Goal: Task Accomplishment & Management: Manage account settings

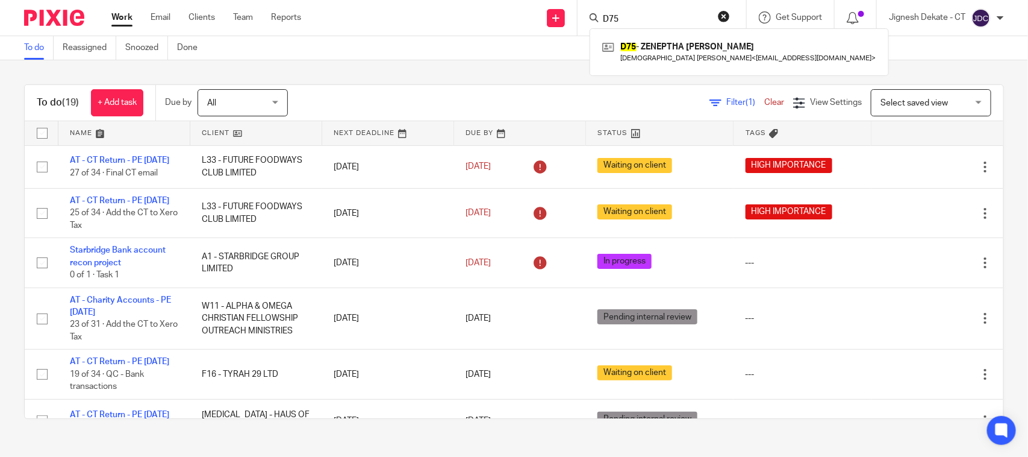
drag, startPoint x: 655, startPoint y: 19, endPoint x: 386, endPoint y: -8, distance: 270.0
click at [386, 0] on html "Work Email Clients Team Reports Work Email Clients Team Reports Settings Send n…" at bounding box center [514, 228] width 1028 height 457
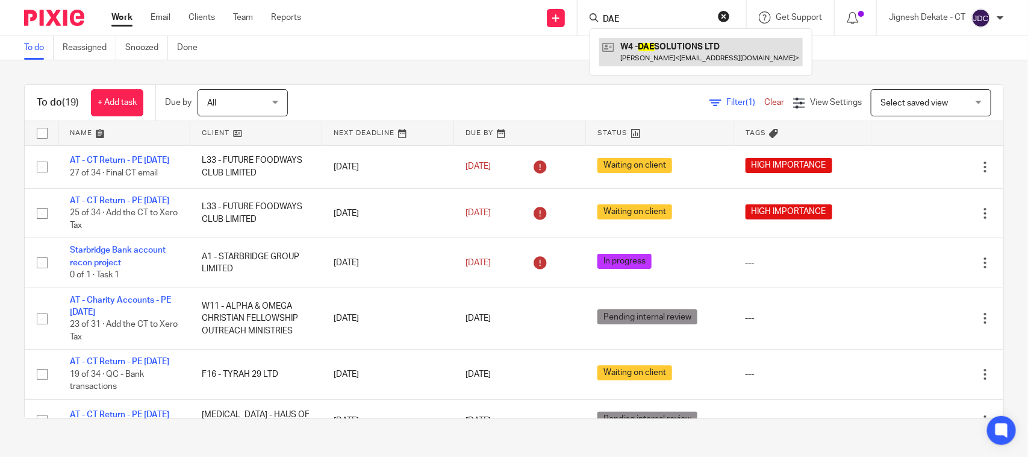
type input "DAE"
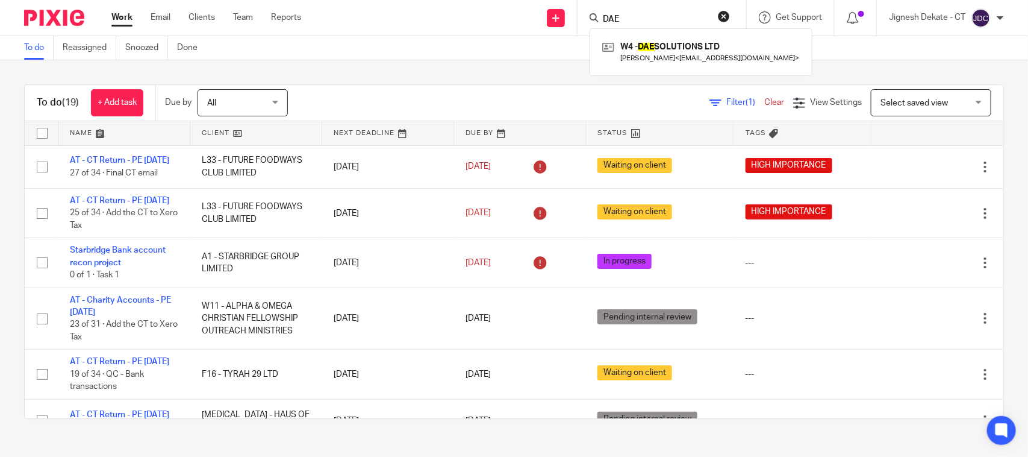
click at [720, 15] on button "reset" at bounding box center [724, 16] width 12 height 12
click at [118, 13] on link "Work" at bounding box center [121, 17] width 21 height 12
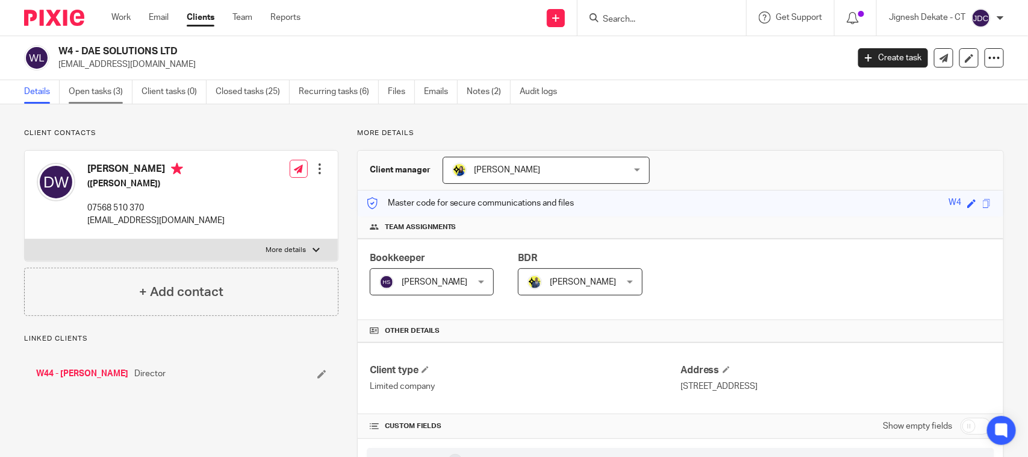
click at [112, 95] on link "Open tasks (3)" at bounding box center [101, 91] width 64 height 23
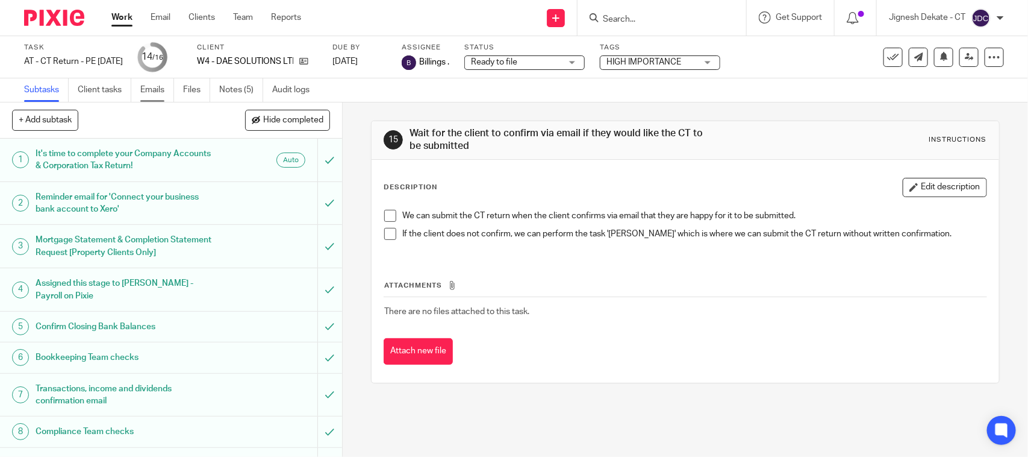
click at [160, 98] on link "Emails" at bounding box center [157, 89] width 34 height 23
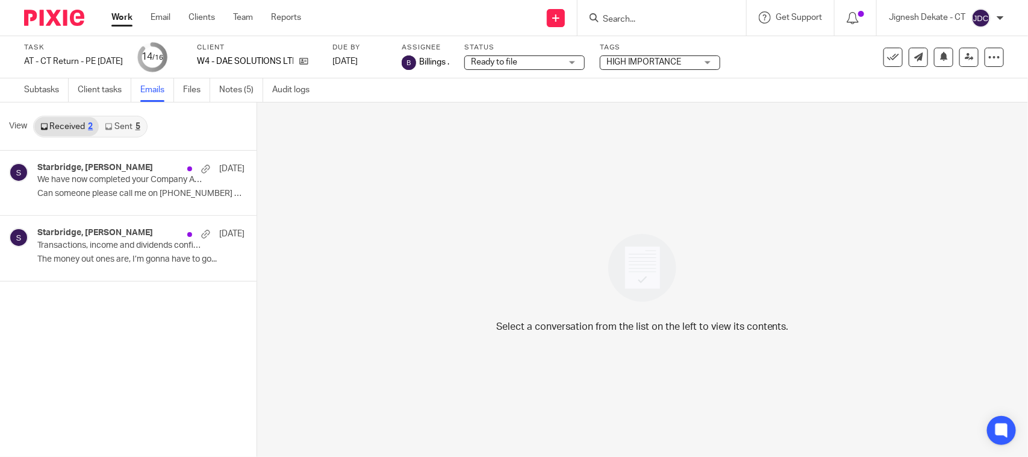
click at [125, 127] on link "Sent 5" at bounding box center [122, 126] width 47 height 19
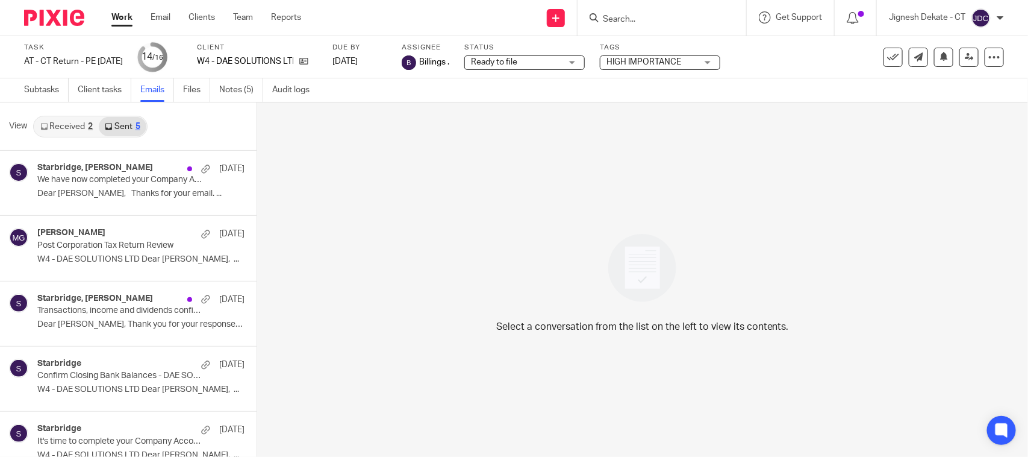
click at [56, 125] on link "Received 2" at bounding box center [66, 126] width 64 height 19
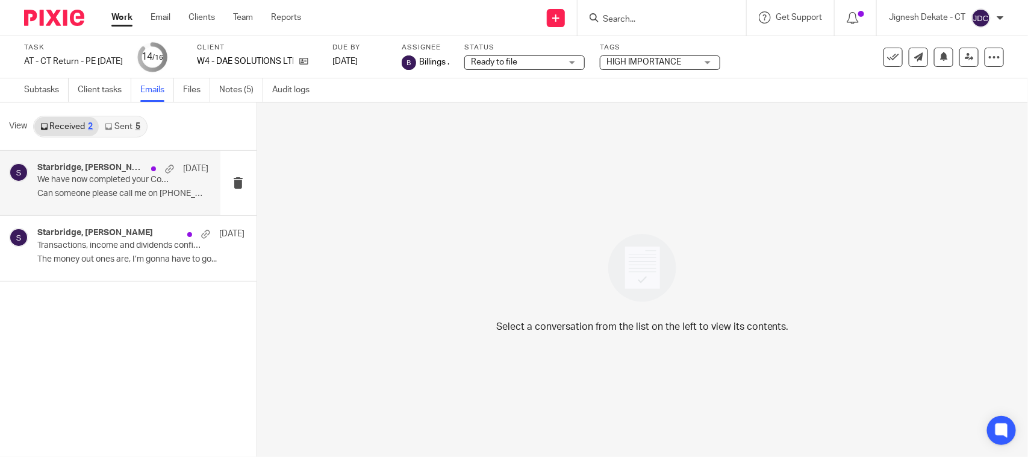
click at [86, 190] on p "Can someone please call me on 07568510370 Sent..." at bounding box center [122, 194] width 171 height 10
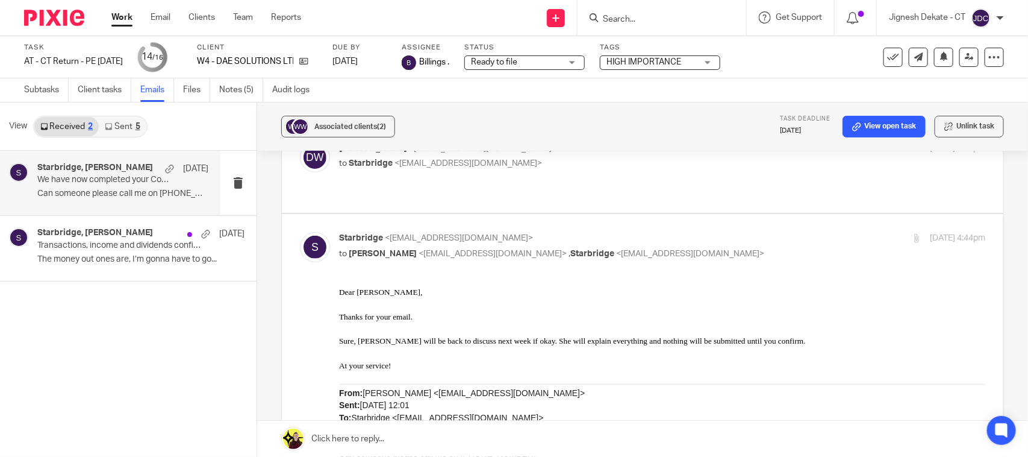
scroll to position [226, 0]
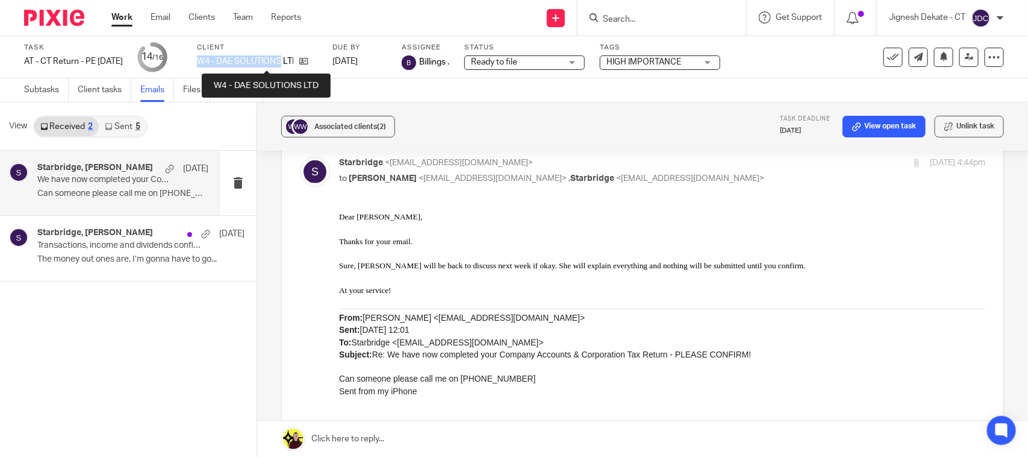
drag, startPoint x: 218, startPoint y: 60, endPoint x: 302, endPoint y: 58, distance: 84.3
click at [293, 58] on p "W4 - DAE SOLUTIONS LTD" at bounding box center [245, 61] width 96 height 12
copy p "W4 - DAE SOLUTIONS"
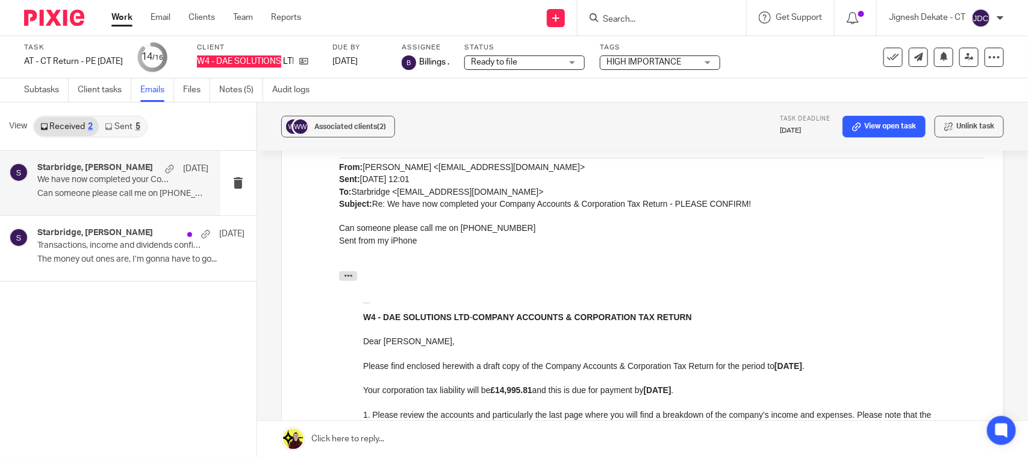
scroll to position [452, 0]
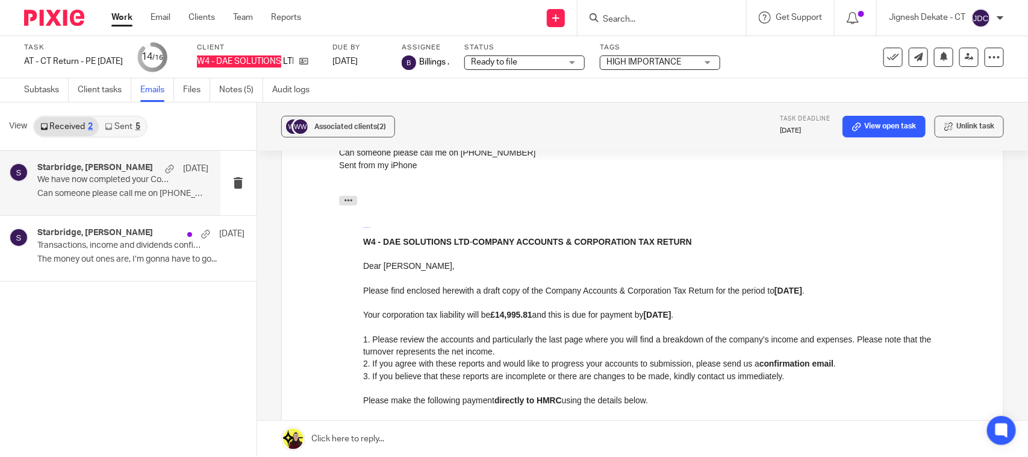
click at [585, 328] on p at bounding box center [662, 327] width 598 height 12
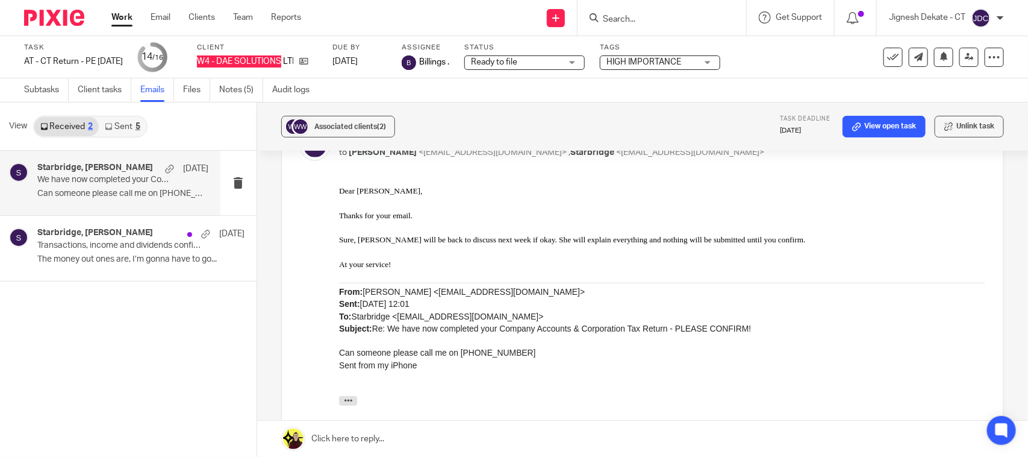
scroll to position [226, 0]
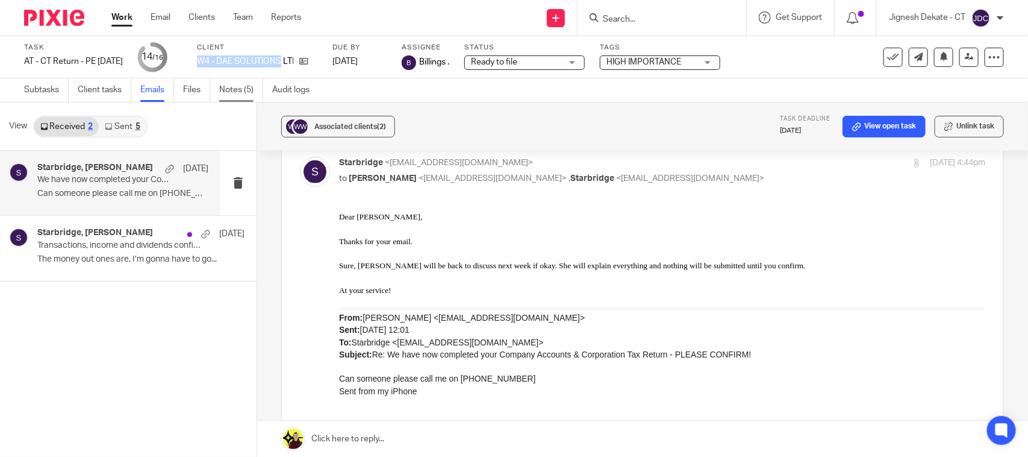
click at [226, 90] on link "Notes (5)" at bounding box center [241, 89] width 44 height 23
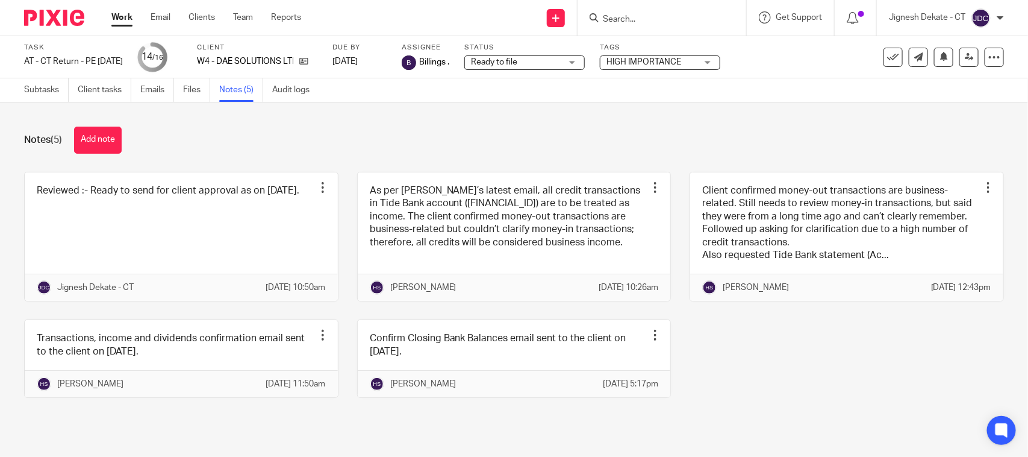
click at [622, 16] on input "Search" at bounding box center [656, 19] width 108 height 11
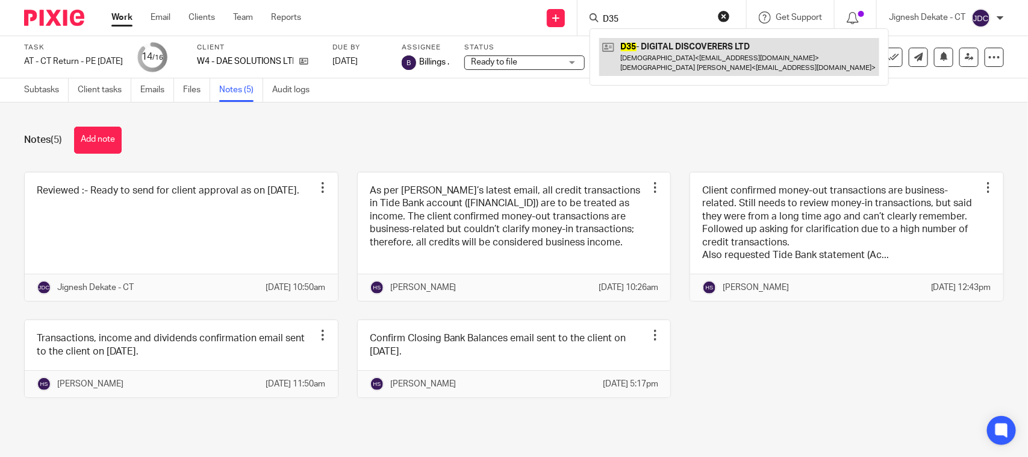
type input "D35"
click at [663, 43] on link at bounding box center [739, 56] width 280 height 37
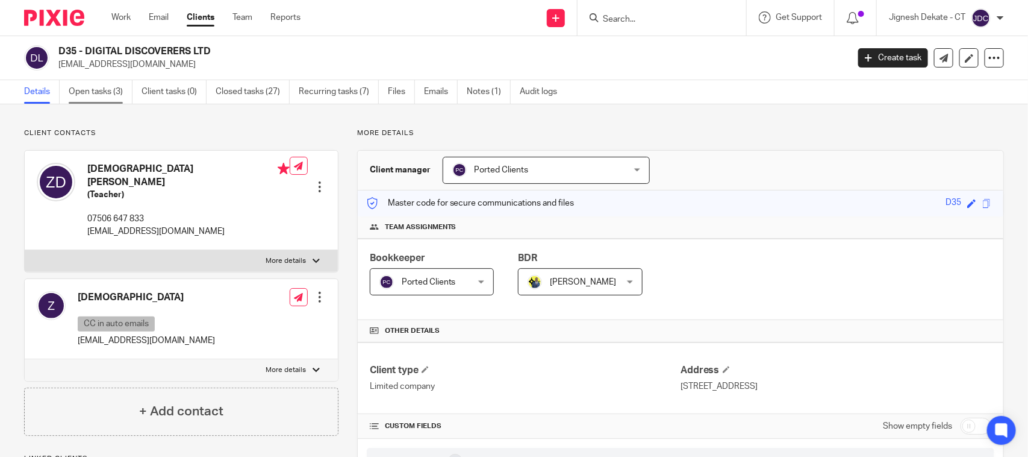
click at [86, 95] on link "Open tasks (3)" at bounding box center [101, 91] width 64 height 23
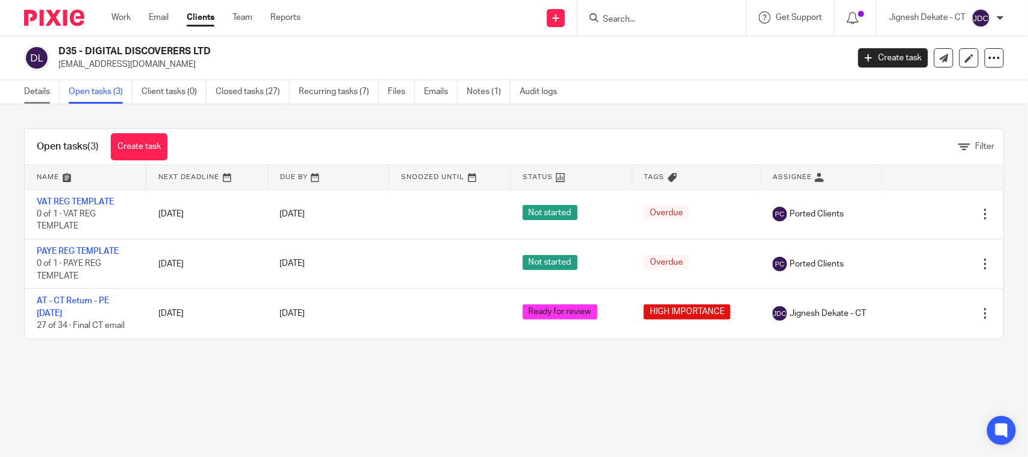
click at [47, 89] on link "Details" at bounding box center [42, 91] width 36 height 23
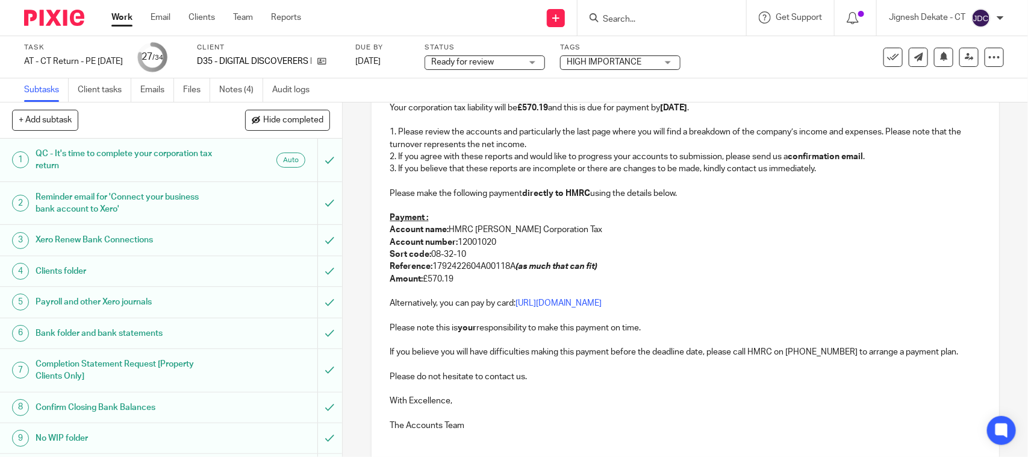
scroll to position [226, 0]
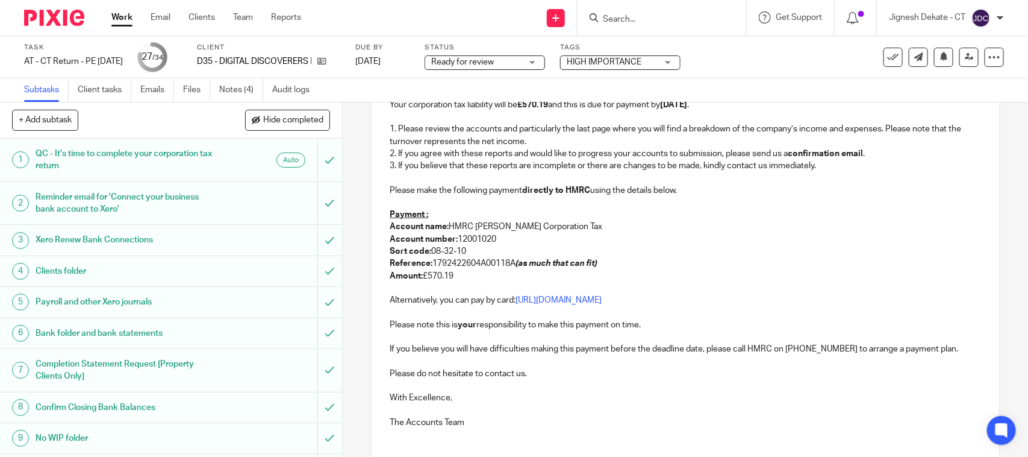
click at [432, 216] on p "Payment :" at bounding box center [685, 214] width 591 height 12
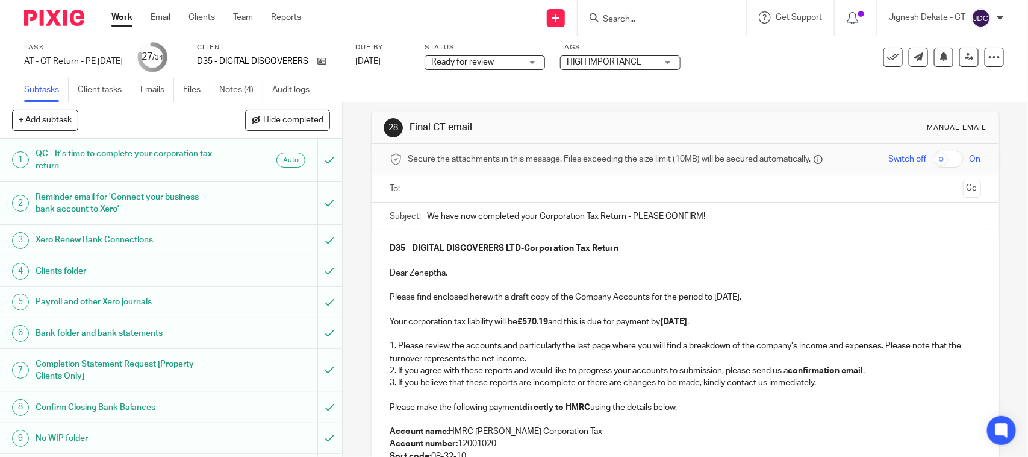
scroll to position [0, 0]
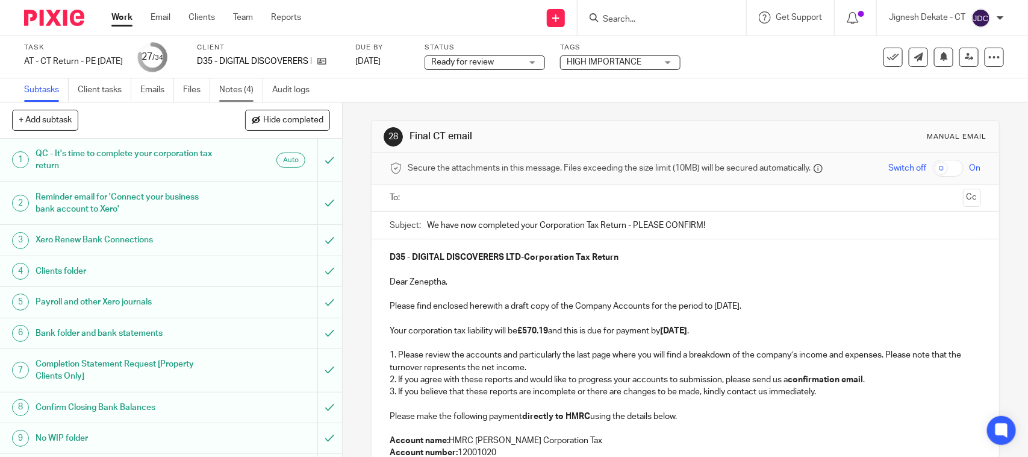
click at [244, 93] on link "Notes (4)" at bounding box center [241, 89] width 44 height 23
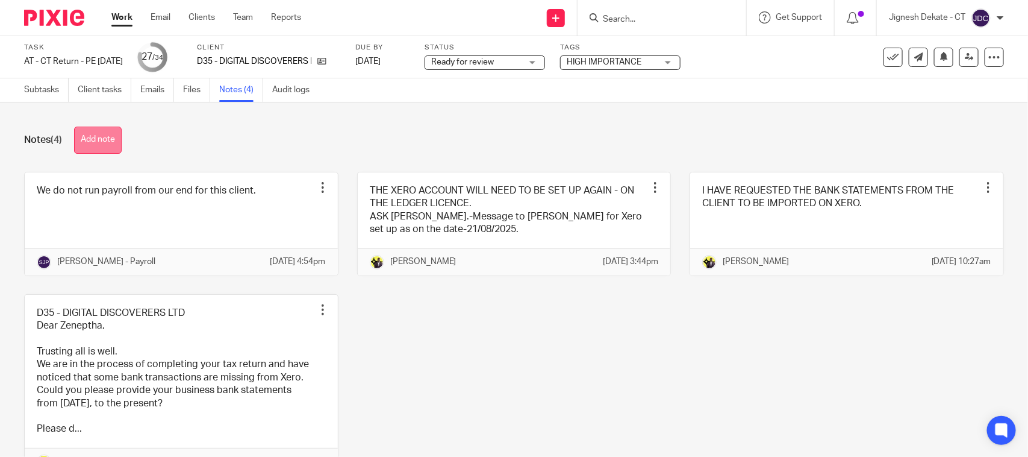
click at [94, 140] on button "Add note" at bounding box center [98, 139] width 48 height 27
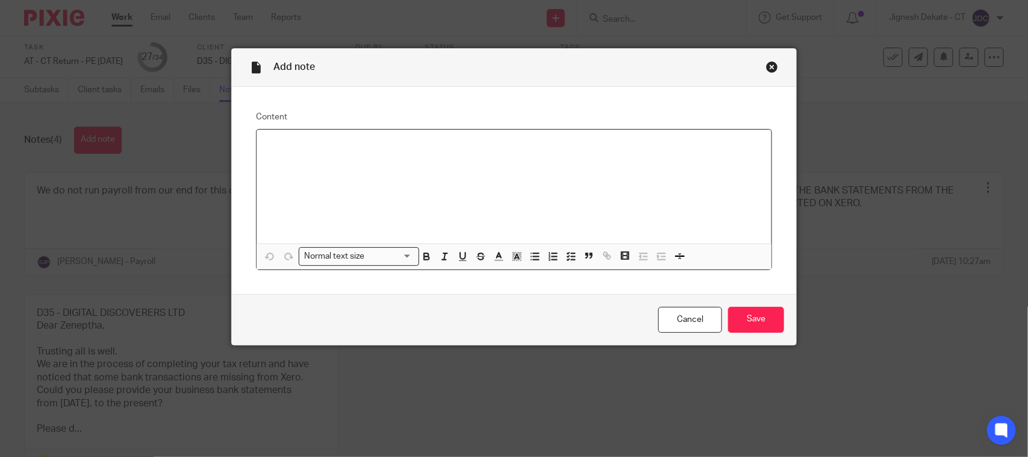
click at [269, 149] on p at bounding box center [514, 145] width 496 height 12
click at [285, 146] on p at bounding box center [514, 145] width 496 height 12
click at [753, 325] on input "Save" at bounding box center [756, 320] width 56 height 26
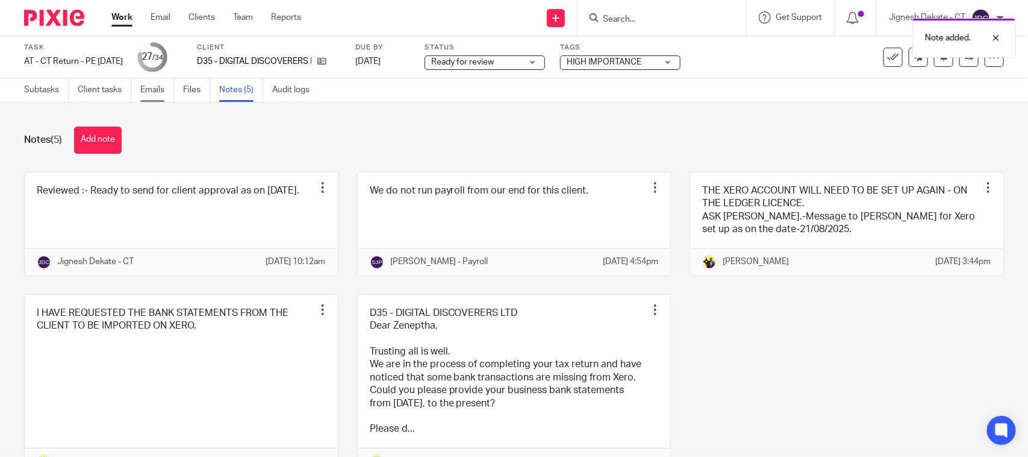
click at [143, 89] on link "Emails" at bounding box center [157, 89] width 34 height 23
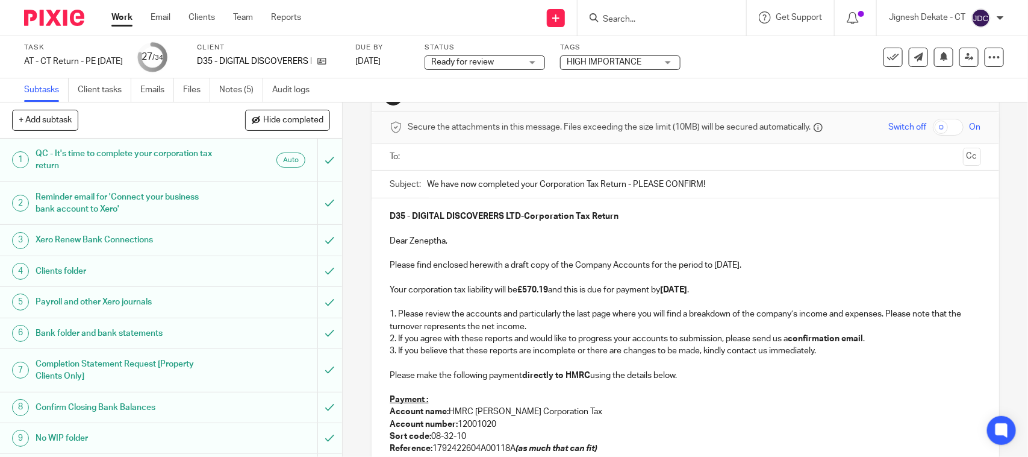
scroll to position [75, 0]
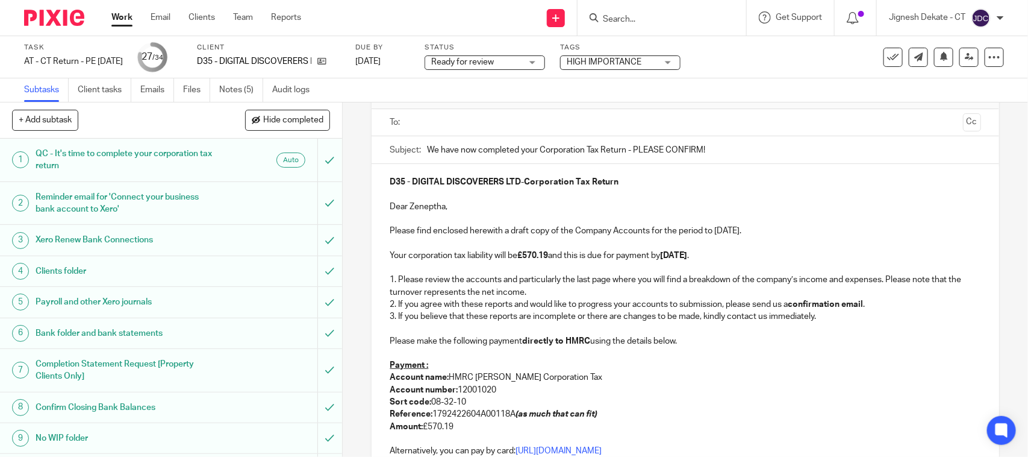
click at [941, 326] on p at bounding box center [685, 328] width 591 height 12
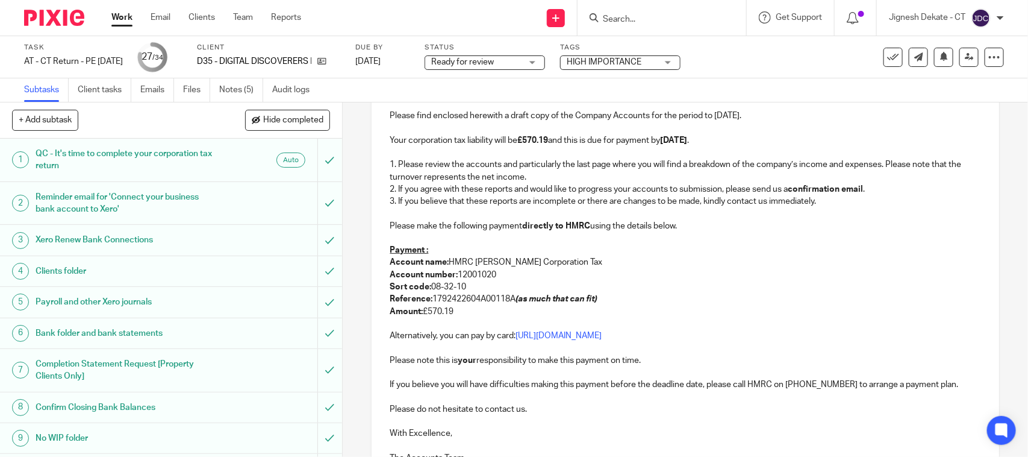
scroll to position [316, 0]
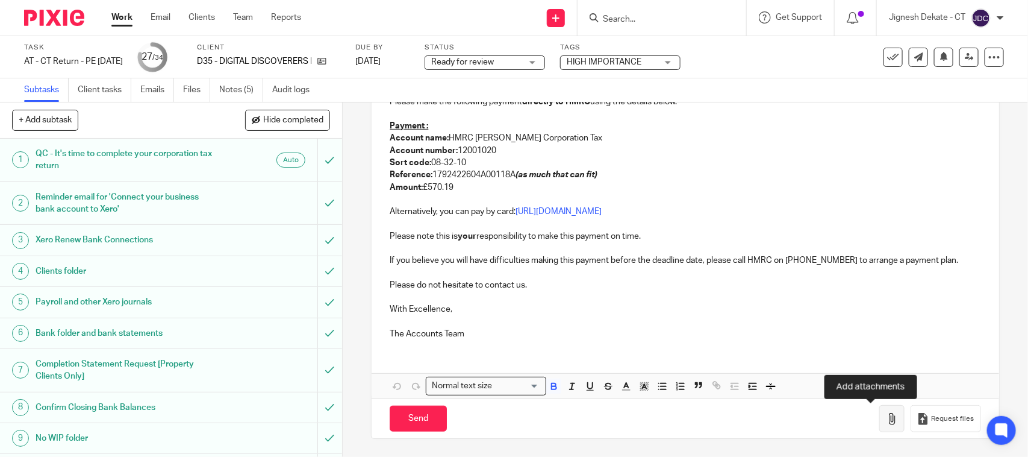
click at [886, 422] on icon "button" at bounding box center [892, 419] width 12 height 12
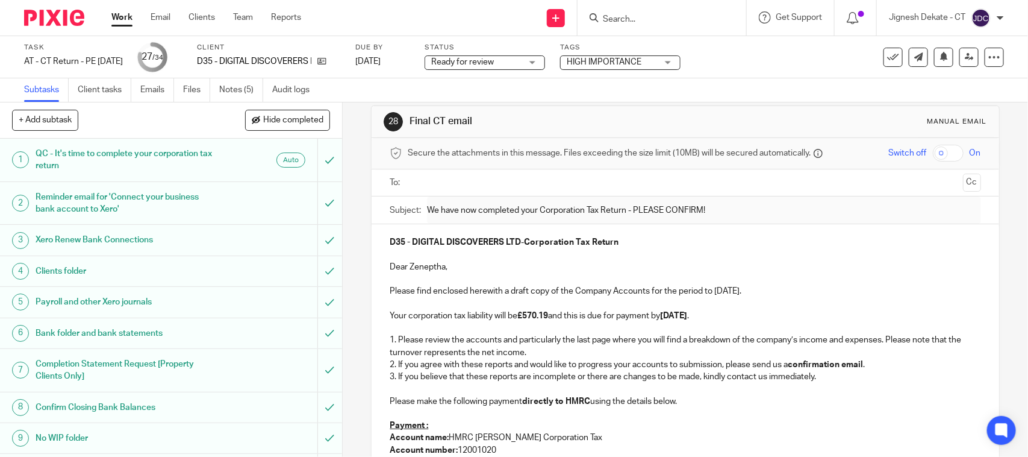
scroll to position [90, 0]
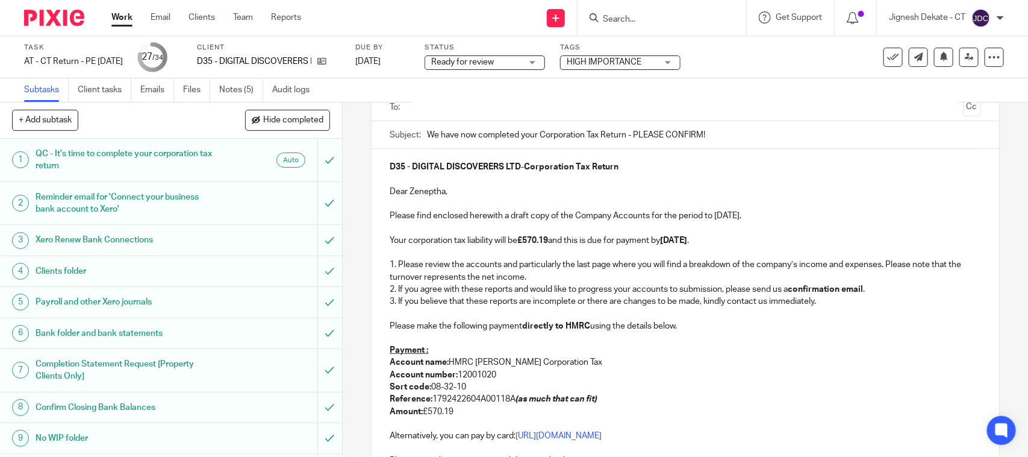
click at [458, 351] on p "Payment :" at bounding box center [685, 350] width 591 height 12
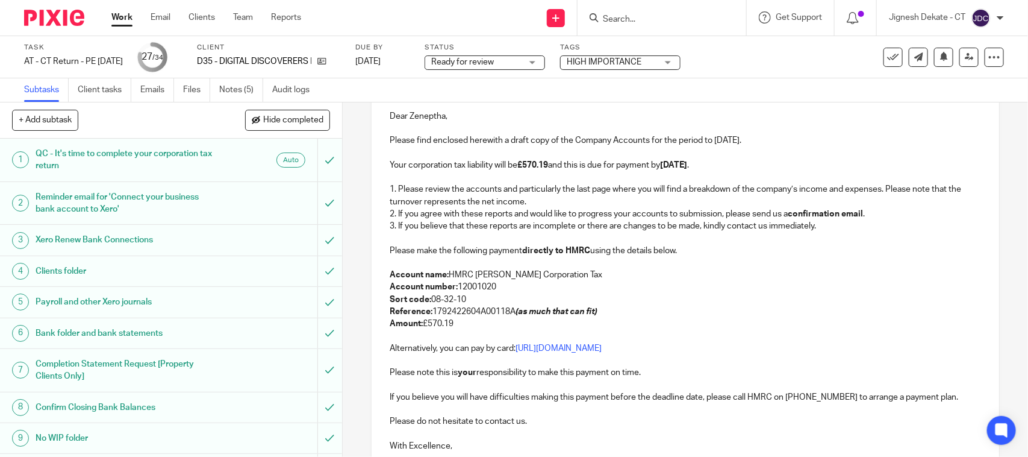
scroll to position [241, 0]
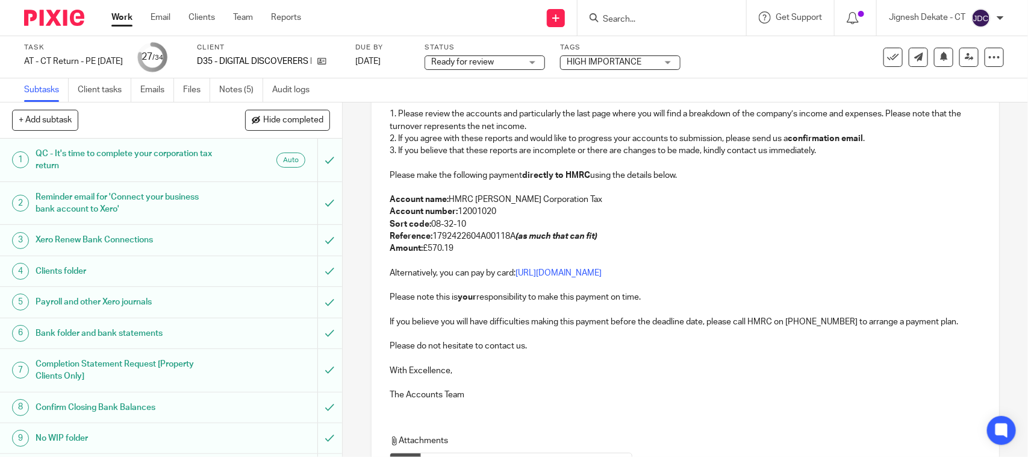
click at [463, 260] on p at bounding box center [685, 261] width 591 height 12
click at [236, 84] on link "Notes (5)" at bounding box center [241, 89] width 44 height 23
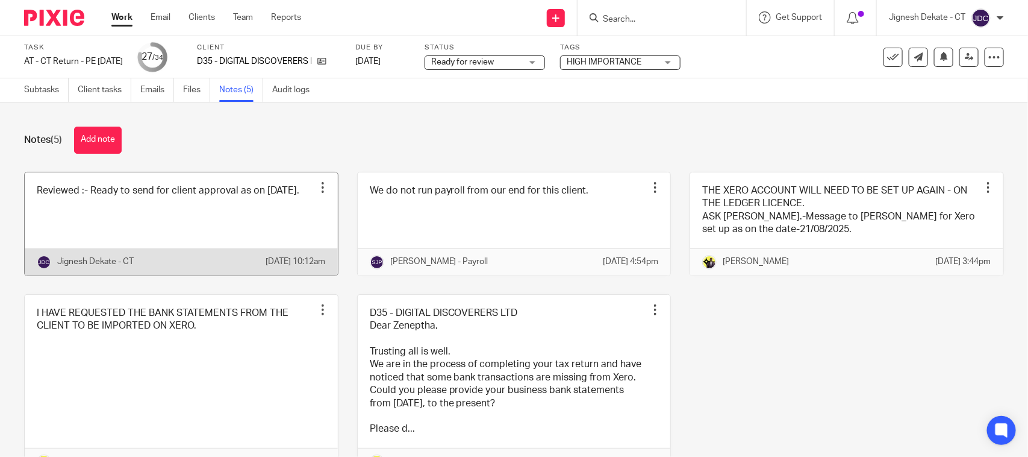
click at [181, 226] on link at bounding box center [181, 223] width 313 height 103
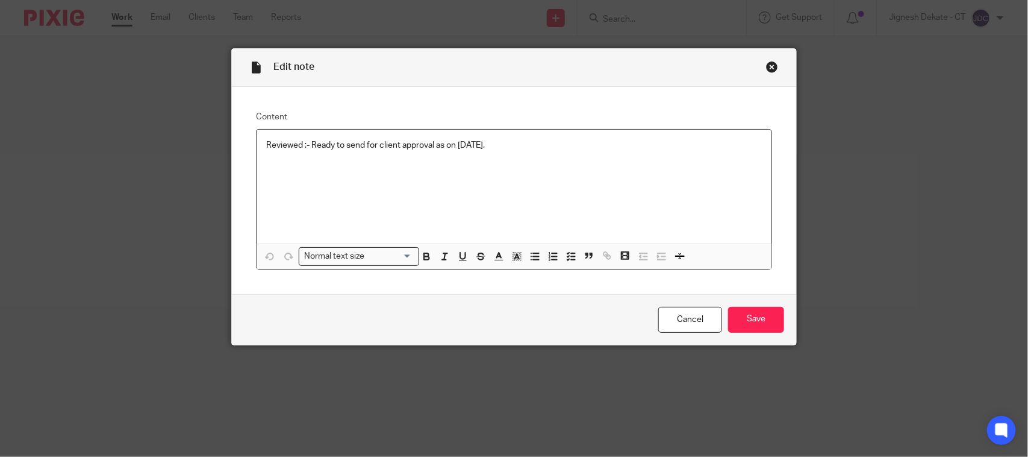
click at [537, 134] on div "Reviewed :- Ready to send for client approval as on [DATE]." at bounding box center [514, 187] width 515 height 114
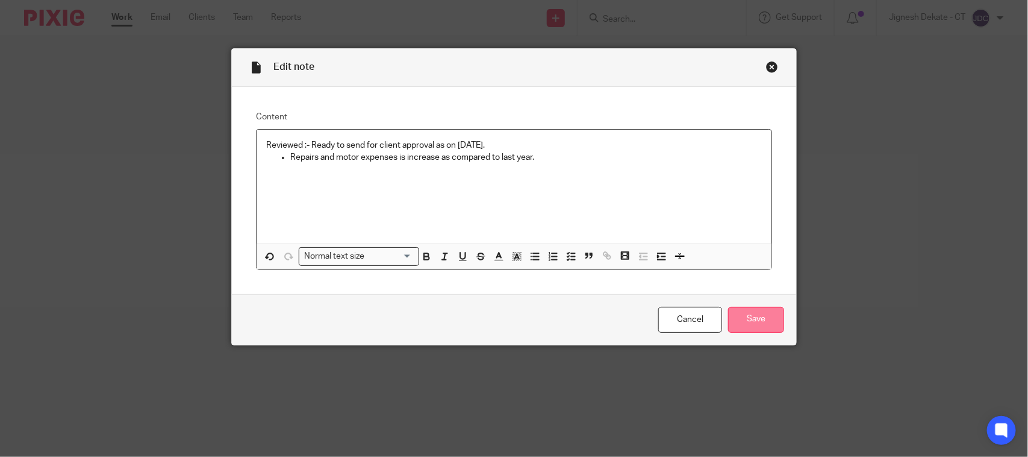
click at [757, 316] on input "Save" at bounding box center [756, 320] width 56 height 26
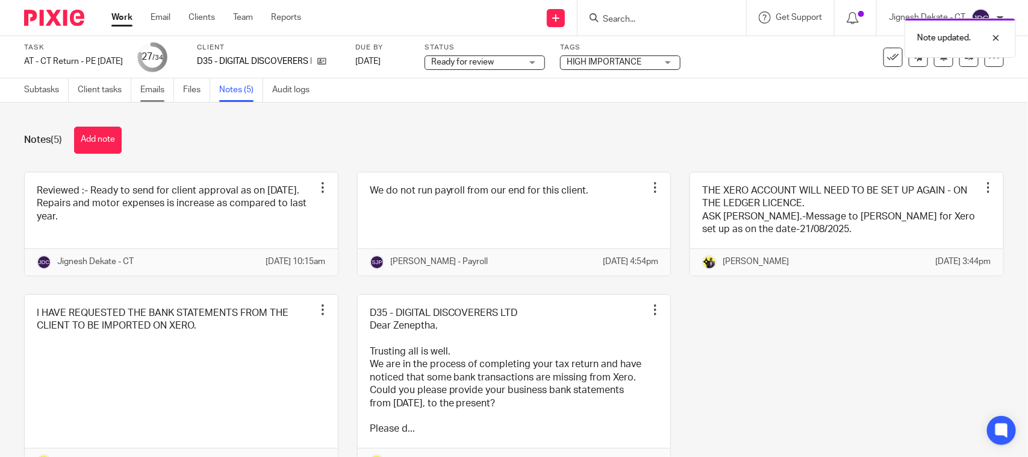
click at [158, 94] on link "Emails" at bounding box center [157, 89] width 34 height 23
click at [49, 102] on div "Notes (5) Add note Reviewed :- Ready to send for client approval as on 15/09/20…" at bounding box center [514, 279] width 1028 height 354
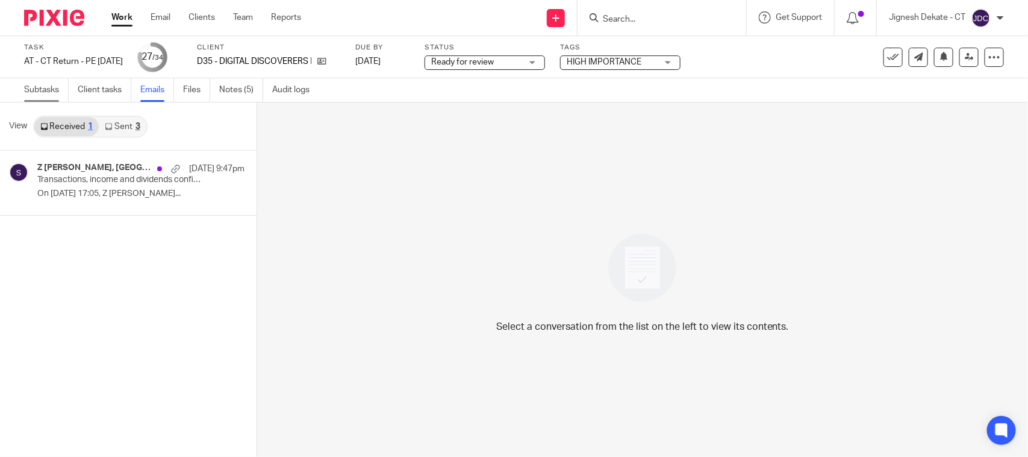
click at [38, 83] on link "Subtasks" at bounding box center [46, 89] width 45 height 23
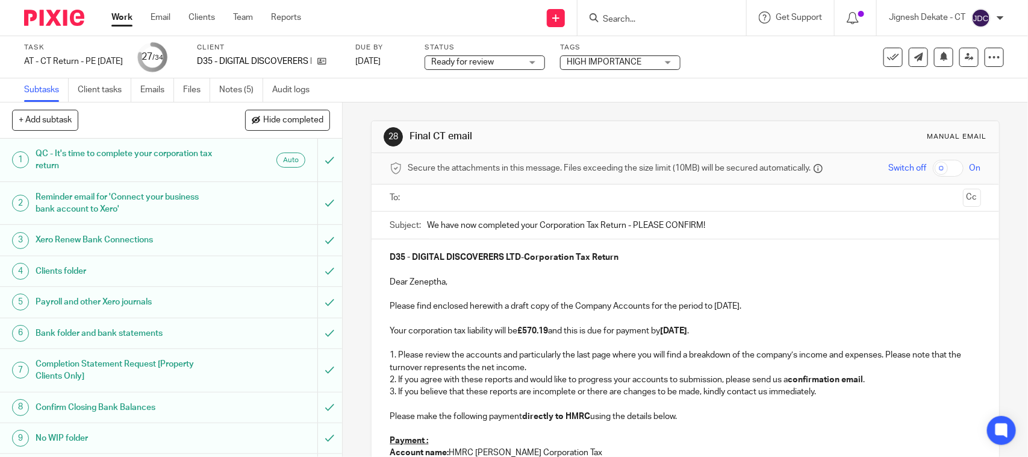
click at [554, 370] on p "1. Please review the accounts and particularly the last page where you will fin…" at bounding box center [685, 361] width 591 height 25
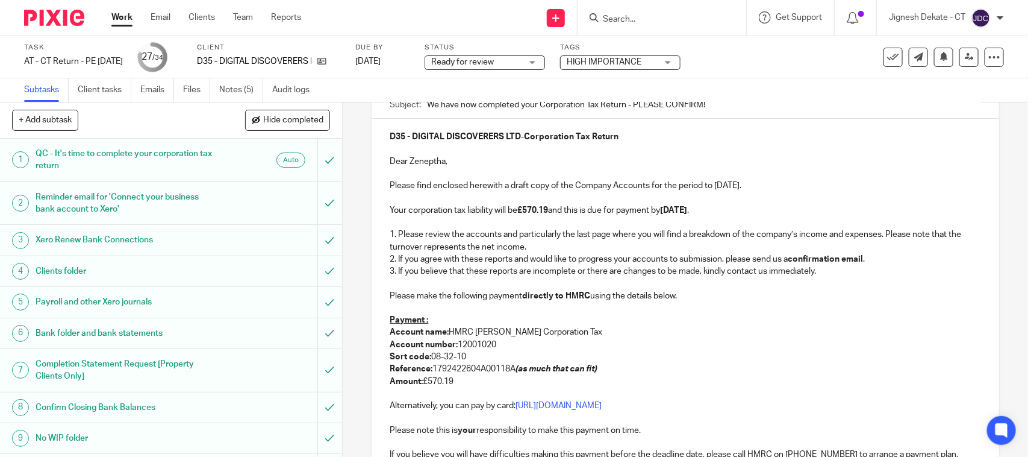
scroll to position [151, 0]
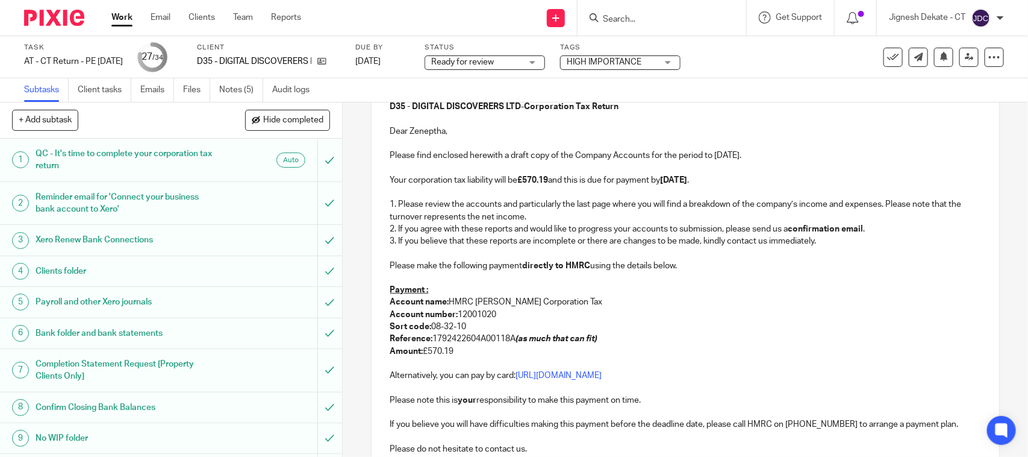
click at [444, 290] on p "Payment :" at bounding box center [685, 290] width 591 height 12
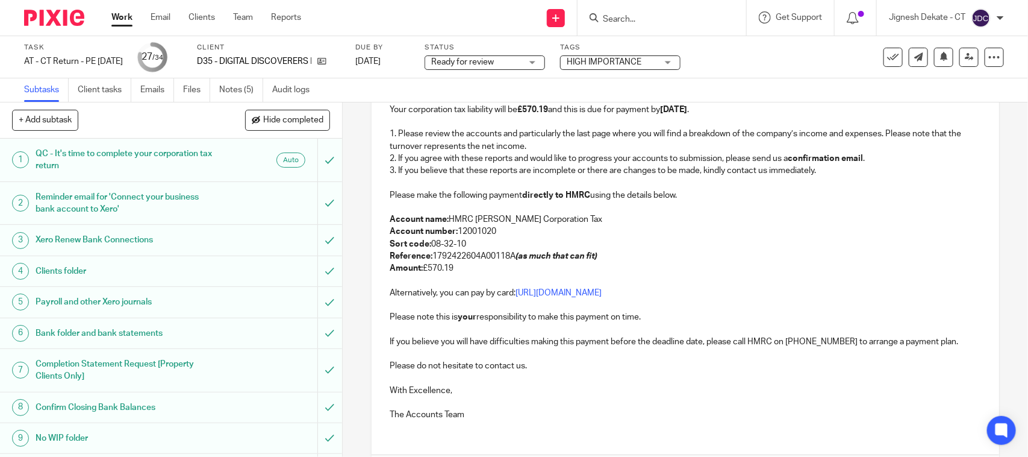
scroll to position [304, 0]
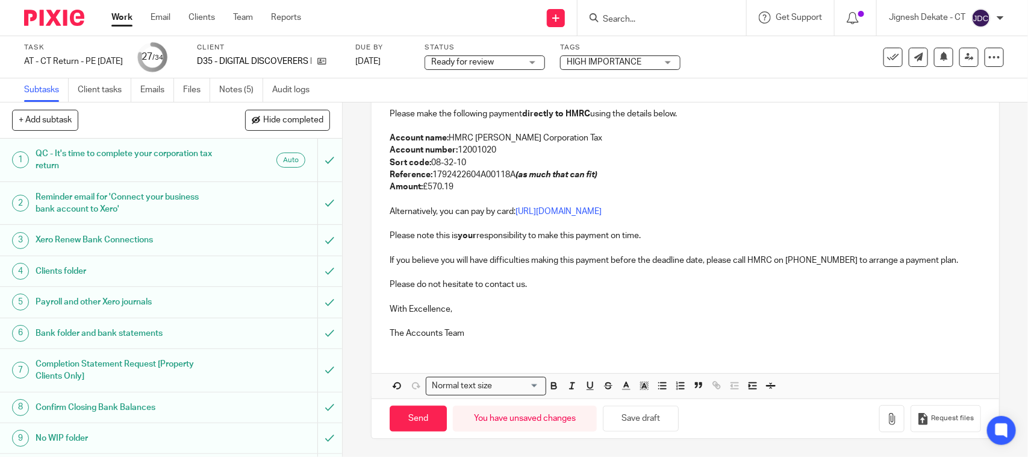
click at [469, 339] on div "D35 - DIGITAL DISCOVERERS LTD - Corporation Tax Return Dear Zeneptha, Please fi…" at bounding box center [685, 143] width 627 height 412
click at [886, 419] on icon "button" at bounding box center [892, 419] width 12 height 12
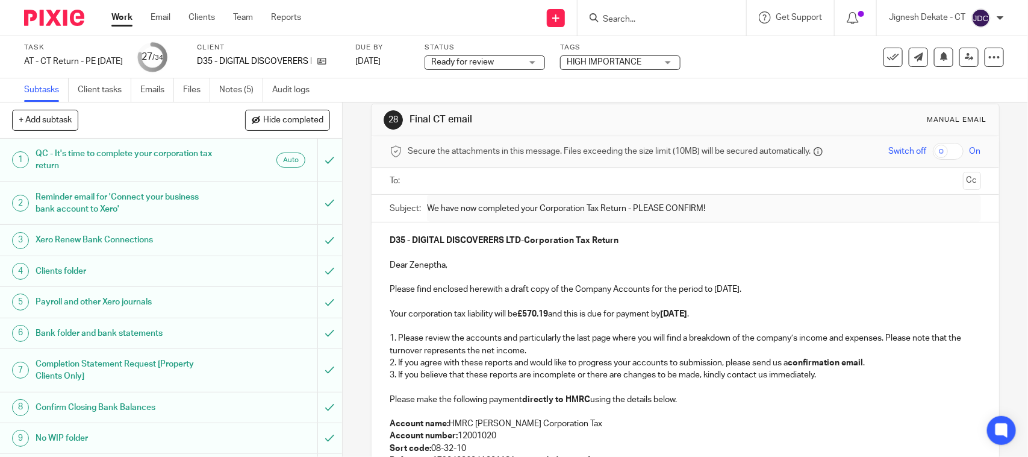
scroll to position [3, 0]
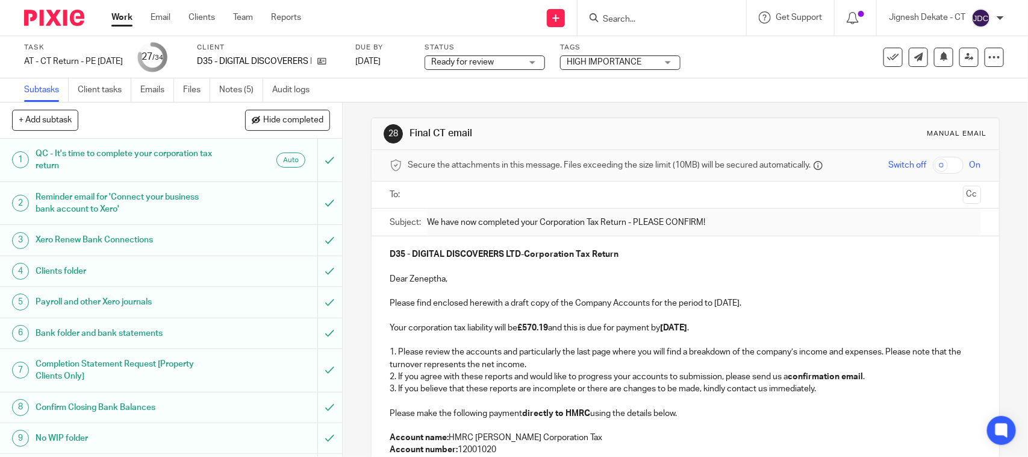
click at [458, 195] on input "text" at bounding box center [685, 195] width 546 height 14
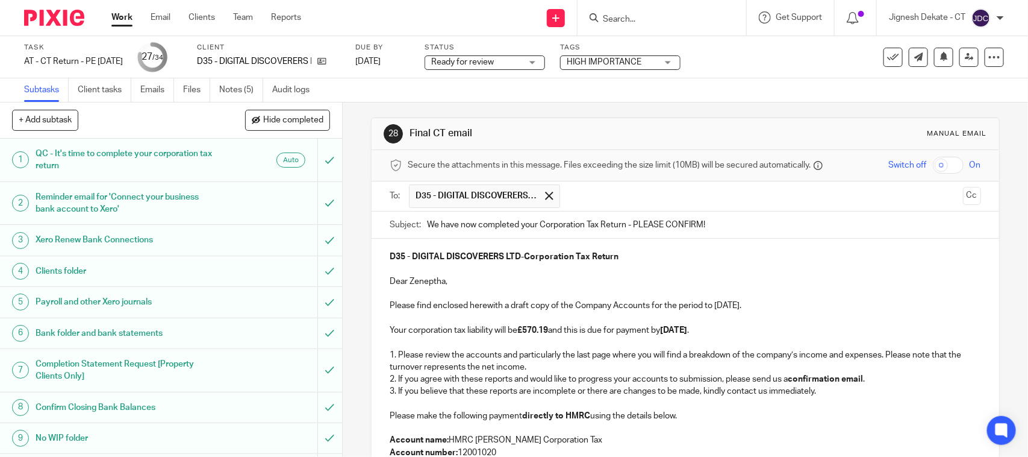
scroll to position [78, 0]
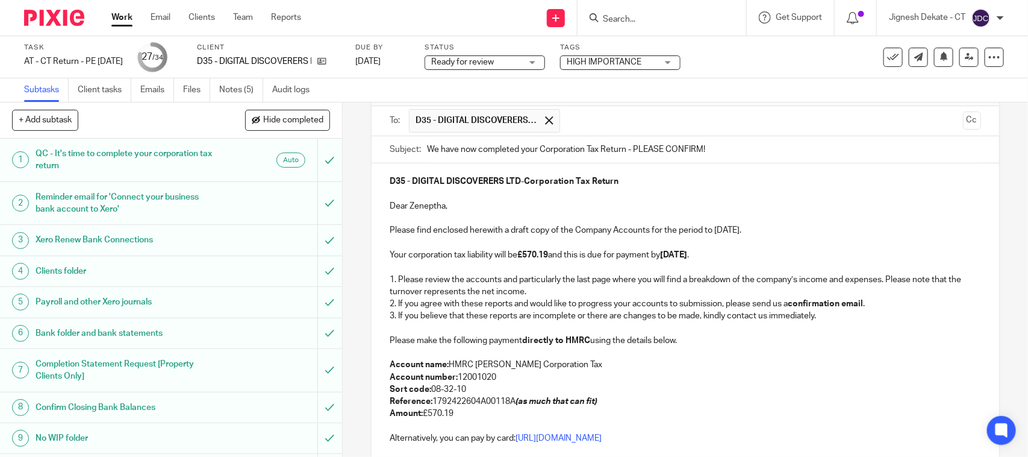
click at [654, 128] on input "text" at bounding box center [762, 120] width 392 height 23
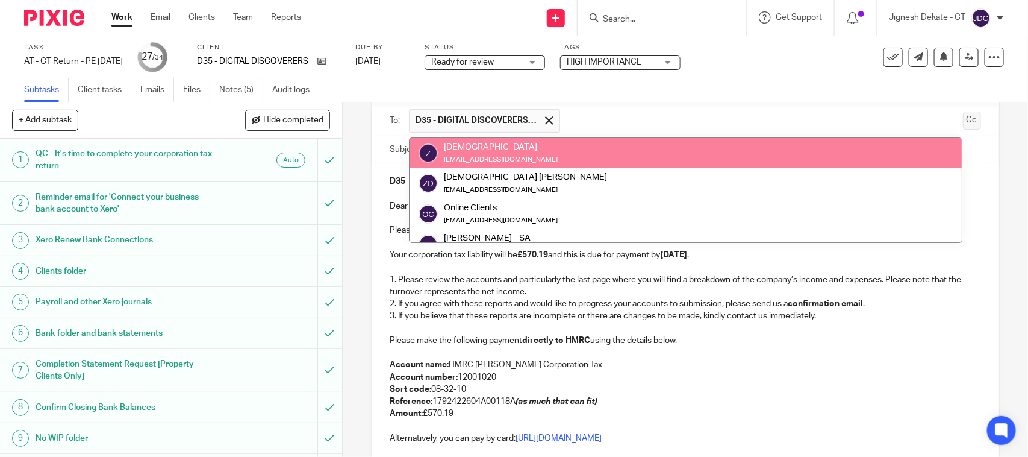
click at [963, 121] on button "Cc" at bounding box center [972, 120] width 18 height 18
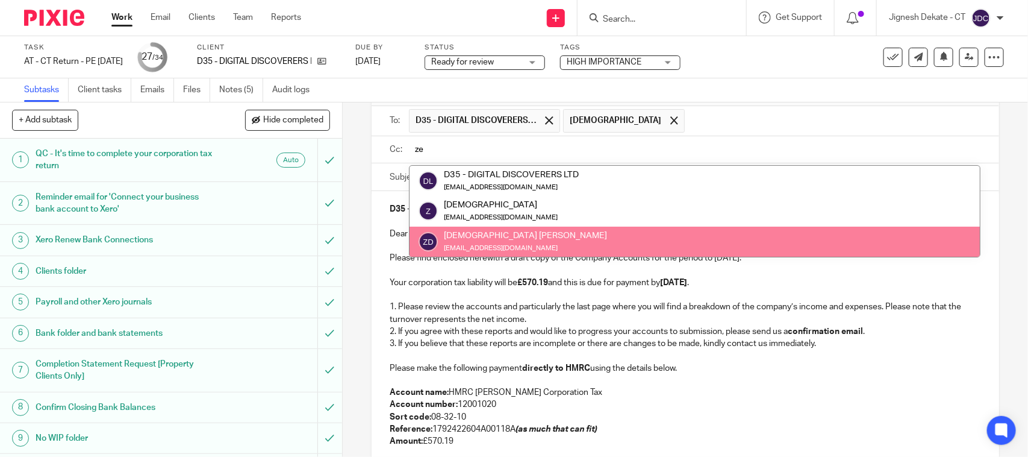
type input "ze"
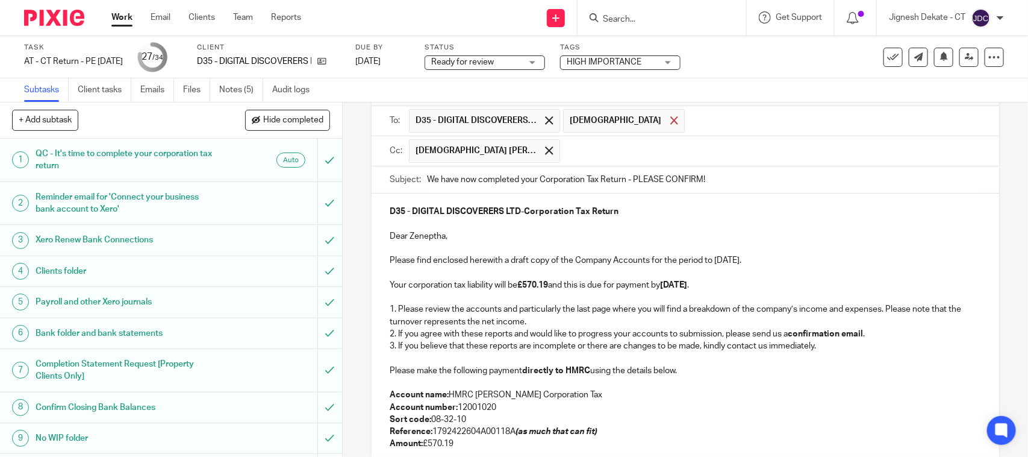
click at [670, 117] on span at bounding box center [674, 120] width 8 height 8
click at [542, 151] on div at bounding box center [549, 151] width 14 height 18
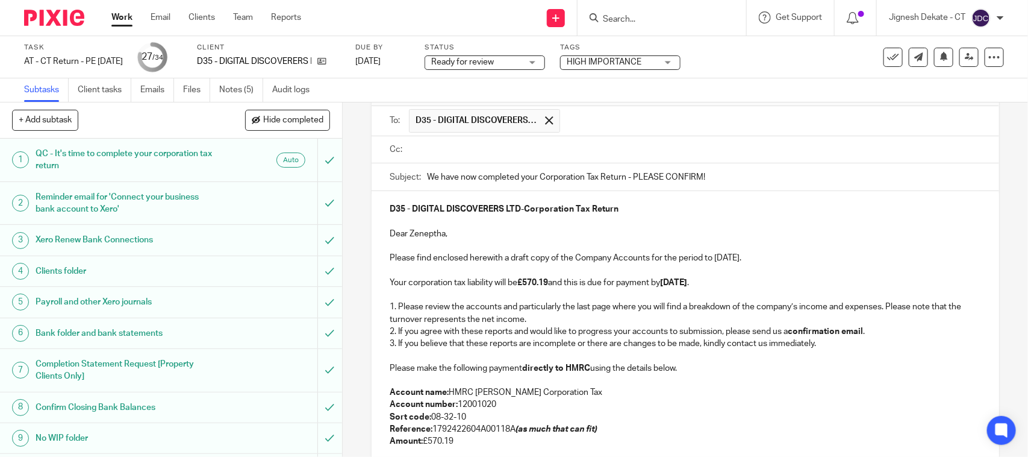
click at [487, 151] on input "text" at bounding box center [694, 150] width 564 height 14
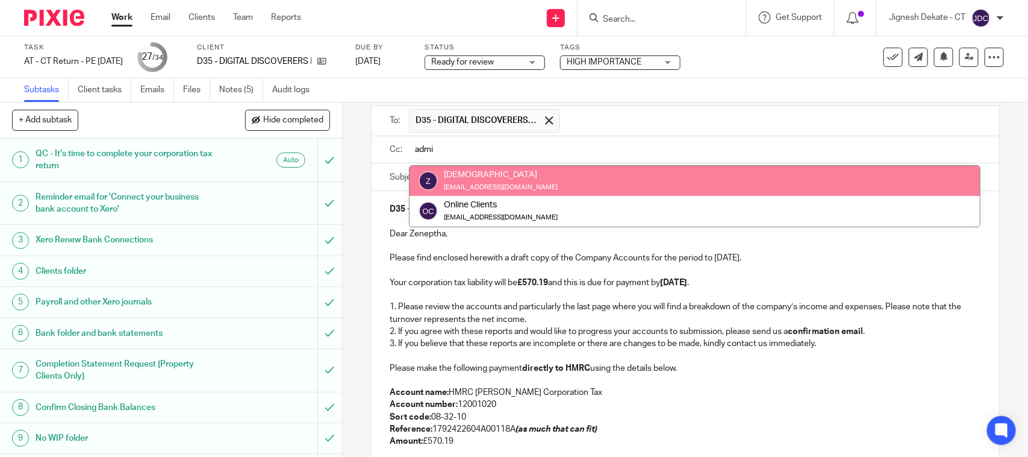
type input "admi"
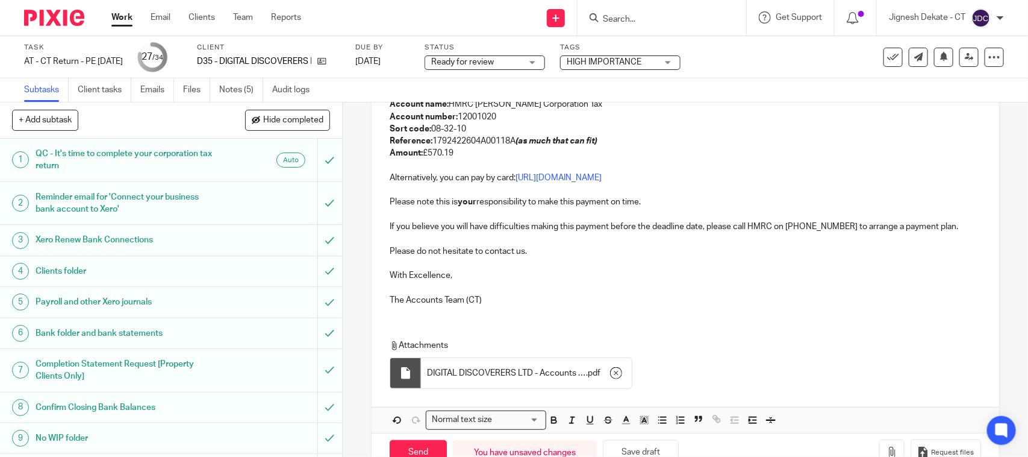
scroll to position [407, 0]
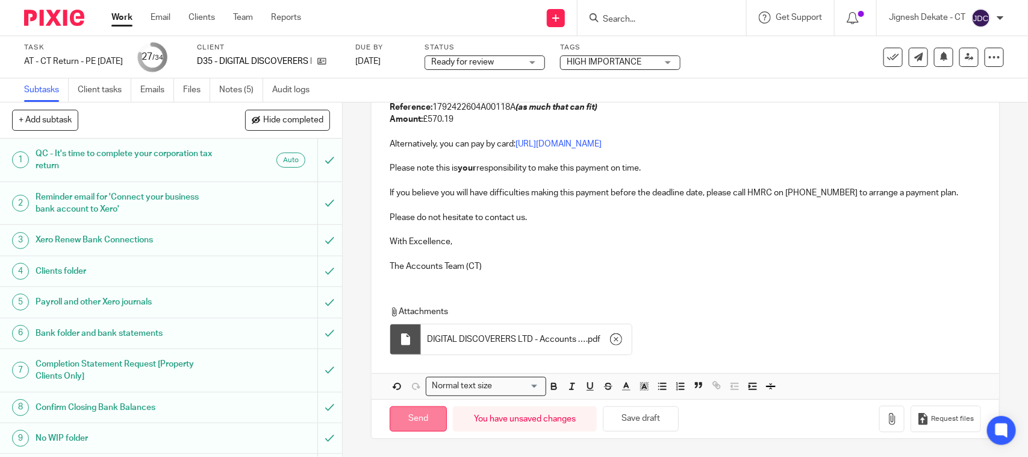
click at [417, 413] on input "Send" at bounding box center [418, 419] width 57 height 26
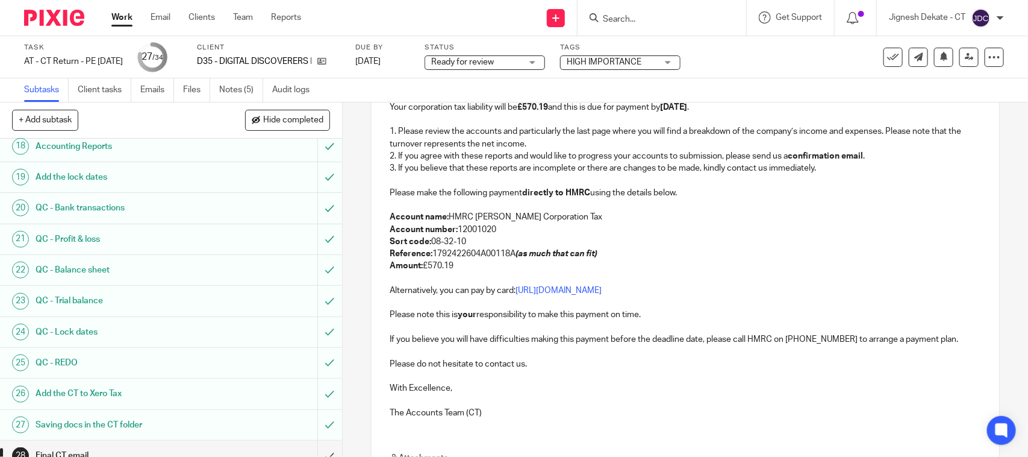
scroll to position [812, 0]
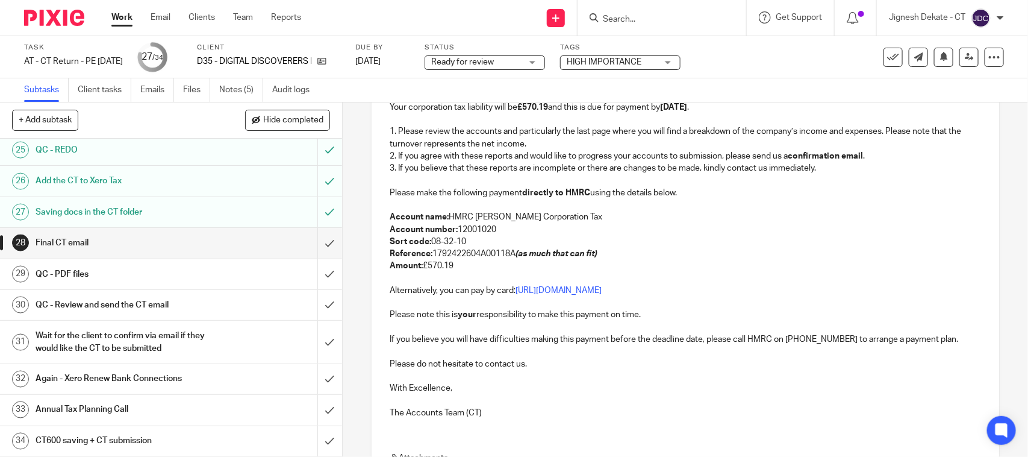
type input "Sent"
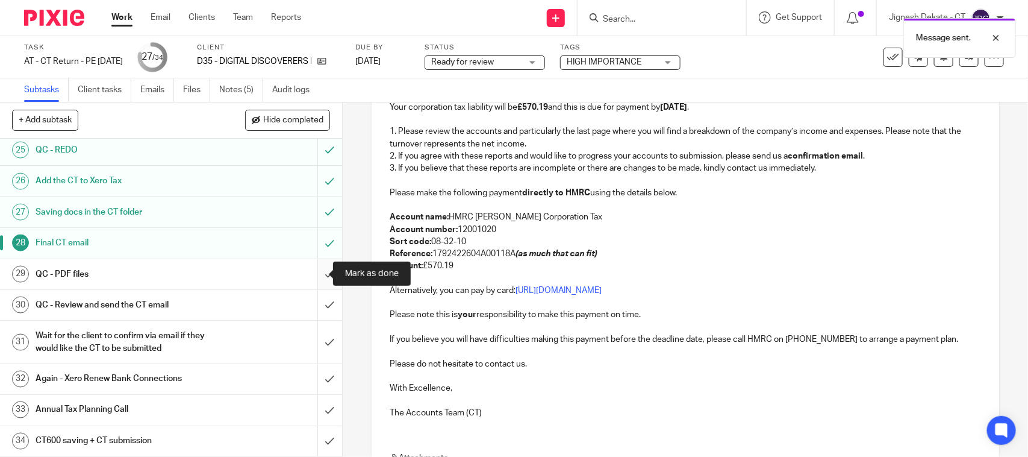
click at [314, 269] on input "submit" at bounding box center [171, 274] width 342 height 30
click at [311, 305] on input "submit" at bounding box center [171, 305] width 342 height 30
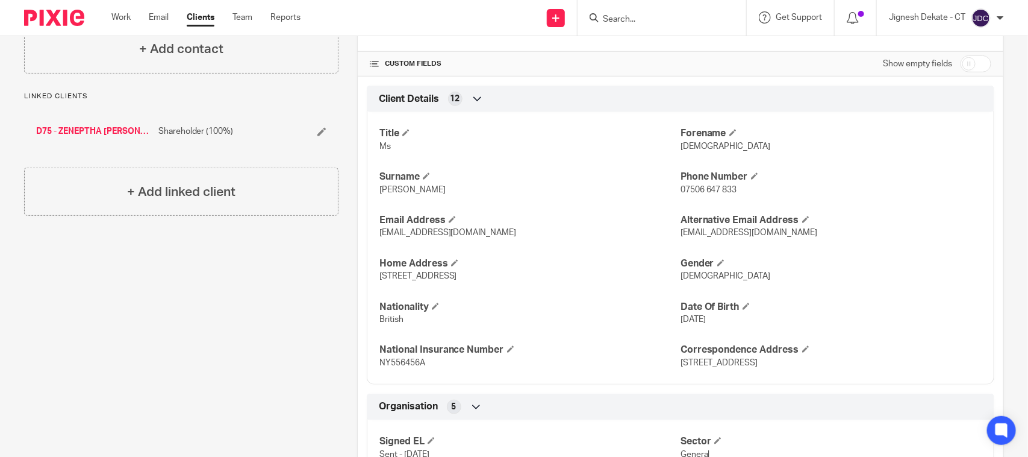
scroll to position [376, 0]
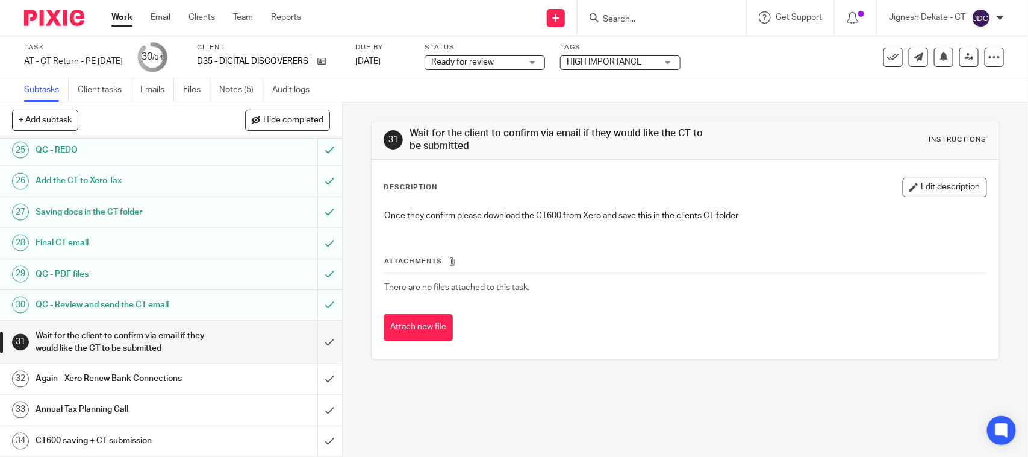
scroll to position [812, 0]
click at [184, 91] on ul "Subtasks Client tasks Emails Files Notes (5) Audit logs" at bounding box center [176, 89] width 304 height 23
click at [199, 92] on link "Files" at bounding box center [196, 89] width 27 height 23
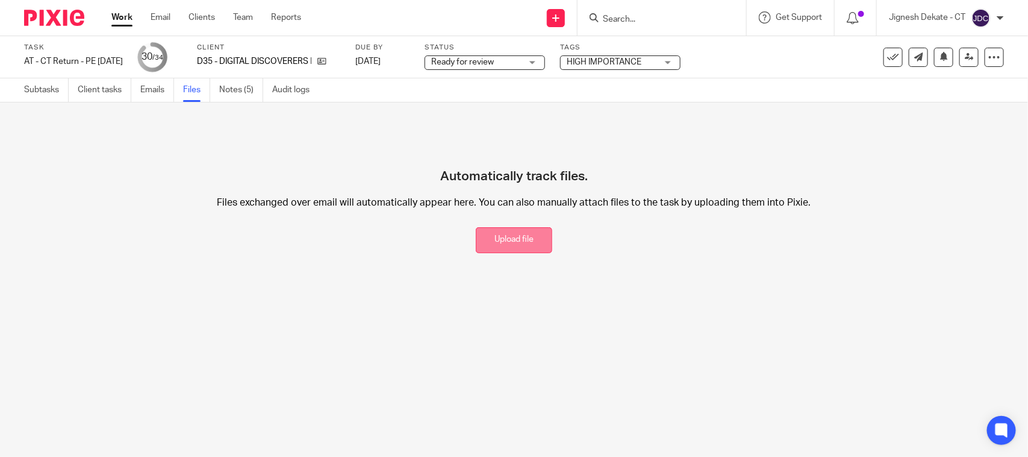
click at [476, 231] on button "Upload file" at bounding box center [514, 240] width 76 height 26
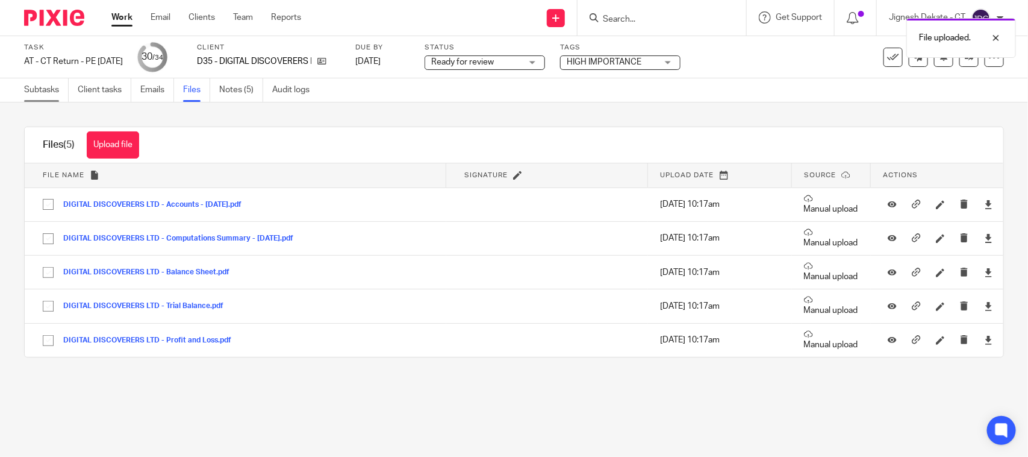
click at [33, 95] on link "Subtasks" at bounding box center [46, 89] width 45 height 23
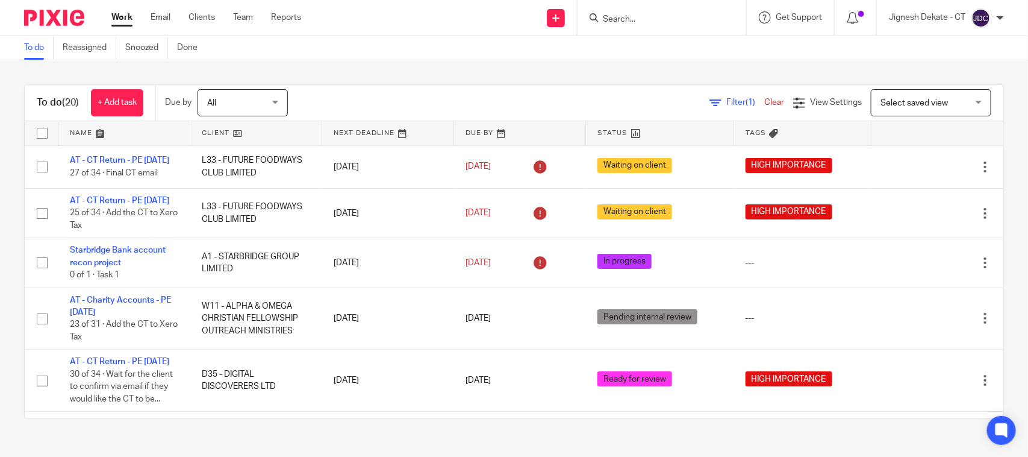
click at [31, 49] on link "To do" at bounding box center [39, 47] width 30 height 23
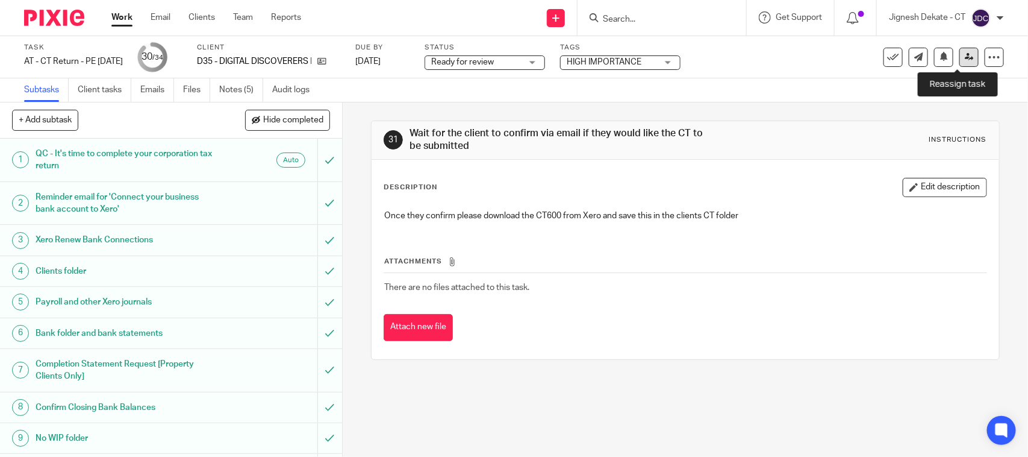
click at [965, 56] on icon at bounding box center [969, 56] width 9 height 9
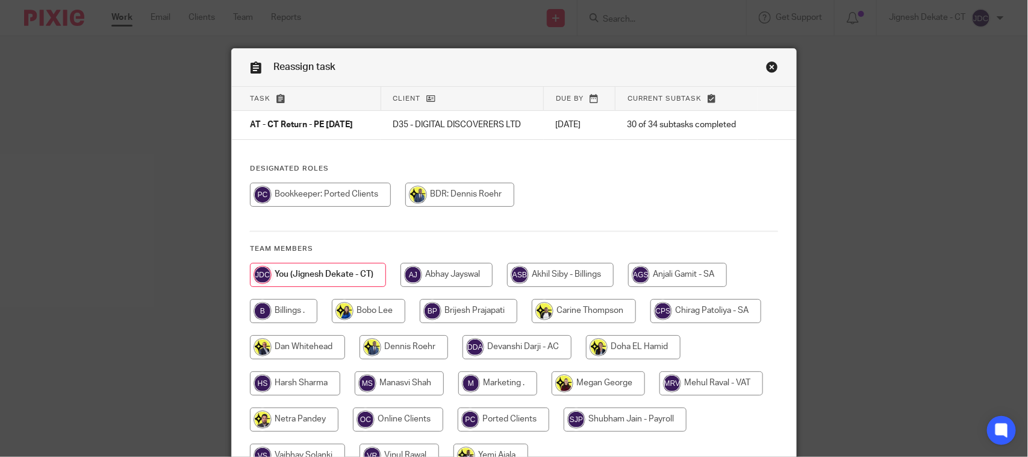
scroll to position [122, 0]
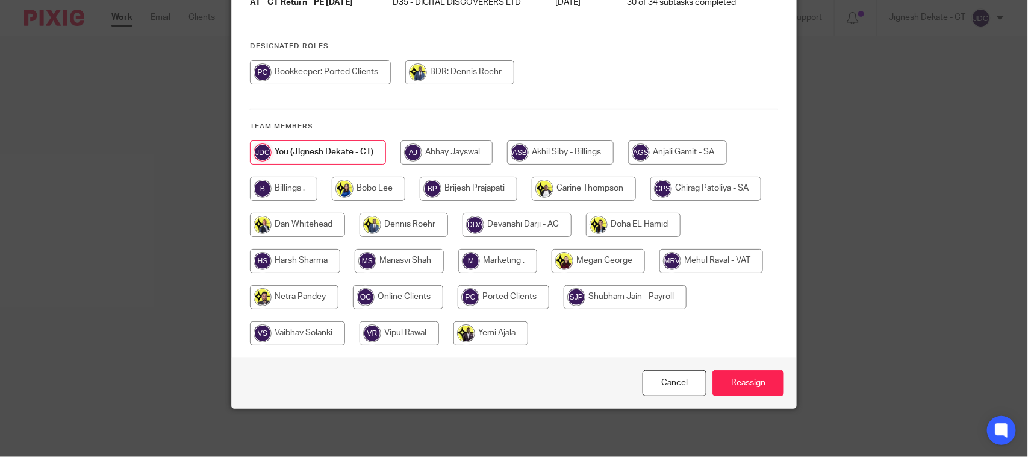
click at [260, 179] on input "radio" at bounding box center [283, 188] width 67 height 24
radio input "true"
click at [732, 384] on input "Reassign" at bounding box center [749, 383] width 72 height 26
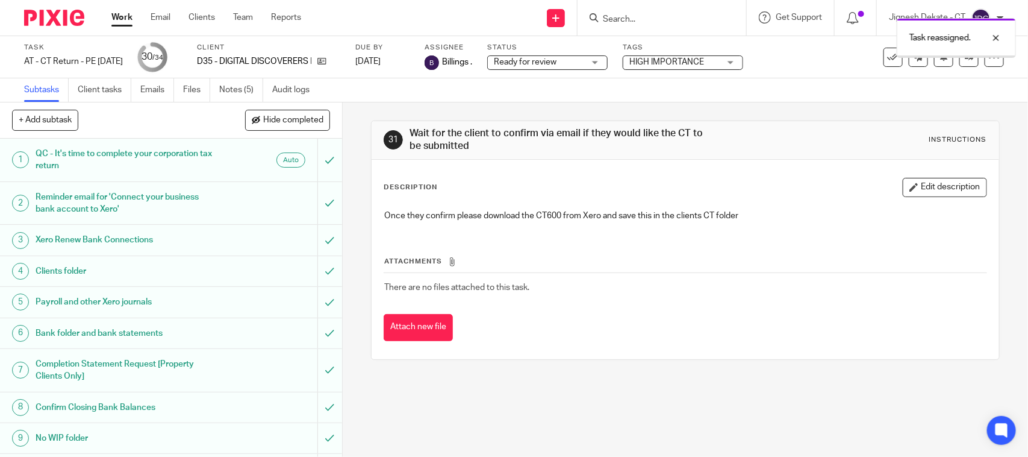
click at [564, 57] on div "Task reassigned." at bounding box center [765, 35] width 502 height 46
click at [557, 61] on span "Ready for review" at bounding box center [525, 62] width 63 height 8
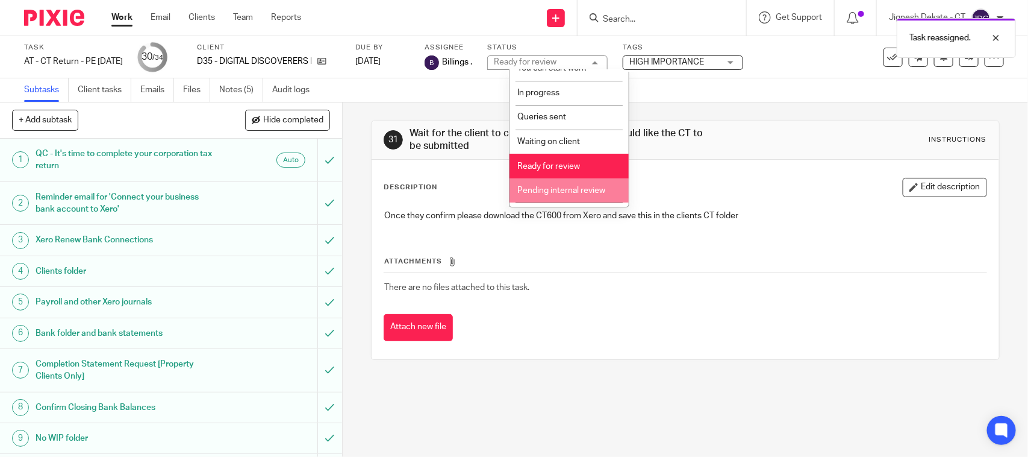
scroll to position [57, 0]
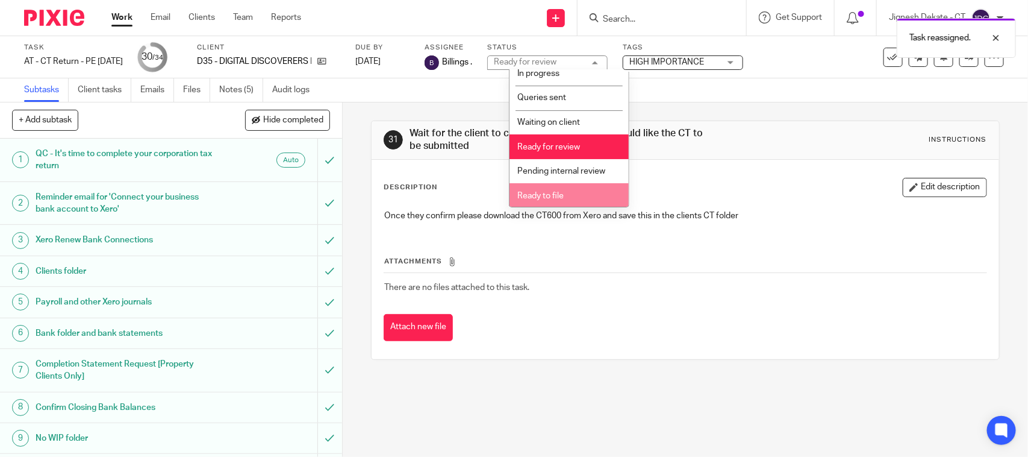
click at [536, 183] on li "Ready to file" at bounding box center [569, 195] width 119 height 25
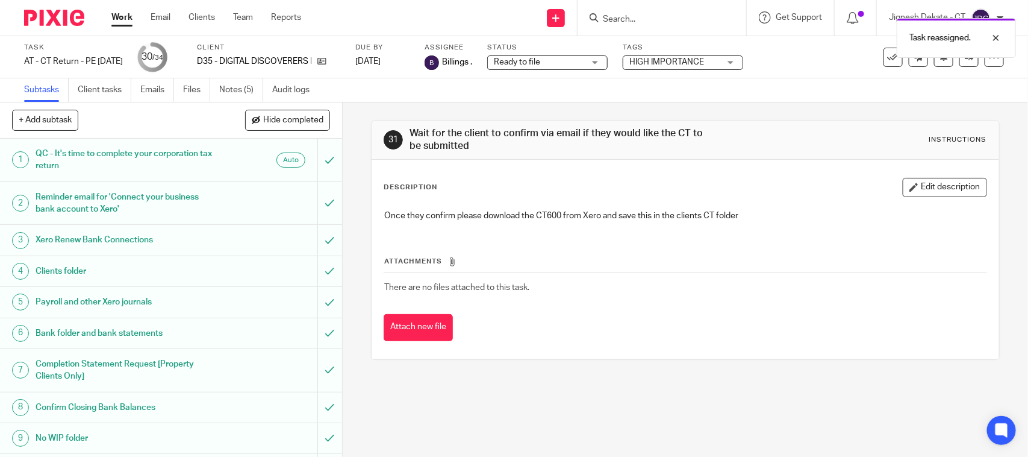
click at [754, 95] on div "Subtasks Client tasks Emails Files Notes (5) Audit logs" at bounding box center [514, 90] width 1028 height 24
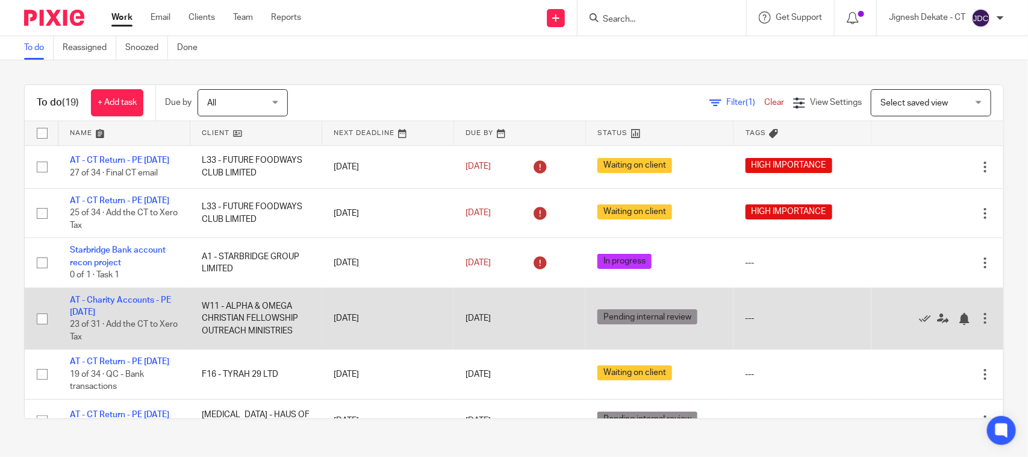
scroll to position [75, 0]
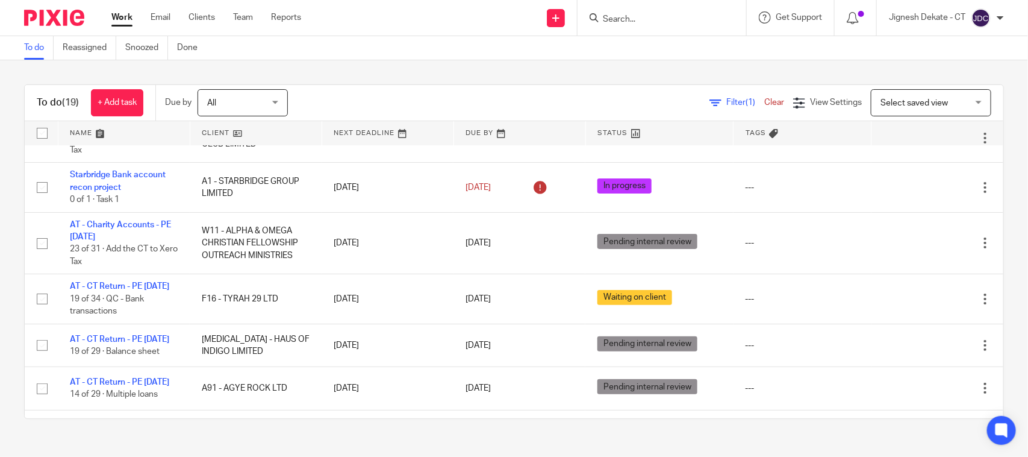
click at [370, 86] on div "To do (19) + Add task Due by All All Today Tomorrow This week Next week This mo…" at bounding box center [514, 103] width 979 height 36
click at [612, 18] on input "Search" at bounding box center [656, 19] width 108 height 11
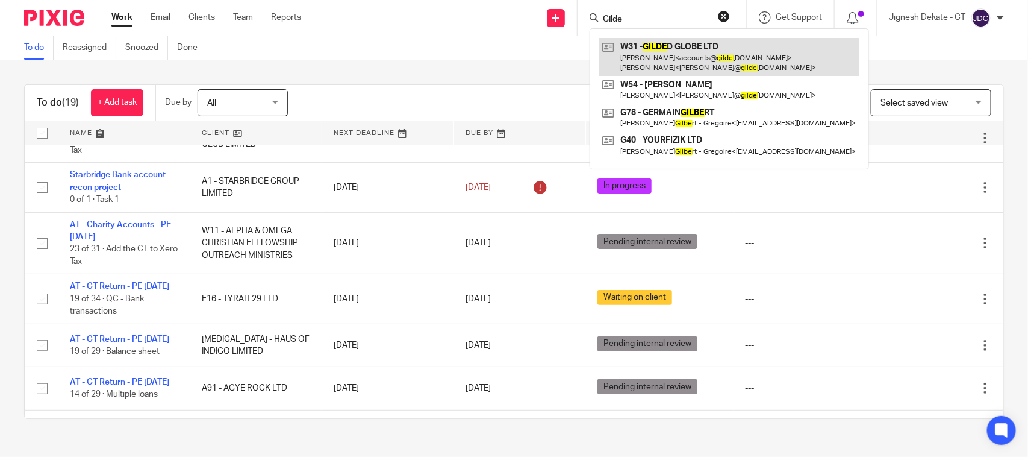
type input "Gilde"
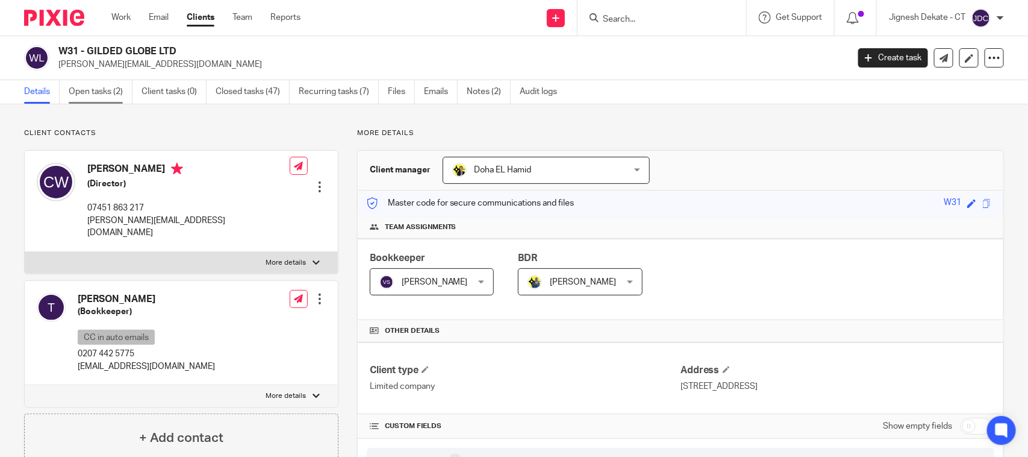
click at [86, 95] on link "Open tasks (2)" at bounding box center [101, 91] width 64 height 23
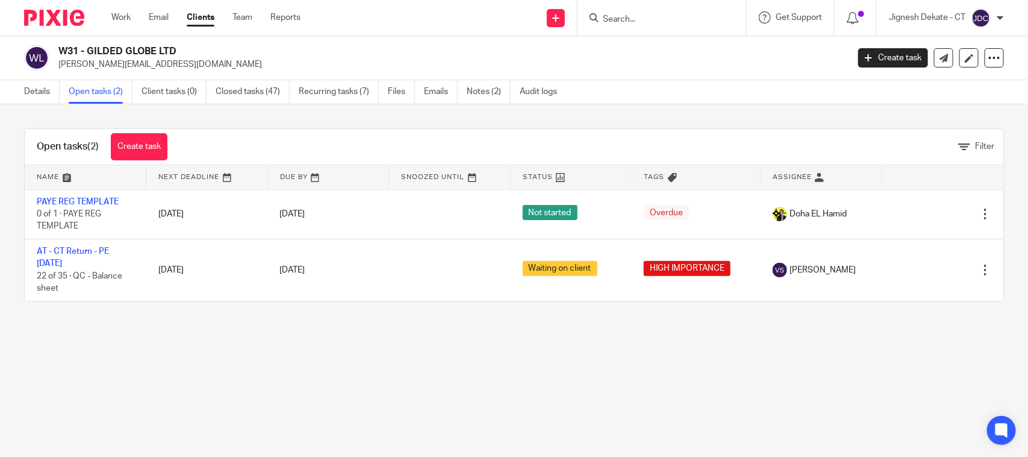
click at [22, 83] on div "Details Open tasks (2) Client tasks (0) Closed tasks (47) Recurring tasks (7) F…" at bounding box center [293, 91] width 587 height 23
click at [40, 96] on link "Details" at bounding box center [42, 91] width 36 height 23
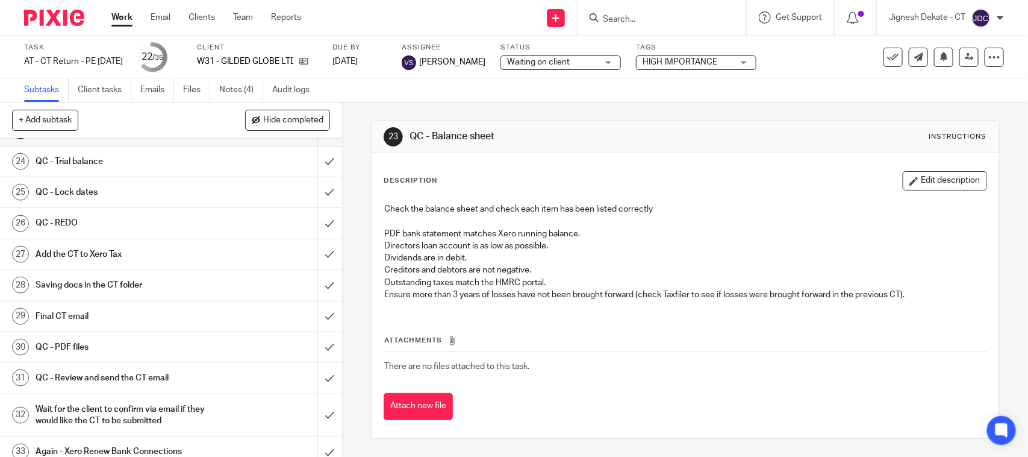
scroll to position [678, 0]
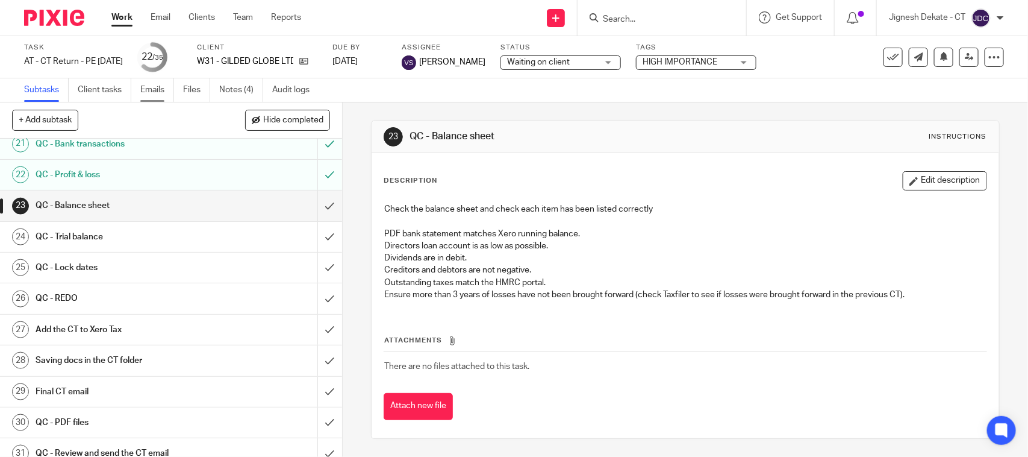
click at [152, 92] on link "Emails" at bounding box center [157, 89] width 34 height 23
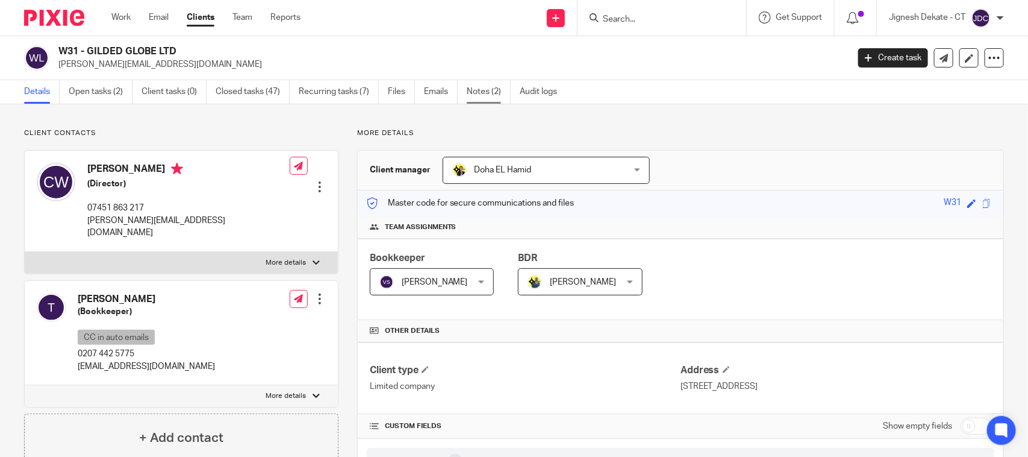
click at [494, 92] on link "Notes (2)" at bounding box center [489, 91] width 44 height 23
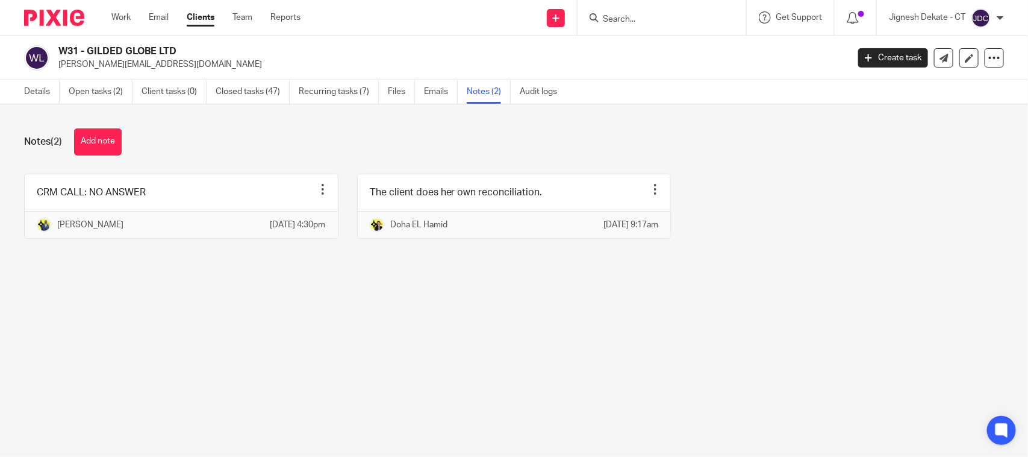
drag, startPoint x: 56, startPoint y: 49, endPoint x: 179, endPoint y: 50, distance: 122.9
click at [179, 50] on div "W31 - GILDED GLOBE LTD [PERSON_NAME][EMAIL_ADDRESS][DOMAIN_NAME]" at bounding box center [432, 57] width 816 height 25
copy h2 "W31 - GILDED GLOBE LTD"
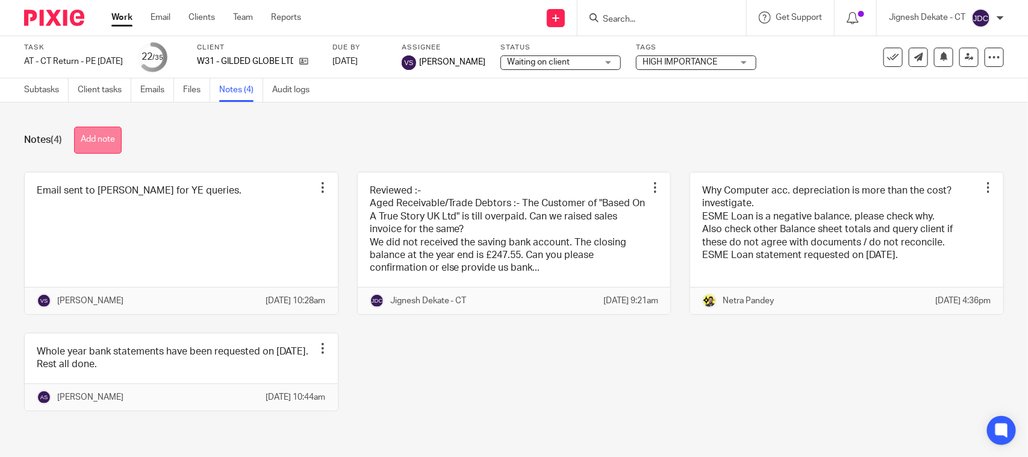
click at [106, 143] on button "Add note" at bounding box center [98, 139] width 48 height 27
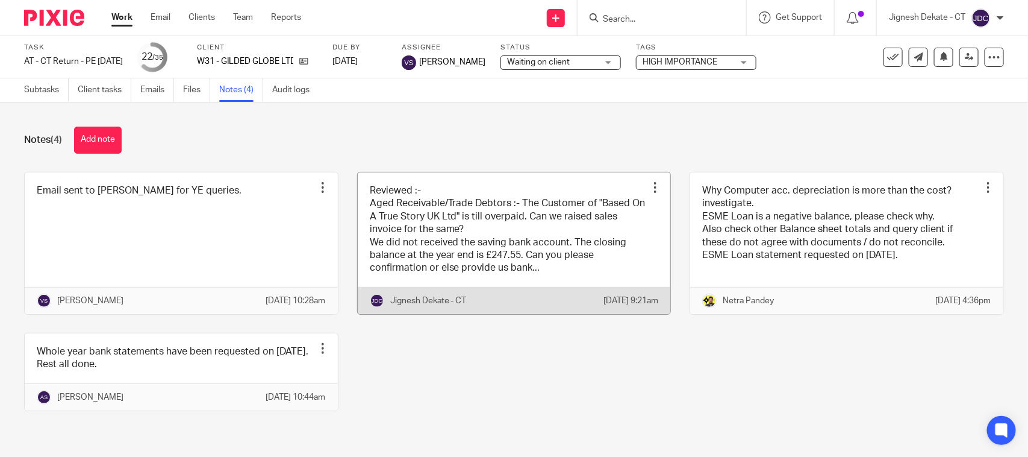
click at [461, 228] on link at bounding box center [514, 243] width 313 height 142
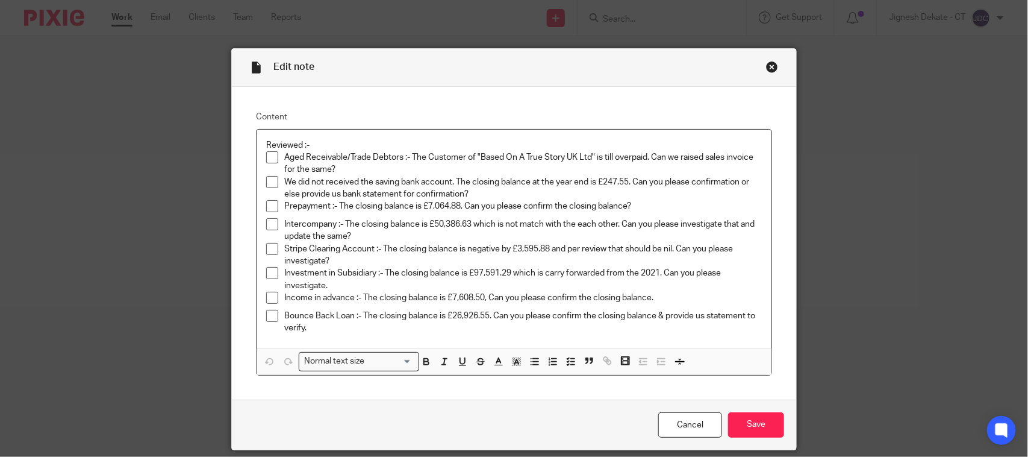
click at [269, 154] on span at bounding box center [272, 157] width 12 height 12
click at [266, 182] on span at bounding box center [272, 182] width 12 height 12
click at [266, 206] on span at bounding box center [272, 206] width 12 height 12
click at [266, 246] on span at bounding box center [272, 249] width 12 height 12
click at [260, 274] on div "Reviewed :- Aged Receivable/Trade Debtors :- The Customer of "Based On A True S…" at bounding box center [514, 239] width 515 height 219
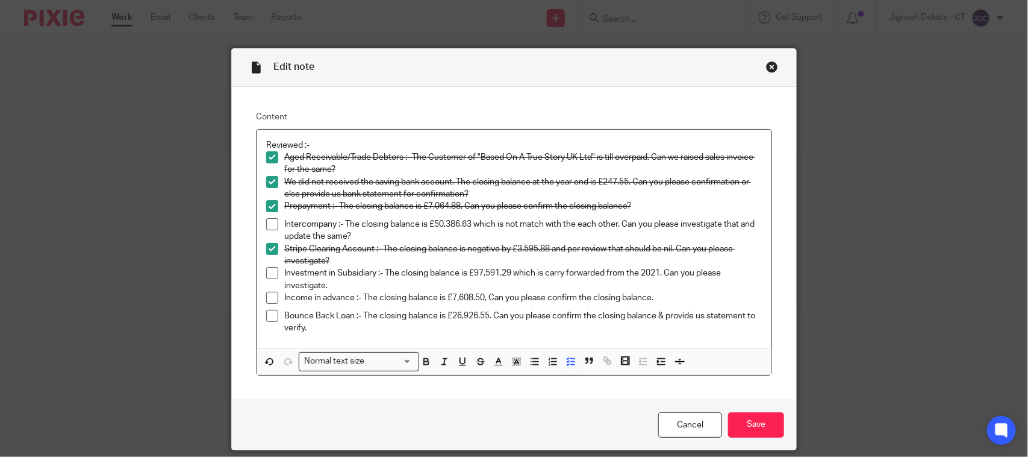
click at [266, 275] on span at bounding box center [272, 273] width 12 height 12
click at [266, 300] on span at bounding box center [272, 298] width 12 height 12
click at [266, 317] on span at bounding box center [272, 316] width 12 height 12
click at [267, 226] on span at bounding box center [272, 224] width 12 height 12
click at [733, 422] on input "Save" at bounding box center [756, 425] width 56 height 26
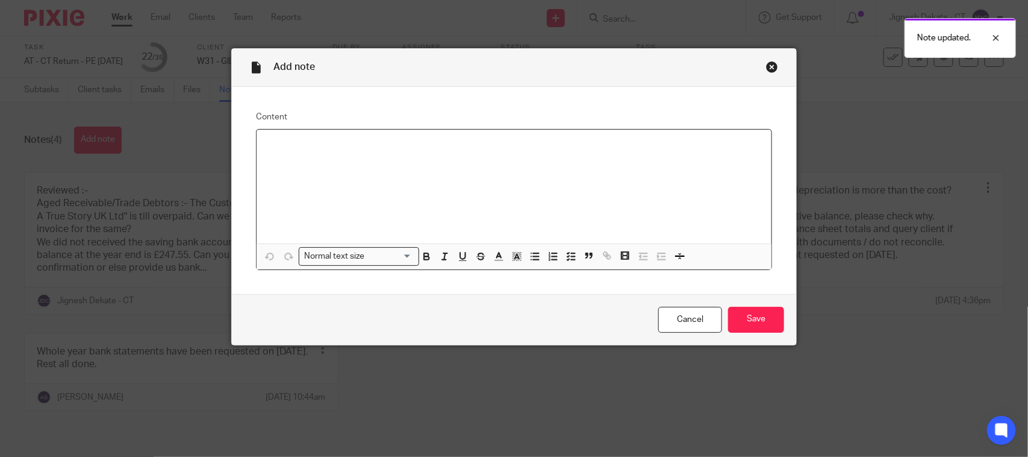
click at [351, 152] on div at bounding box center [514, 187] width 515 height 114
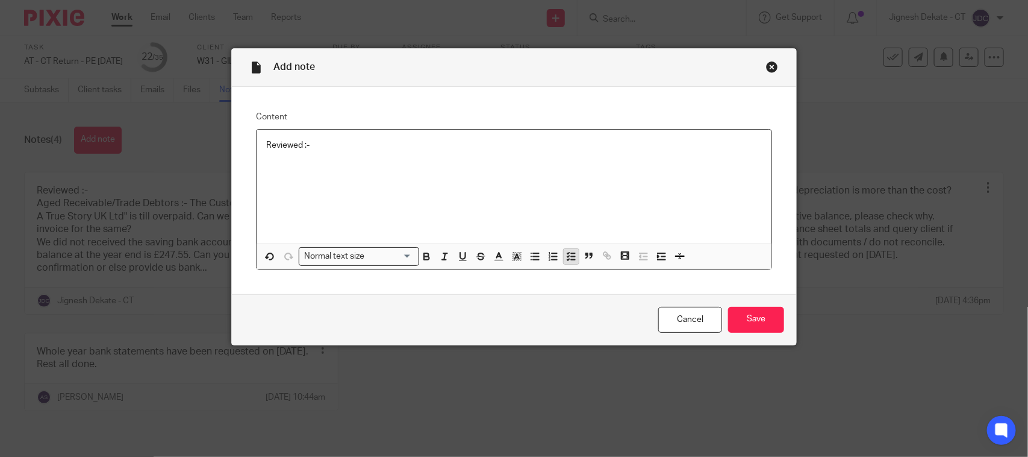
click at [572, 253] on line "button" at bounding box center [574, 253] width 4 height 0
click at [292, 157] on p at bounding box center [523, 157] width 478 height 12
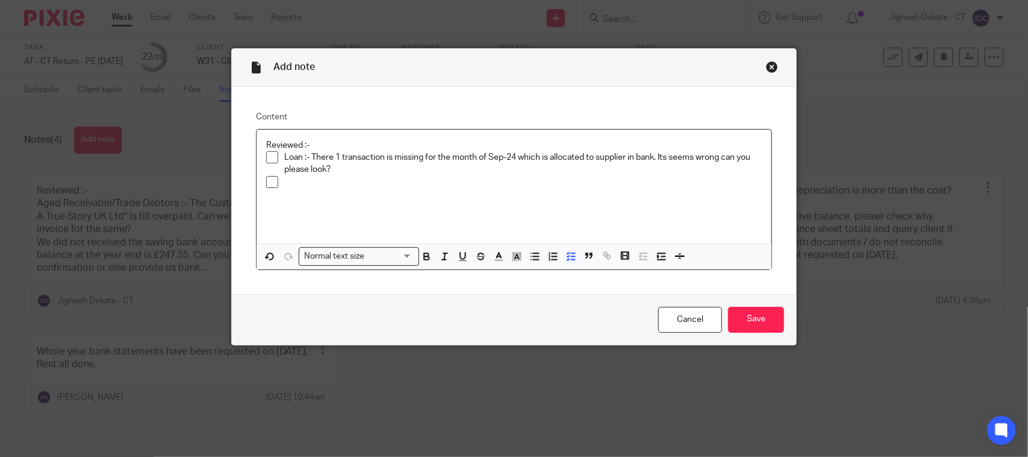
click at [302, 184] on p at bounding box center [523, 182] width 478 height 12
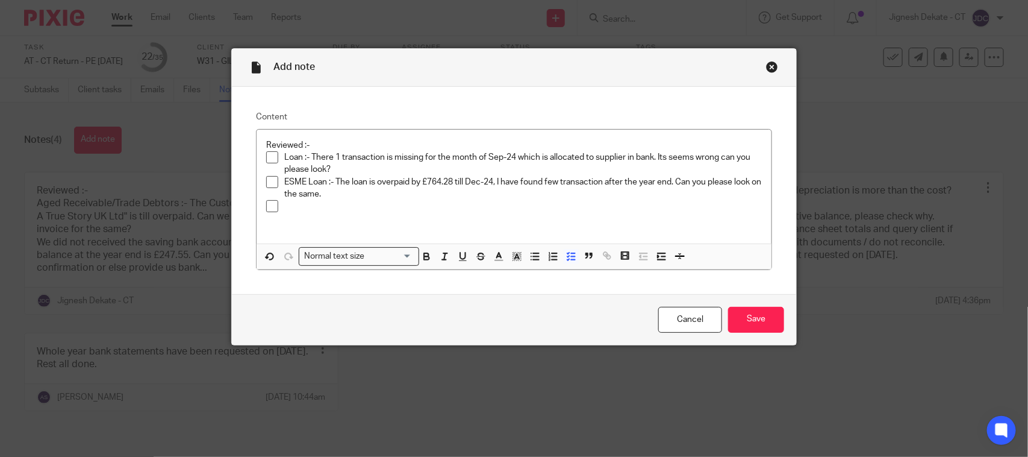
click at [296, 209] on p at bounding box center [523, 206] width 478 height 12
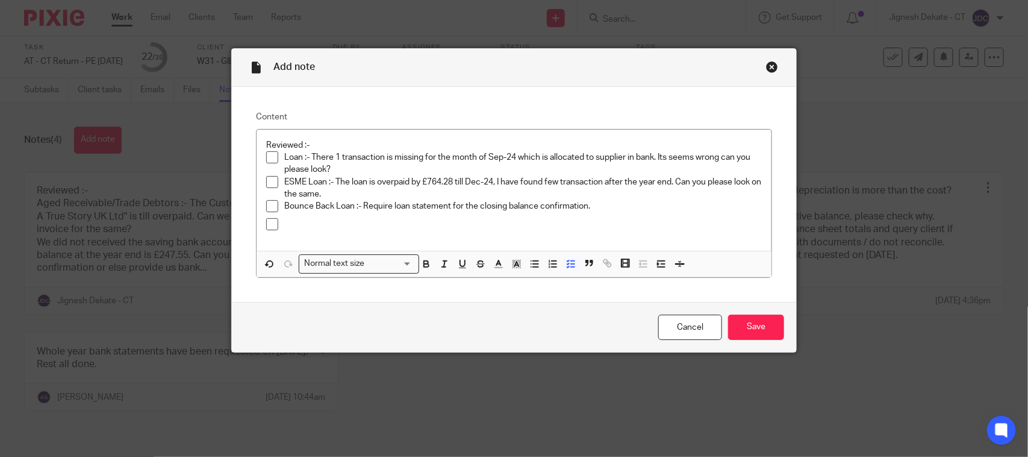
click at [314, 226] on p at bounding box center [523, 224] width 478 height 12
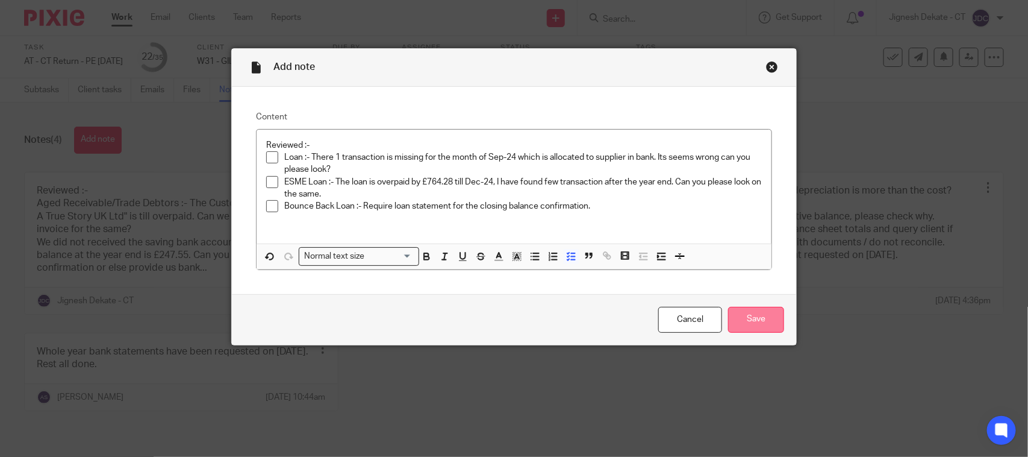
click at [738, 317] on input "Save" at bounding box center [756, 320] width 56 height 26
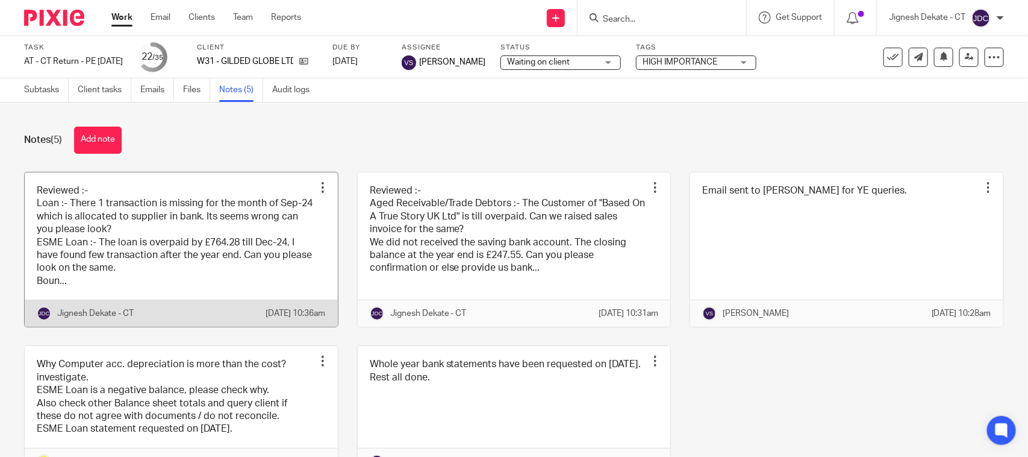
click at [151, 253] on link at bounding box center [181, 249] width 313 height 155
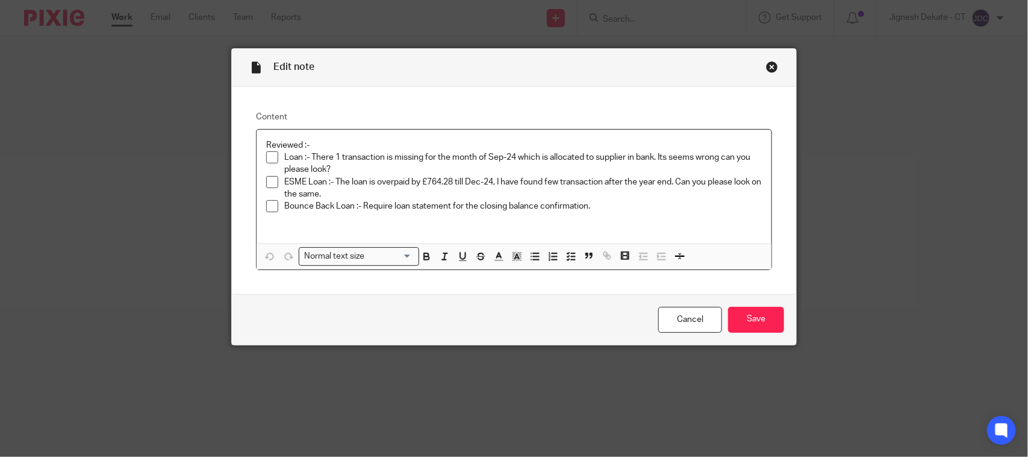
click at [596, 207] on p "Bounce Back Loan :- Require loan statement for the closing balance confirmation." at bounding box center [523, 206] width 478 height 12
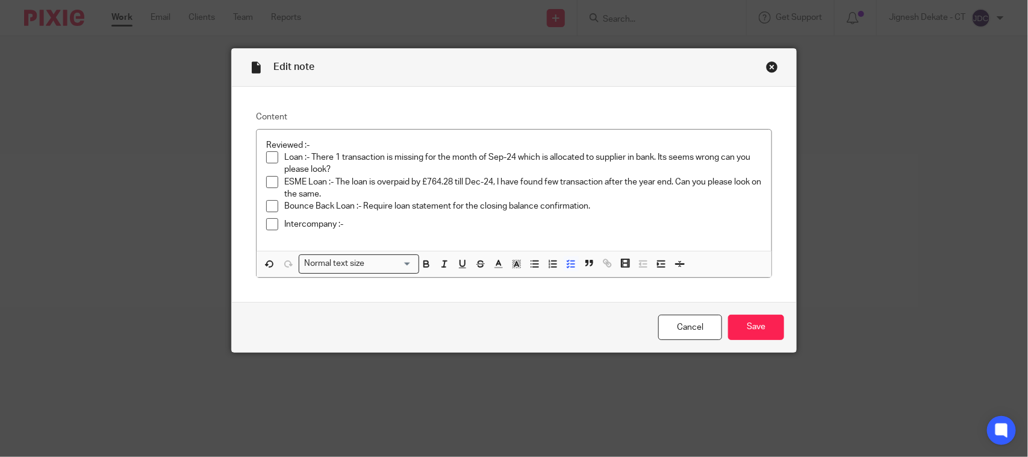
click at [349, 224] on p "Intercompany :-" at bounding box center [523, 224] width 478 height 12
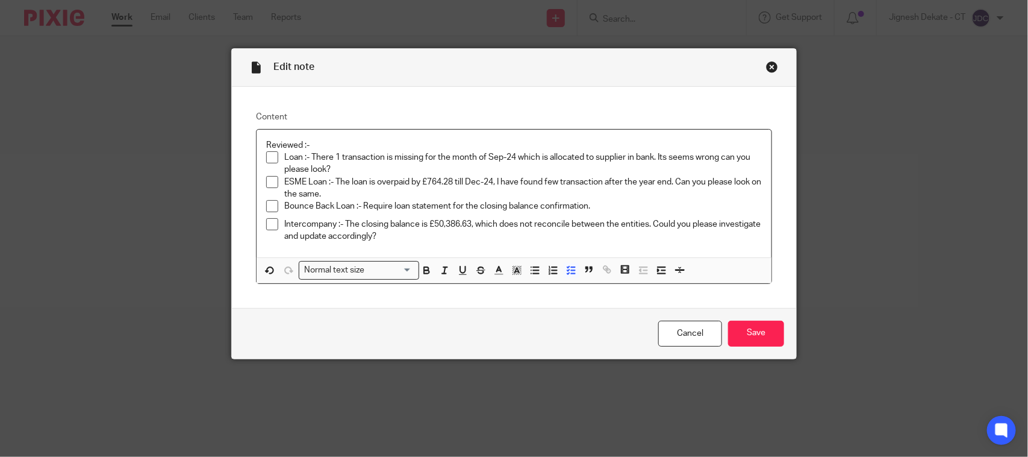
click at [652, 222] on p "Intercompany :- The closing balance is £50,386.63, which does not reconcile bet…" at bounding box center [523, 230] width 478 height 25
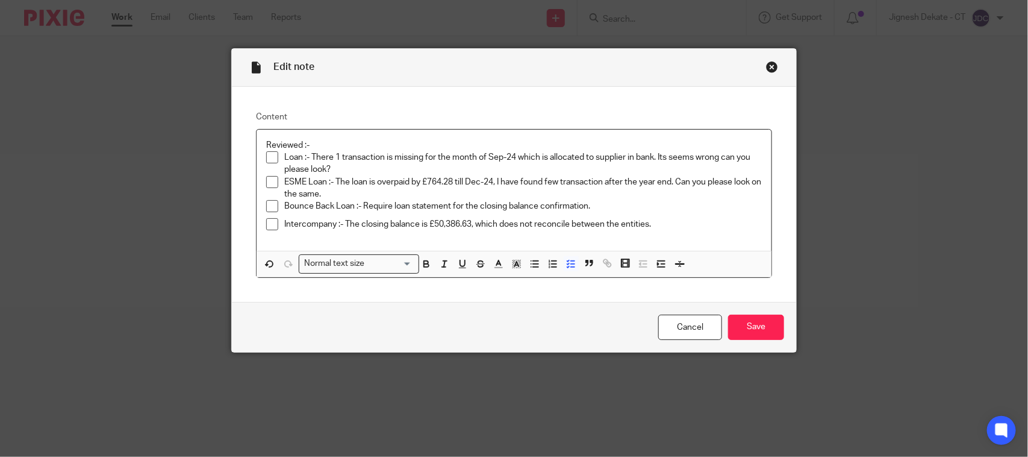
click at [278, 228] on li "Intercompany :- The closing balance is £50,386.63, which does not reconcile bet…" at bounding box center [514, 227] width 496 height 18
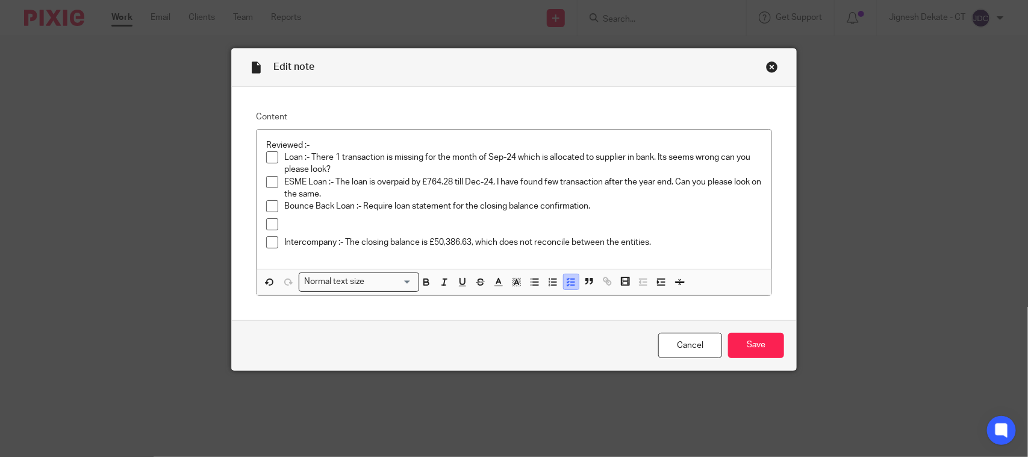
click at [567, 287] on icon "button" at bounding box center [571, 281] width 11 height 11
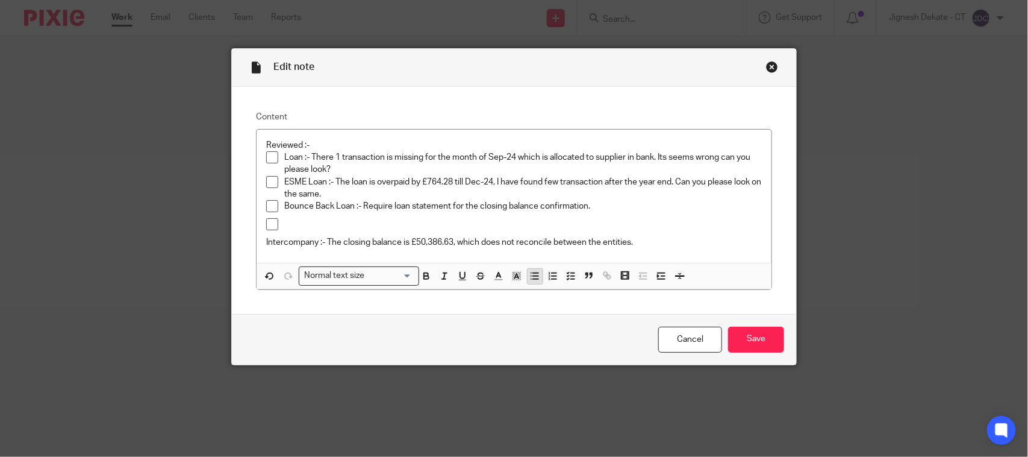
click at [529, 278] on icon "button" at bounding box center [534, 275] width 11 height 11
click at [305, 227] on p at bounding box center [523, 224] width 478 height 12
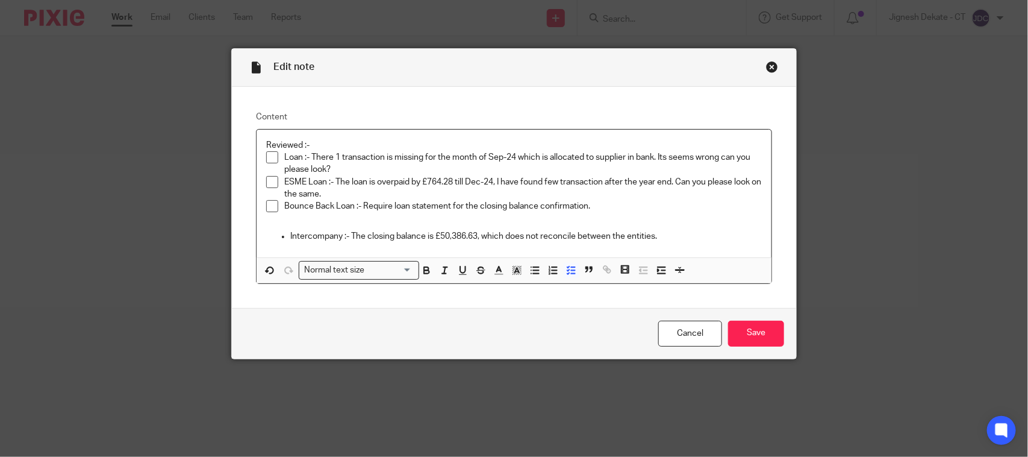
click at [597, 206] on p "Bounce Back Loan :- Require loan statement for the closing balance confirmation." at bounding box center [523, 206] width 478 height 12
click at [598, 205] on p "Bounce Back Loan :- Require loan statement for the closing balance confirmation…" at bounding box center [523, 206] width 478 height 12
click at [500, 273] on button "button" at bounding box center [499, 270] width 15 height 15
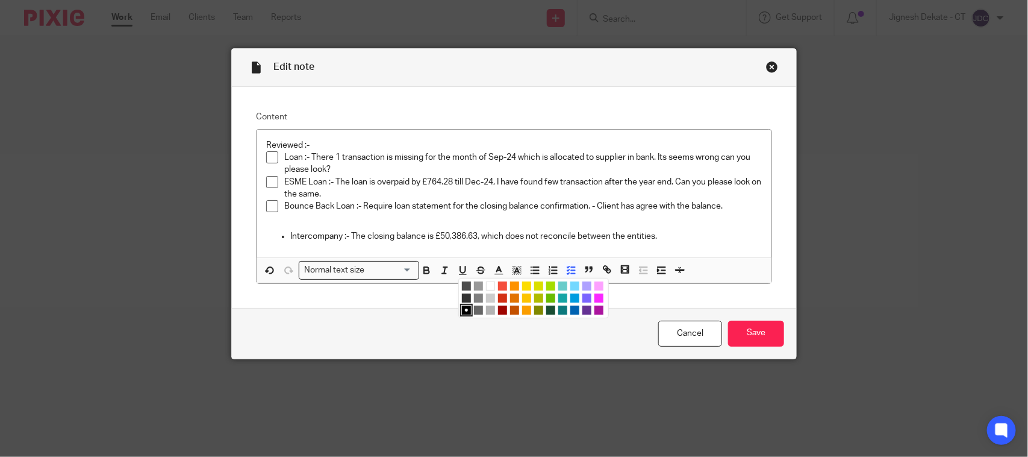
click at [498, 307] on li "color:#9F0500" at bounding box center [502, 309] width 9 height 9
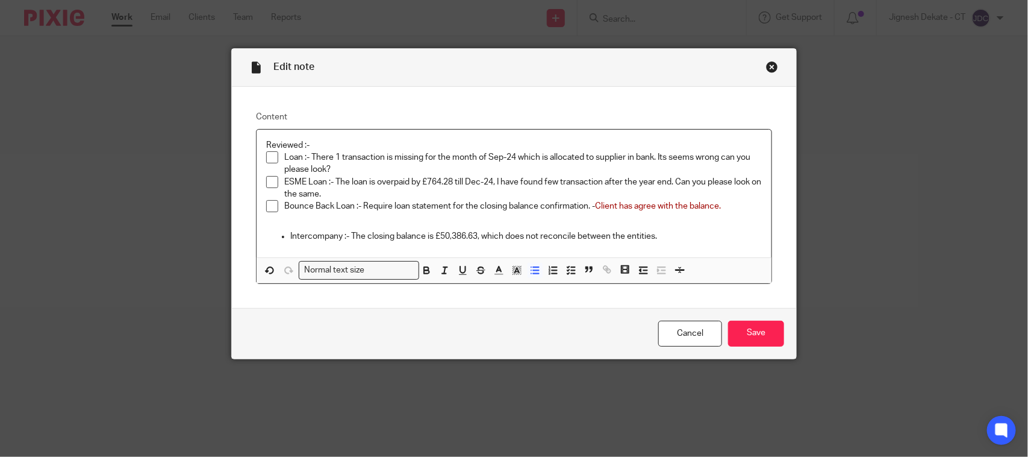
click at [541, 230] on p "Intercompany :- The closing balance is £50,386.63, which does not reconcile bet…" at bounding box center [526, 236] width 472 height 12
click at [269, 209] on span at bounding box center [272, 206] width 12 height 12
click at [660, 239] on p "Intercompany :- The closing balance is £50,386.63, which does not reconcile bet…" at bounding box center [526, 236] width 472 height 12
click at [751, 332] on input "Save" at bounding box center [756, 333] width 56 height 26
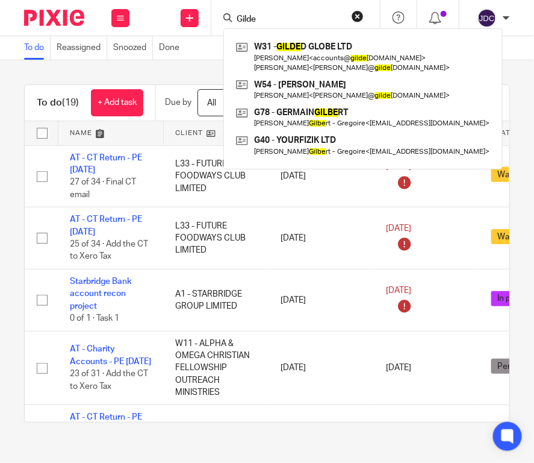
drag, startPoint x: 0, startPoint y: 0, endPoint x: 146, endPoint y: 67, distance: 161.2
click at [146, 67] on div "To do (19) + Add task Due by All All Today Tomorrow This week Next week This mo…" at bounding box center [267, 253] width 534 height 386
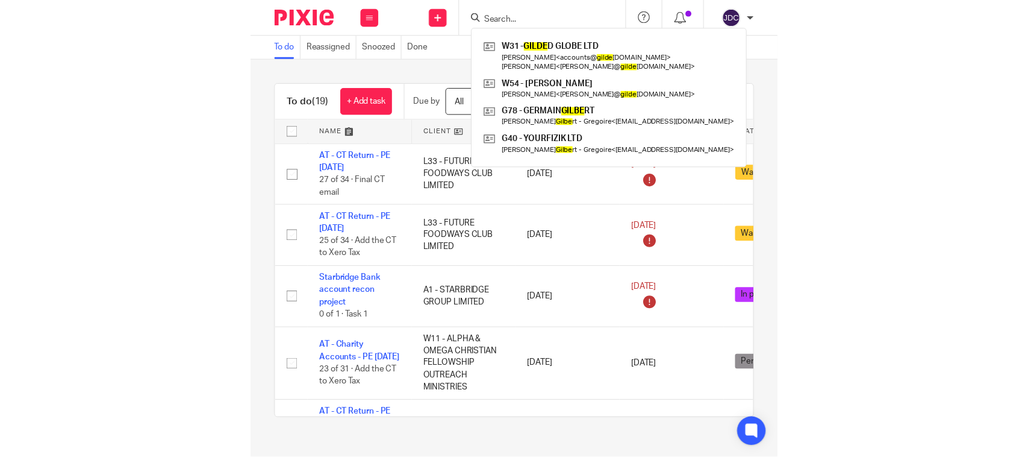
scroll to position [75, 0]
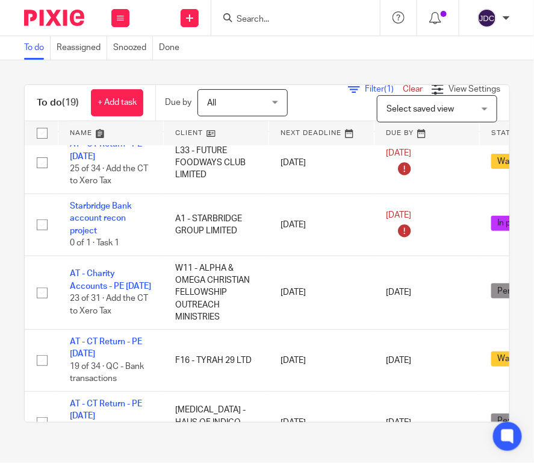
click at [281, 21] on input "Search" at bounding box center [290, 19] width 108 height 11
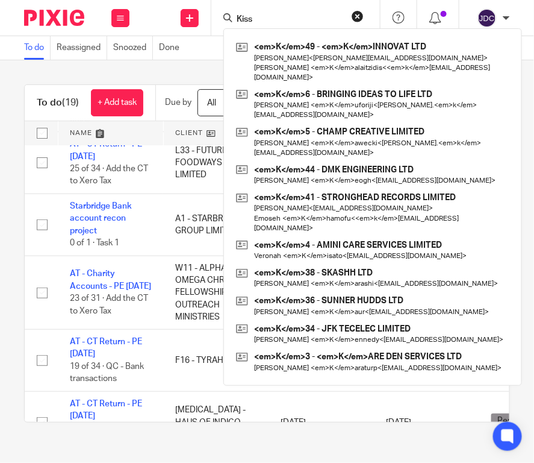
type input "Kiss"
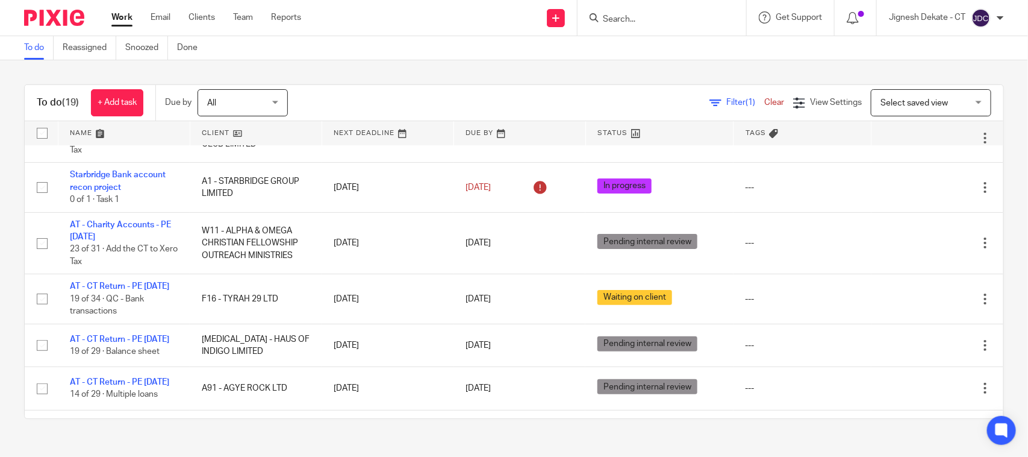
click at [534, 7] on div at bounding box center [662, 18] width 169 height 36
click at [534, 19] on input "Search" at bounding box center [656, 19] width 108 height 11
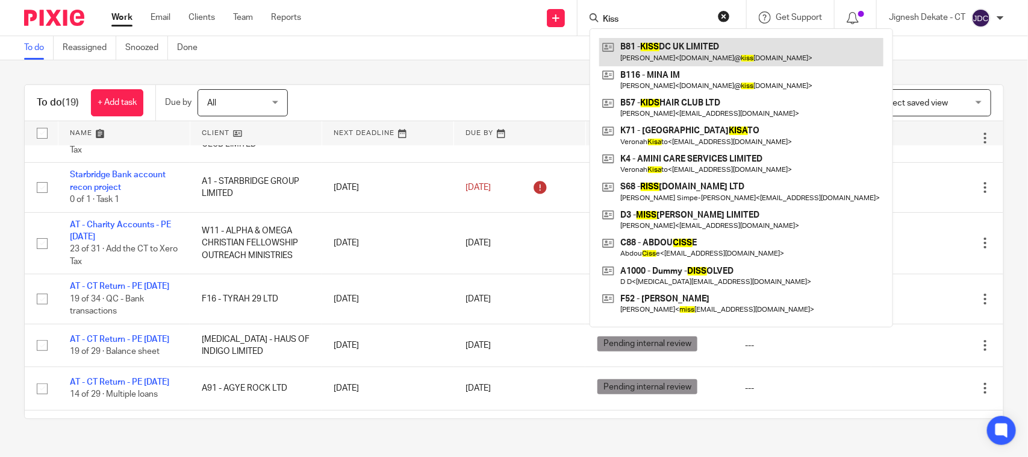
type input "Kiss"
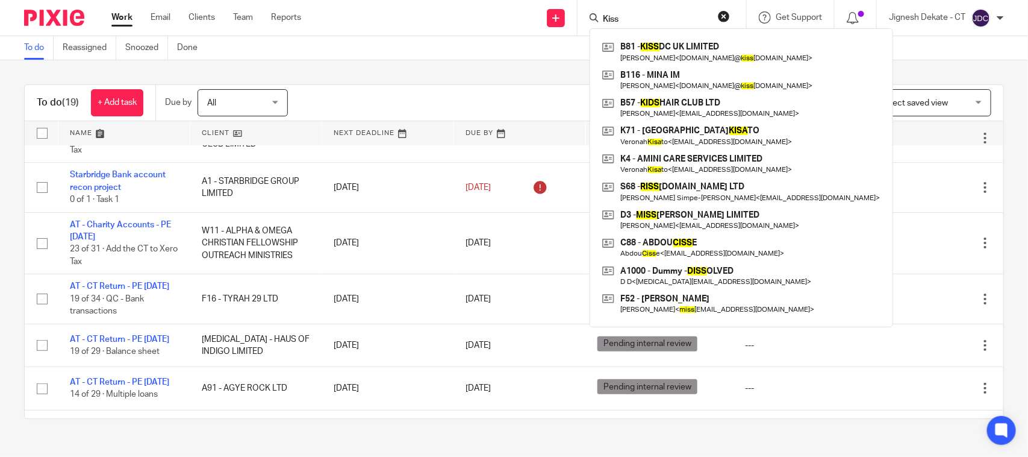
click at [38, 49] on link "To do" at bounding box center [39, 47] width 30 height 23
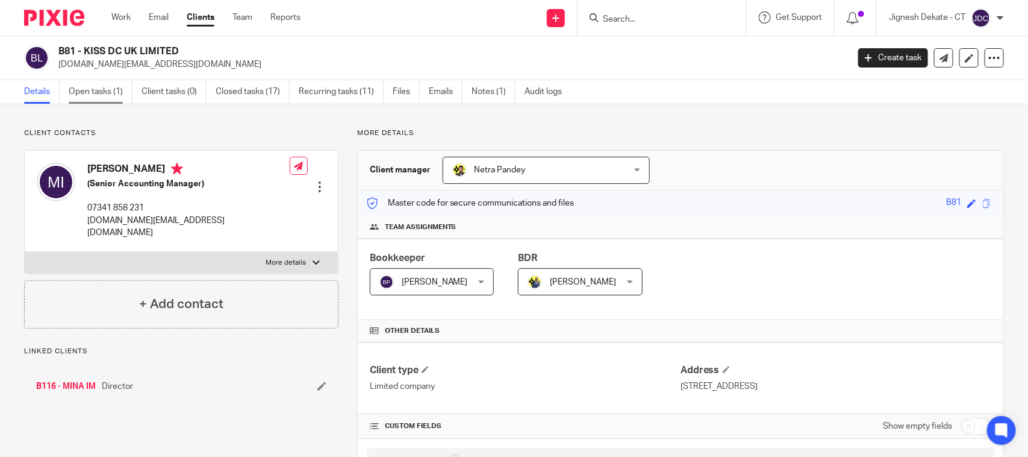
click at [94, 93] on link "Open tasks (1)" at bounding box center [101, 91] width 64 height 23
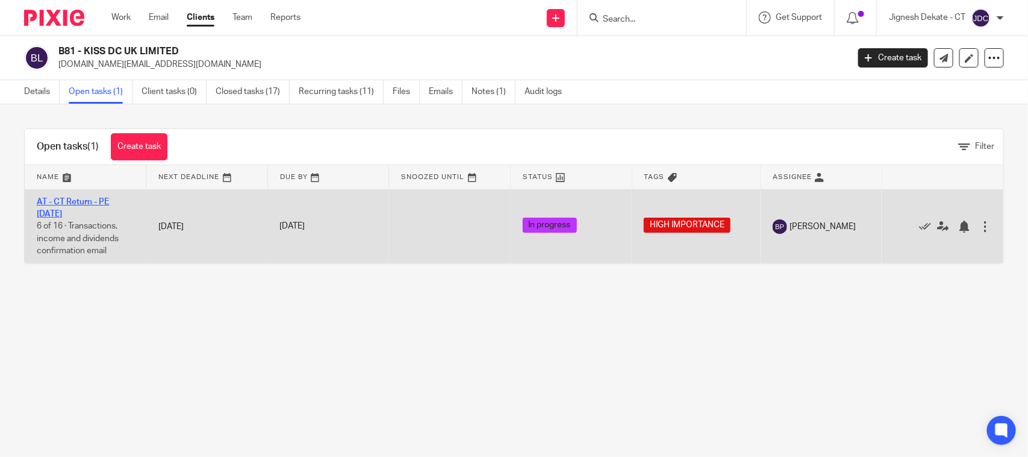
click at [70, 204] on link "AT - CT Return - PE [DATE]" at bounding box center [73, 208] width 72 height 20
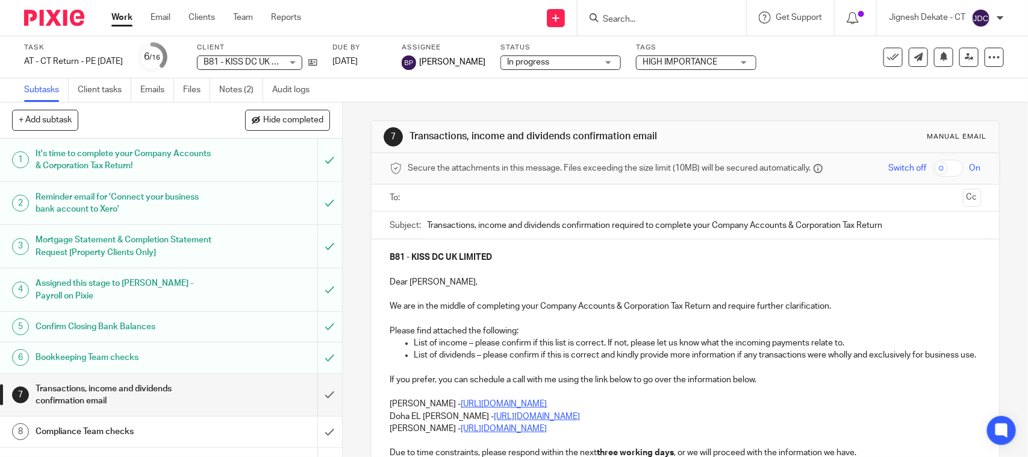
scroll to position [75, 0]
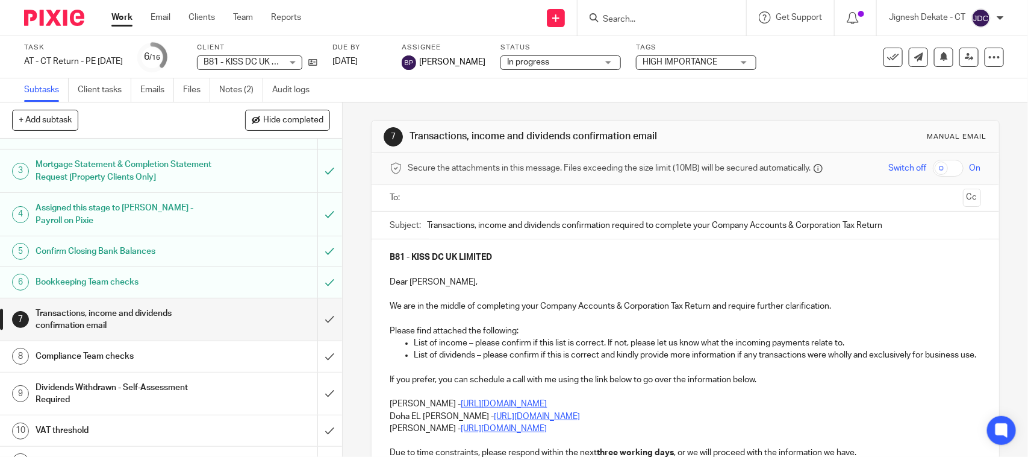
click at [126, 322] on h1 "Transactions, income and dividends confirmation email" at bounding box center [126, 319] width 180 height 31
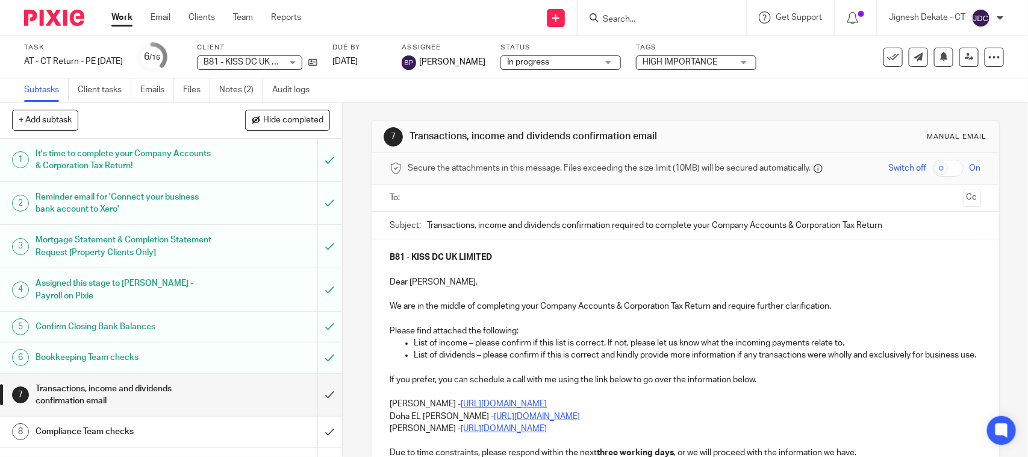
click at [838, 308] on p "We are in the middle of completing your Company Accounts & Corporation Tax Retu…" at bounding box center [685, 306] width 591 height 12
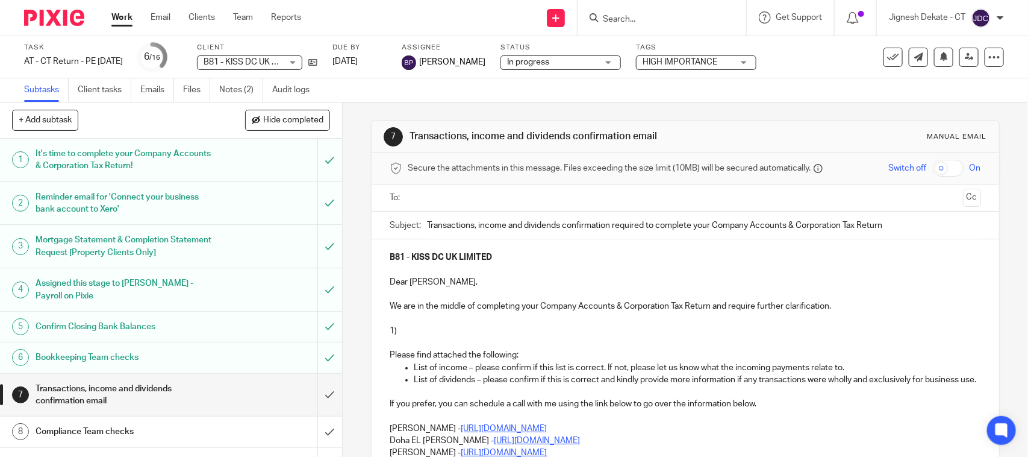
click at [411, 332] on p "1)" at bounding box center [685, 331] width 591 height 12
click at [414, 329] on p "1)" at bounding box center [685, 331] width 591 height 12
click at [508, 328] on p "1) Account Receivable :-" at bounding box center [685, 331] width 591 height 12
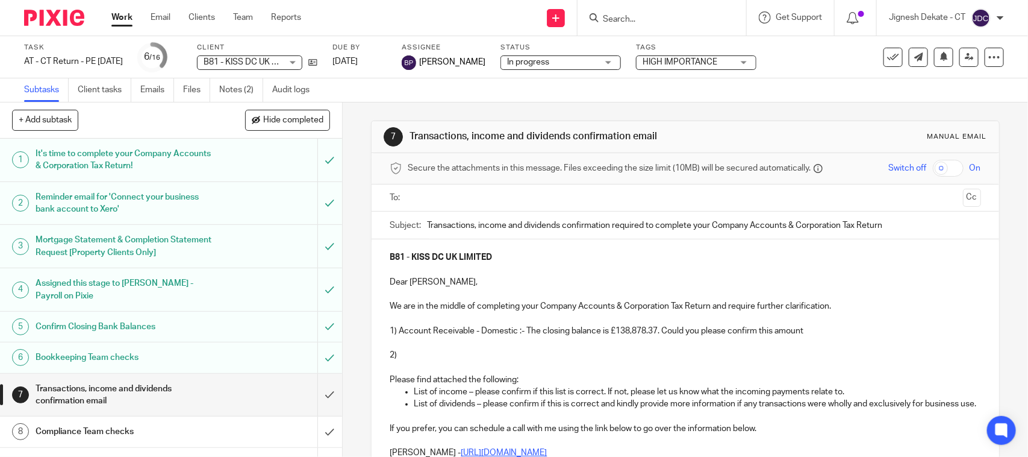
click at [437, 358] on p "2)" at bounding box center [685, 355] width 591 height 12
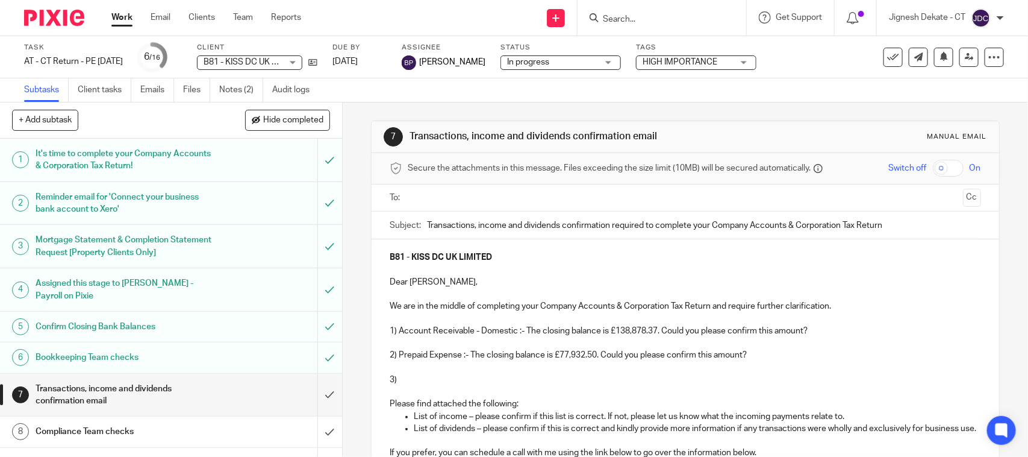
click at [407, 382] on p "3)" at bounding box center [685, 379] width 591 height 12
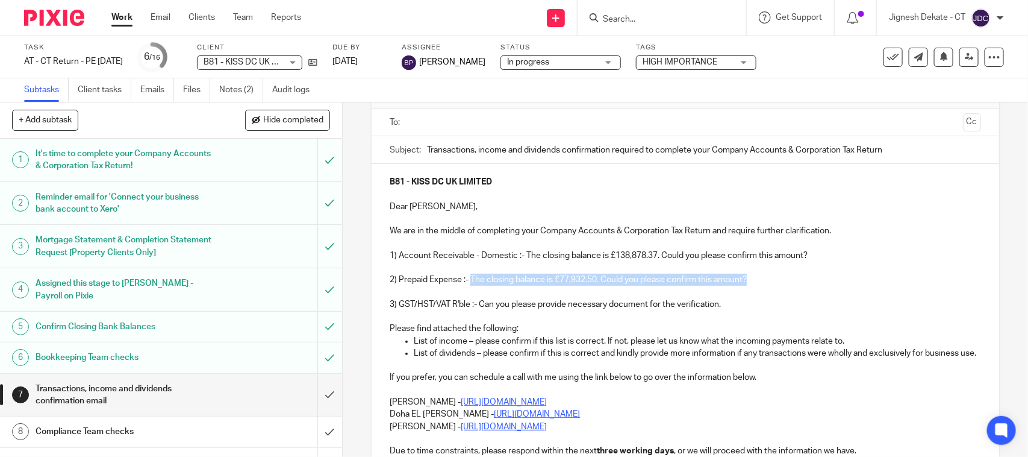
drag, startPoint x: 467, startPoint y: 278, endPoint x: 749, endPoint y: 276, distance: 281.3
click at [749, 276] on p "2) Prepaid Expense :- The closing balance is £77,932.50. Could you please confi…" at bounding box center [685, 279] width 591 height 12
copy p "The closing balance is £77,932.50. Could you please confirm this amount?"
click at [476, 306] on p "3) GST/HST/VAT R'ble :- Can you please provide necessary document for the verif…" at bounding box center [685, 304] width 591 height 12
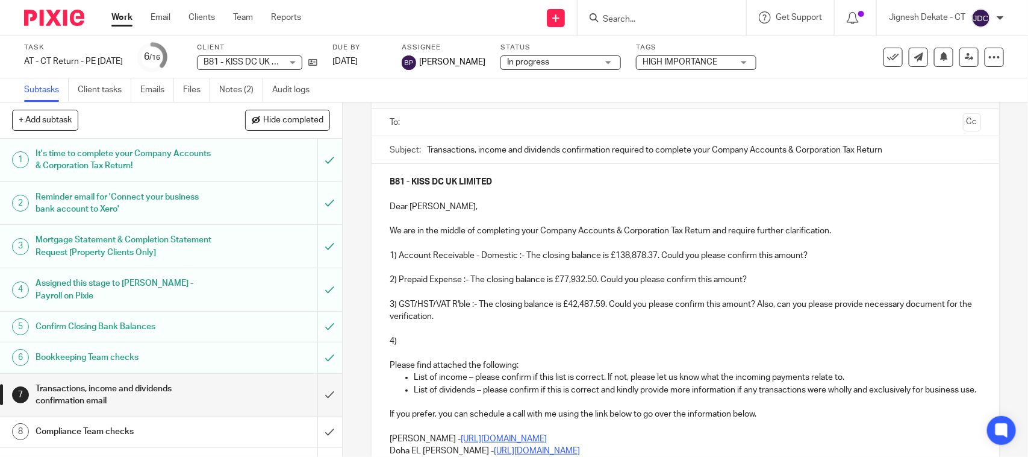
click at [426, 337] on p "4)" at bounding box center [685, 341] width 591 height 12
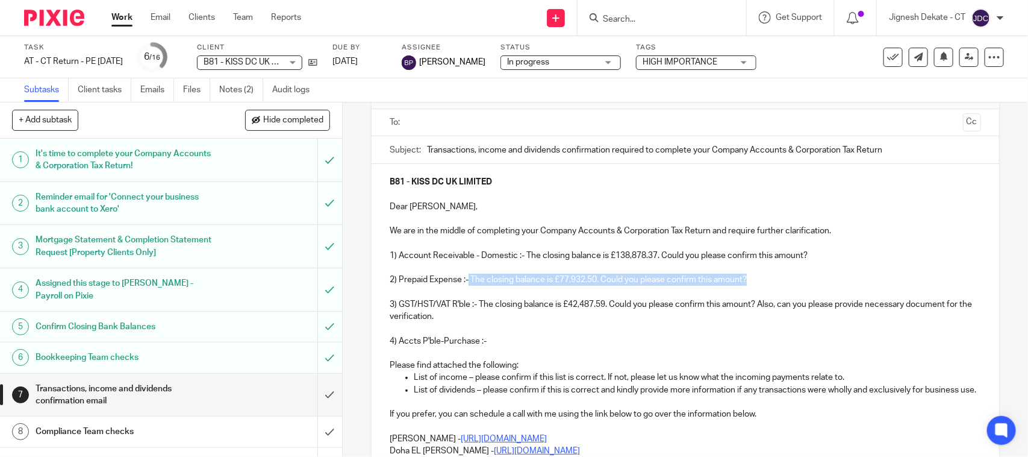
drag, startPoint x: 466, startPoint y: 278, endPoint x: 747, endPoint y: 284, distance: 281.4
click at [747, 284] on p "2) Prepaid Expense :- The closing balance is £77,932.50. Could you please confi…" at bounding box center [685, 279] width 591 height 12
copy p "The closing balance is £77,932.50. Could you please confirm this amount?"
click at [511, 342] on p "4) Accts P'ble-Purchase :-" at bounding box center [685, 341] width 591 height 12
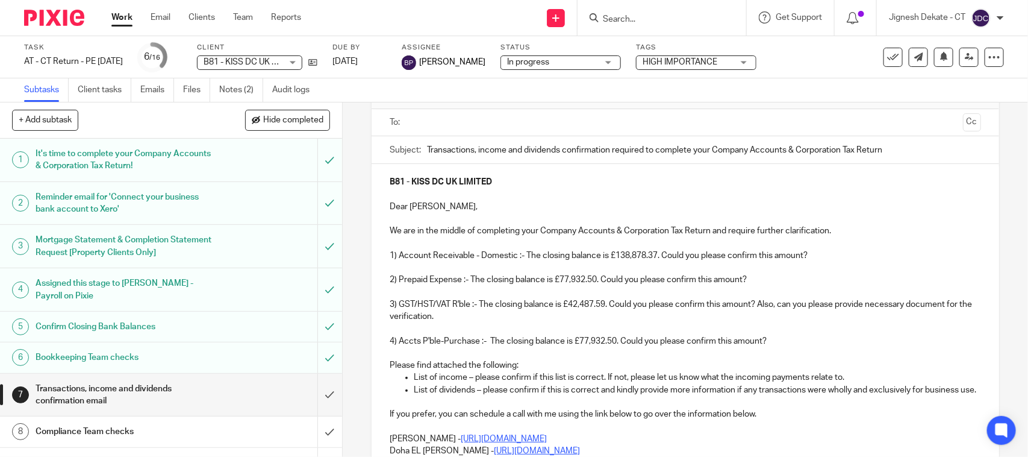
click at [487, 341] on p "4) Accts P'ble-Purchase :- The closing balance is £77,932.50. Could you please …" at bounding box center [685, 341] width 591 height 12
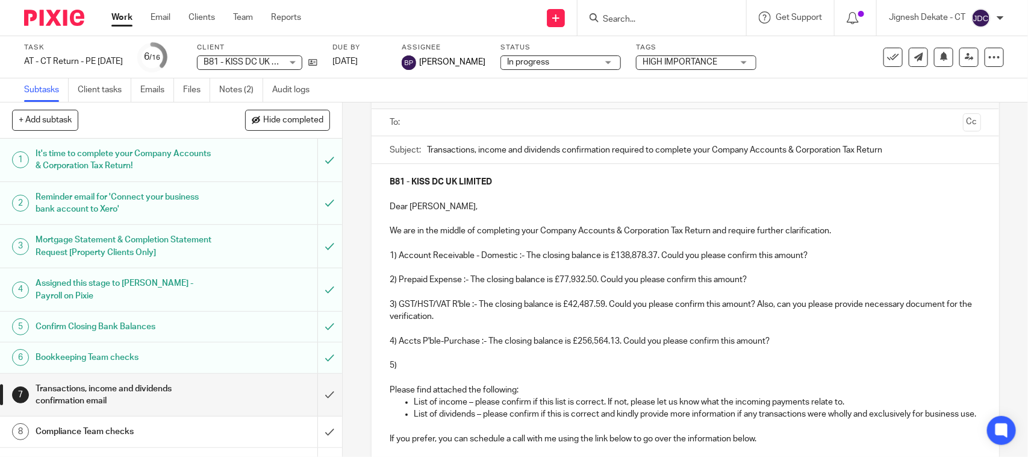
click at [425, 365] on p "5)" at bounding box center [685, 365] width 591 height 12
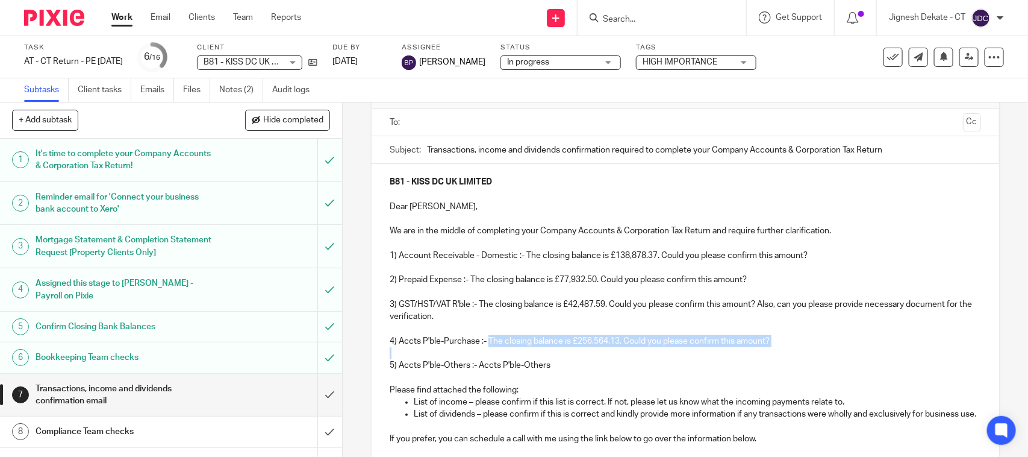
drag, startPoint x: 485, startPoint y: 343, endPoint x: 713, endPoint y: 351, distance: 227.2
click at [713, 351] on div "B81 - KISS DC UK LIMITED Dear Mina, We are in the middle of completing your Com…" at bounding box center [685, 370] width 627 height 412
copy p "The closing balance is £256,564.13. Could you please confirm this amount?"
click at [547, 367] on p "5) Accts P'ble-Others :- Accts P'ble-Others" at bounding box center [685, 365] width 591 height 12
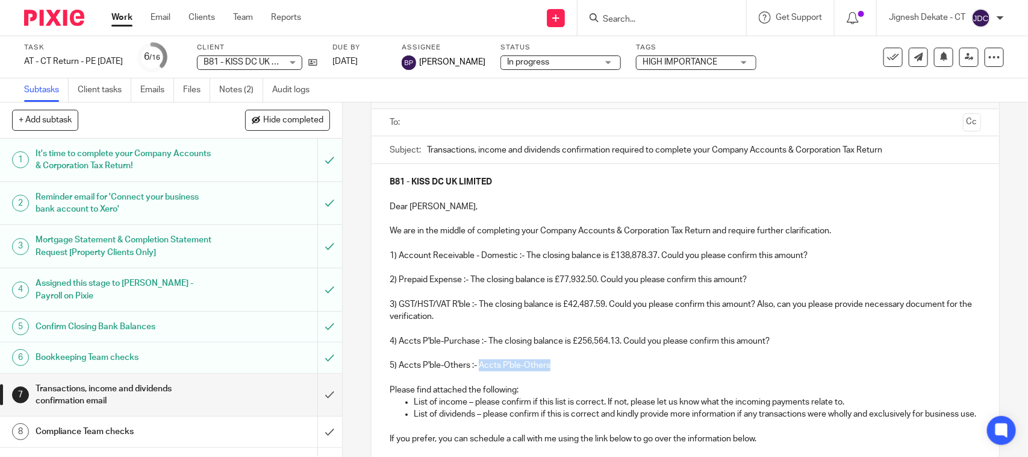
drag, startPoint x: 548, startPoint y: 367, endPoint x: 476, endPoint y: 367, distance: 72.3
click at [476, 367] on p "5) Accts P'ble-Others :- Accts P'ble-Others" at bounding box center [685, 365] width 591 height 12
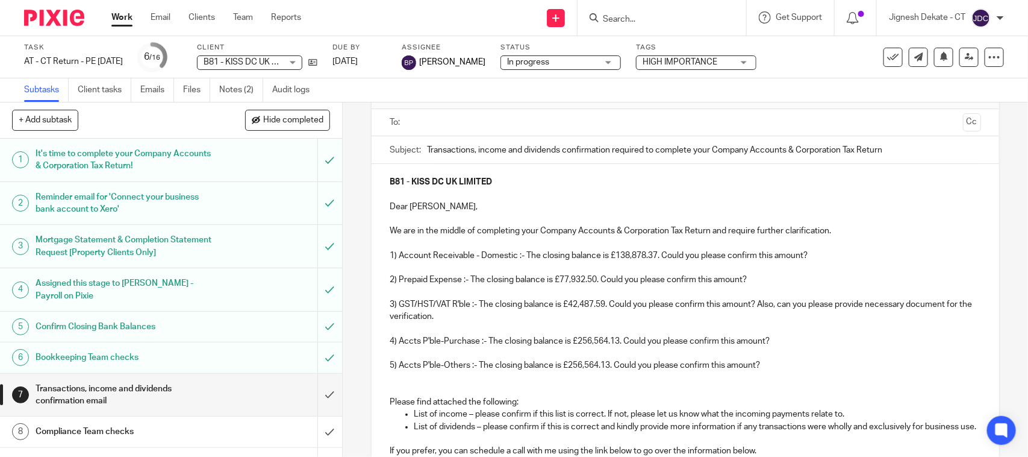
click at [601, 366] on p "5) Accts P'ble-Others :- The closing balance is £256,564.13. Could you please c…" at bounding box center [685, 365] width 591 height 12
click at [608, 366] on p "5) Accts P'ble-Others :- The closing balance is £256,564.13. Could you please c…" at bounding box center [685, 365] width 591 height 12
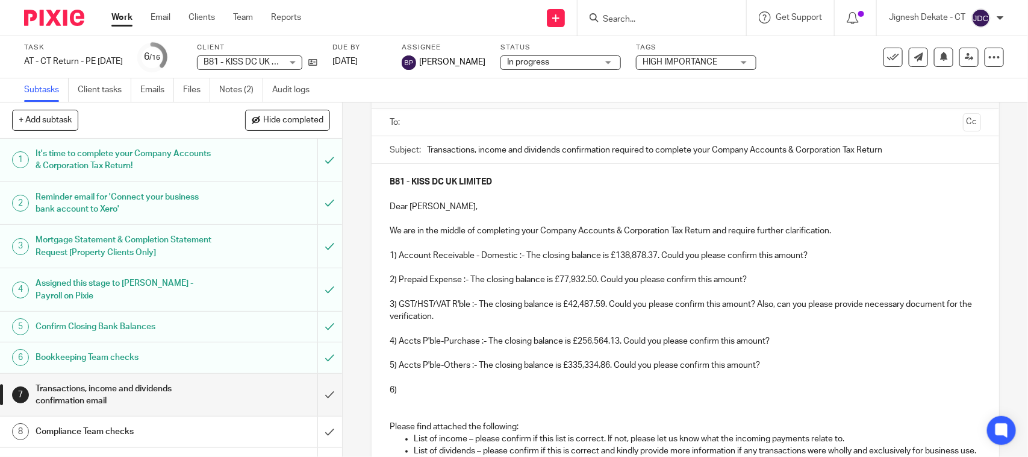
click at [399, 390] on p "6)" at bounding box center [685, 390] width 591 height 12
click at [411, 381] on p at bounding box center [685, 377] width 591 height 12
click at [407, 392] on p "6)" at bounding box center [685, 390] width 591 height 12
drag, startPoint x: 614, startPoint y: 369, endPoint x: 769, endPoint y: 369, distance: 154.8
click at [769, 369] on p "5) Accts P'ble-Others :- The closing balance is £335,334.86. Could you please c…" at bounding box center [685, 365] width 591 height 12
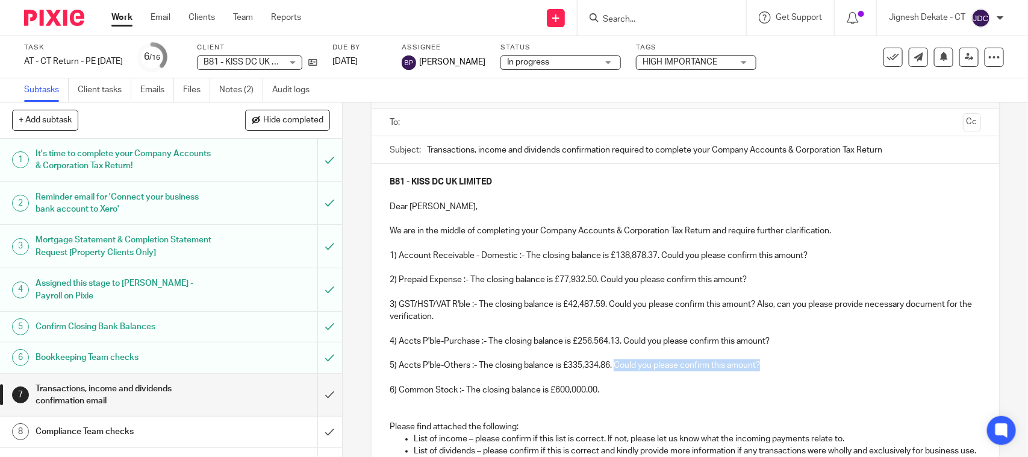
copy p "Could you please confirm this amount?"
click at [607, 396] on p at bounding box center [685, 402] width 591 height 12
click at [610, 390] on p "6) Common Stock :- The closing balance is £600,000.00." at bounding box center [685, 390] width 591 height 12
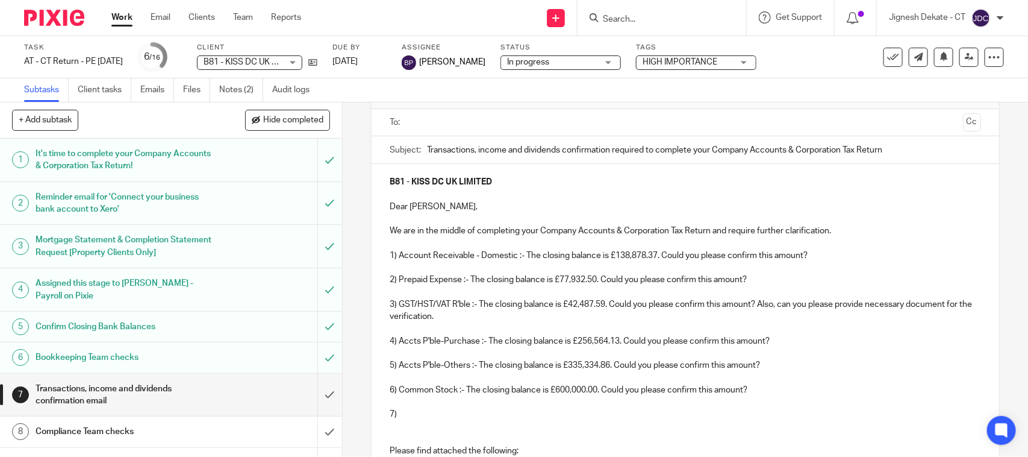
click at [458, 410] on p "7)" at bounding box center [685, 414] width 591 height 12
drag, startPoint x: 601, startPoint y: 390, endPoint x: 740, endPoint y: 396, distance: 139.3
click at [740, 396] on div "B81 - KISS DC UK LIMITED Dear Mina, We are in the middle of completing your Com…" at bounding box center [685, 400] width 627 height 473
copy p "Could you please confirm this amount?"
click at [589, 413] on p "7) Tax Payable :- The closing balance is £92.63." at bounding box center [685, 414] width 591 height 12
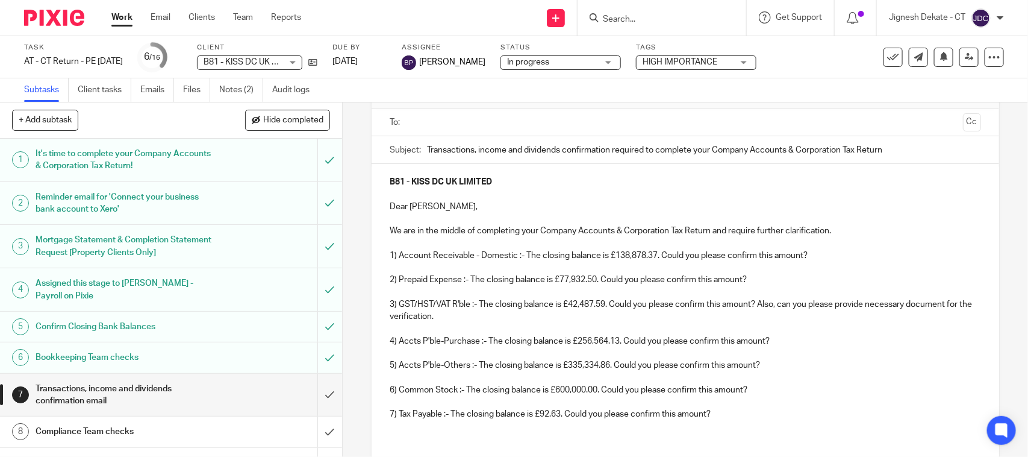
click at [709, 419] on p "7) Tax Payable :- The closing balance is £92.63. Could you please confirm this …" at bounding box center [685, 414] width 591 height 12
click at [566, 413] on p "7) Tax Payable :- The closing balance is £92.63. Could you please confirm this …" at bounding box center [685, 414] width 591 height 12
click at [743, 419] on p "7) Tax Payable :- The closing balance is £92.63. We don't fount o/s liability f…" at bounding box center [685, 414] width 591 height 12
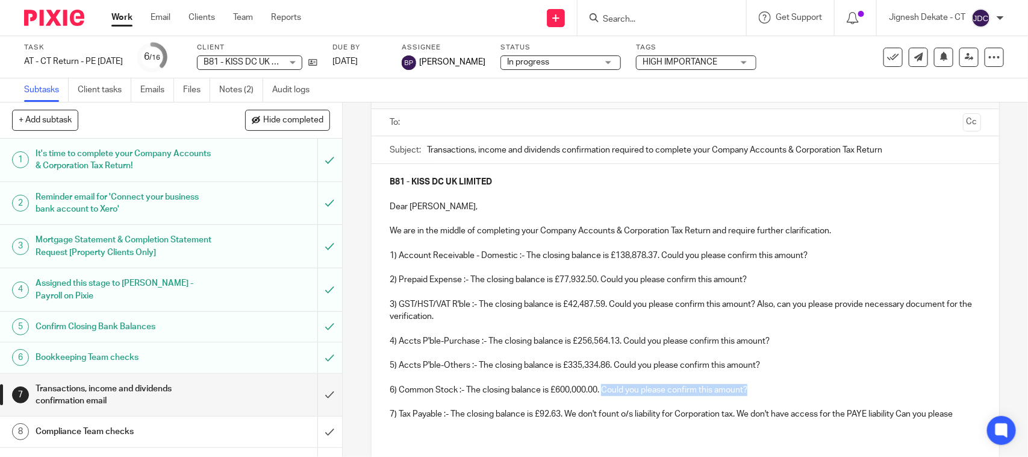
drag, startPoint x: 748, startPoint y: 389, endPoint x: 601, endPoint y: 392, distance: 147.0
click at [601, 392] on p "6) Common Stock :- The closing balance is £600,000.00. Could you please confirm…" at bounding box center [685, 390] width 591 height 12
copy p "Could you please confirm this amount?"
click at [961, 413] on div "B81 - KISS DC UK LIMITED Dear Mina, We are in the middle of completing your Com…" at bounding box center [685, 406] width 627 height 485
click at [502, 429] on p "7) Tax Payable :- The closing balance is £92.63. We don't fount o/s liability f…" at bounding box center [685, 420] width 591 height 25
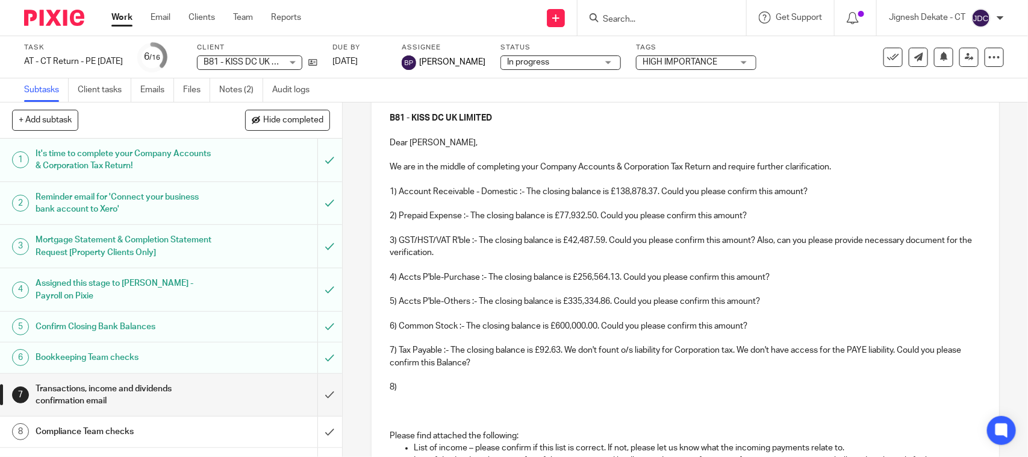
scroll to position [226, 0]
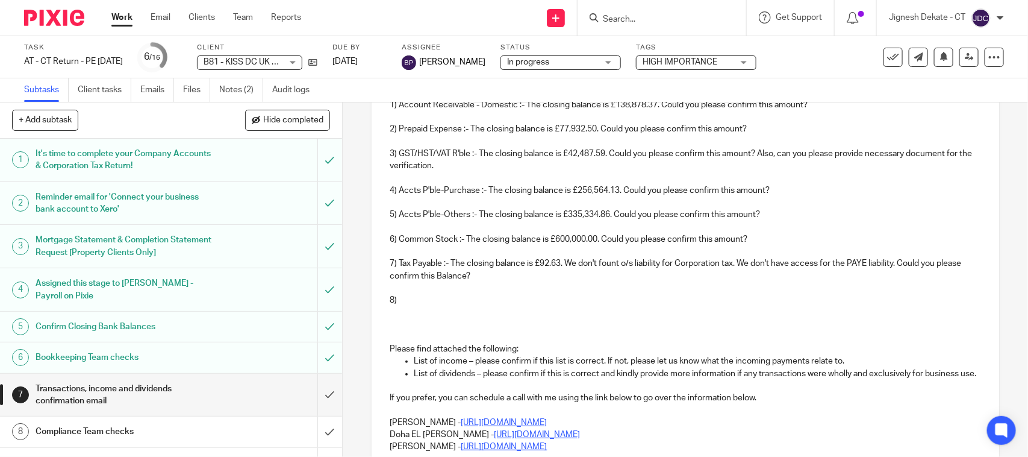
click at [417, 299] on p "8)" at bounding box center [685, 300] width 591 height 12
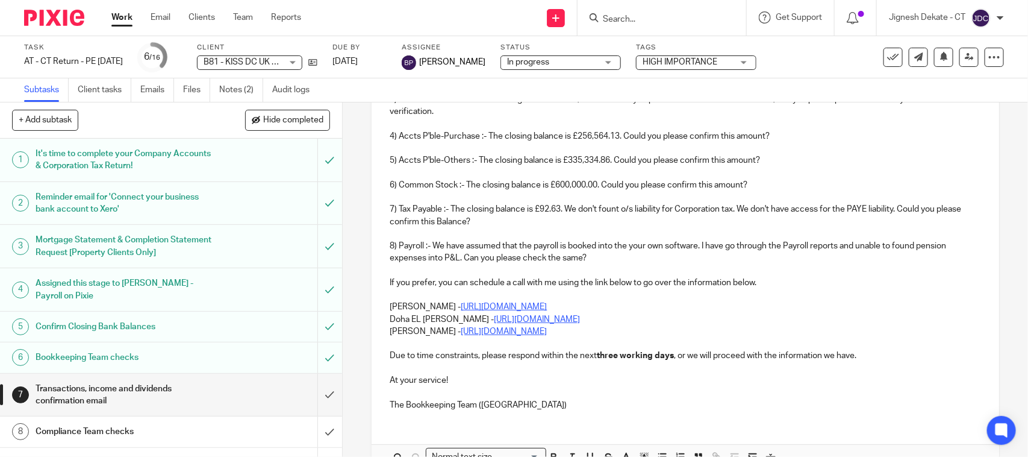
scroll to position [352, 0]
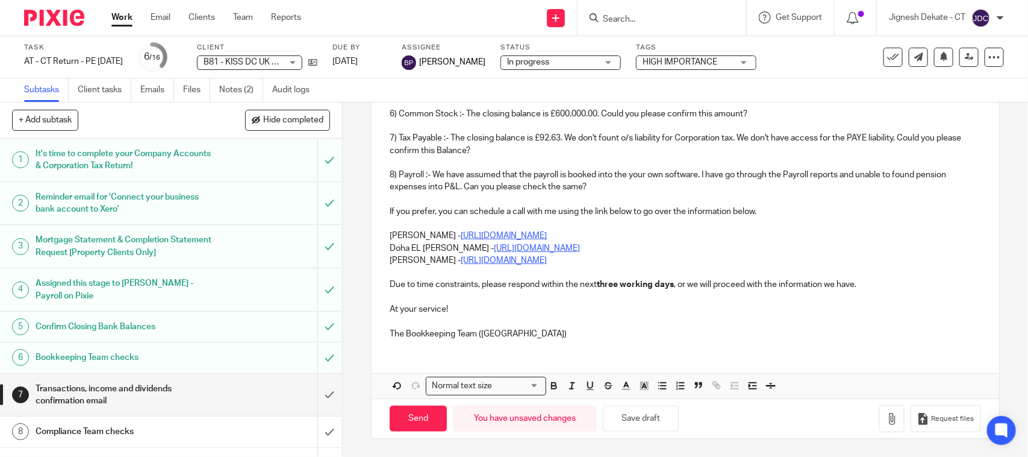
click at [649, 258] on p "Bobo Lee - https://calendly.com/meetwithbobolee/call" at bounding box center [685, 260] width 591 height 12
click at [645, 411] on button "Save draft" at bounding box center [641, 418] width 76 height 26
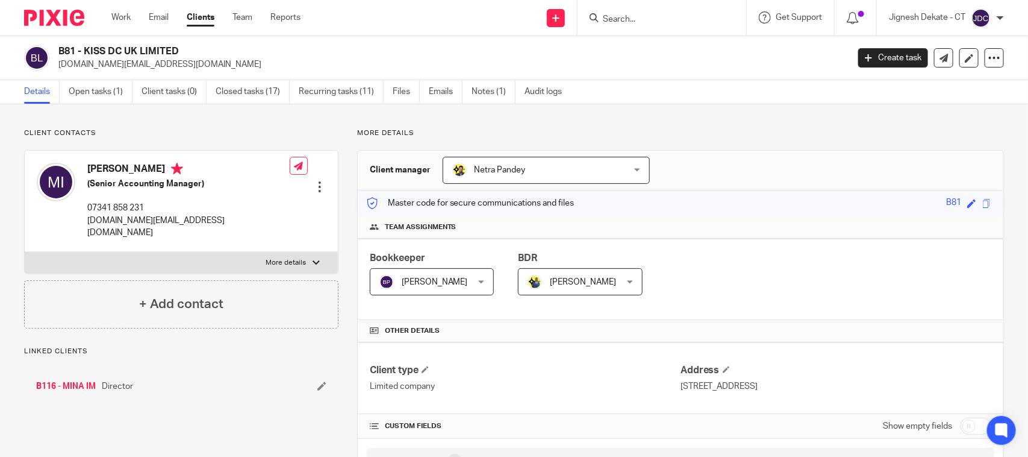
drag, startPoint x: 181, startPoint y: 48, endPoint x: 58, endPoint y: 44, distance: 123.6
click at [58, 44] on div "B81 - KISS DC UK LIMITED [DOMAIN_NAME][EMAIL_ADDRESS][DOMAIN_NAME] Create task …" at bounding box center [514, 58] width 1028 height 44
copy h2 "B81 - KISS DC UK LIMITED"
click at [109, 92] on link "Open tasks (1)" at bounding box center [101, 91] width 64 height 23
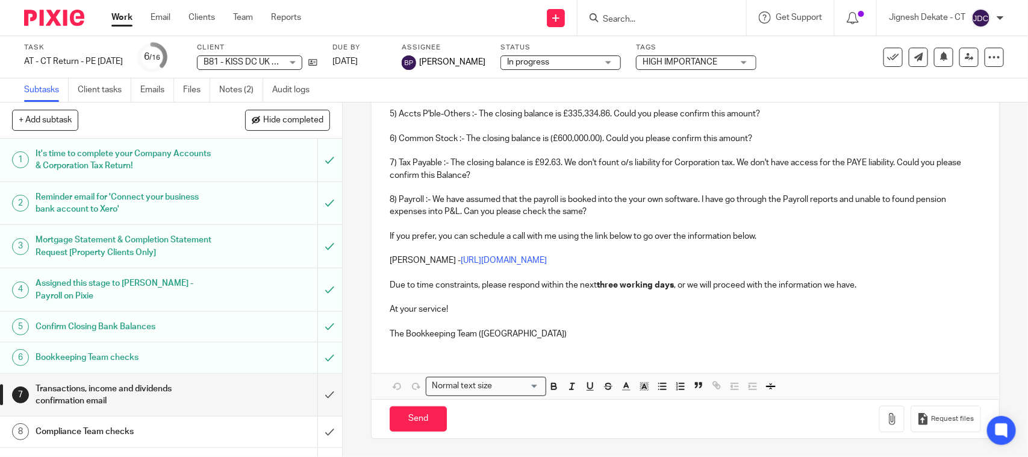
scroll to position [253, 0]
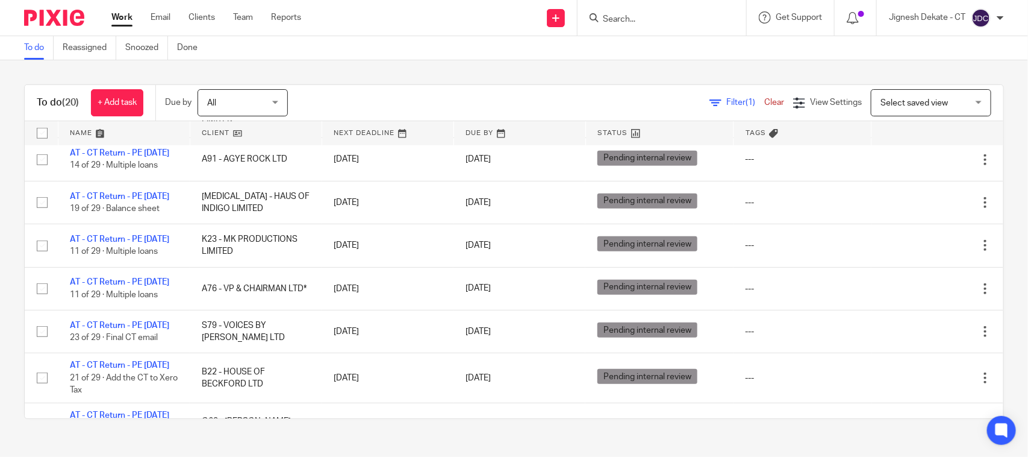
scroll to position [160, 0]
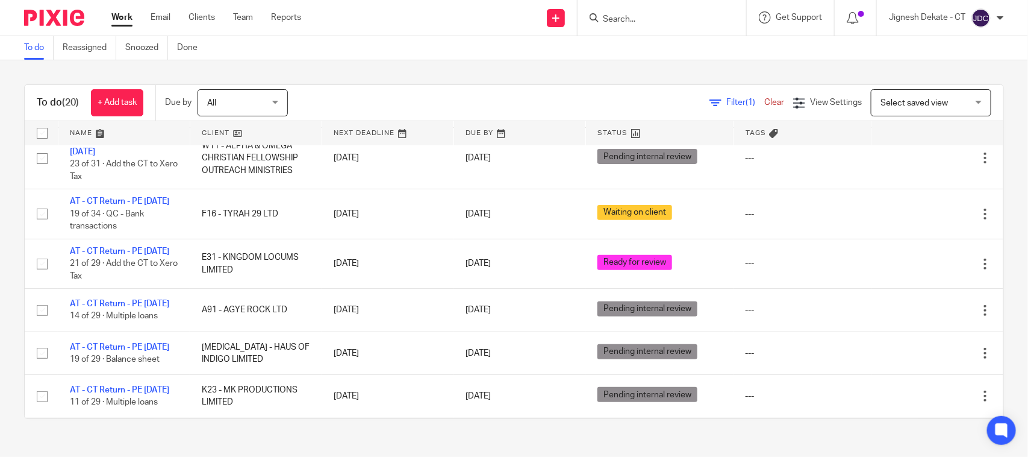
click at [618, 18] on input "Search" at bounding box center [656, 19] width 108 height 11
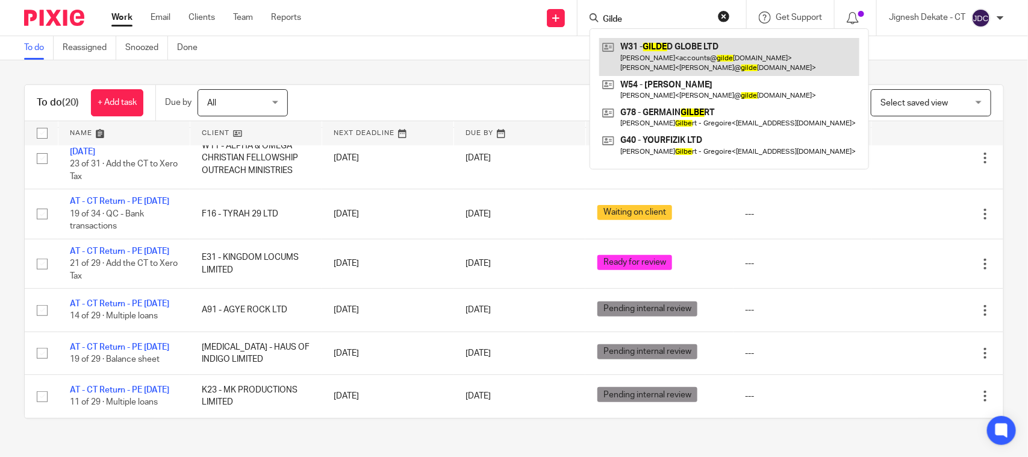
type input "Gilde"
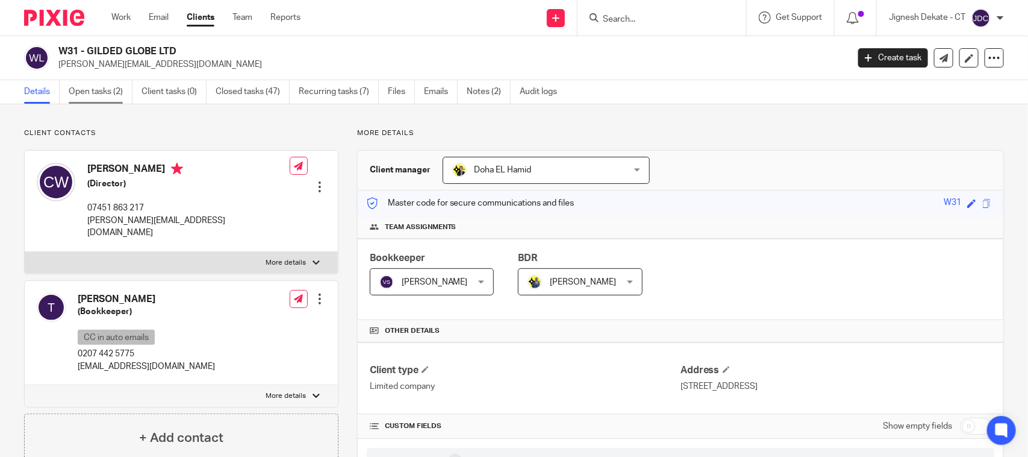
click at [88, 92] on link "Open tasks (2)" at bounding box center [101, 91] width 64 height 23
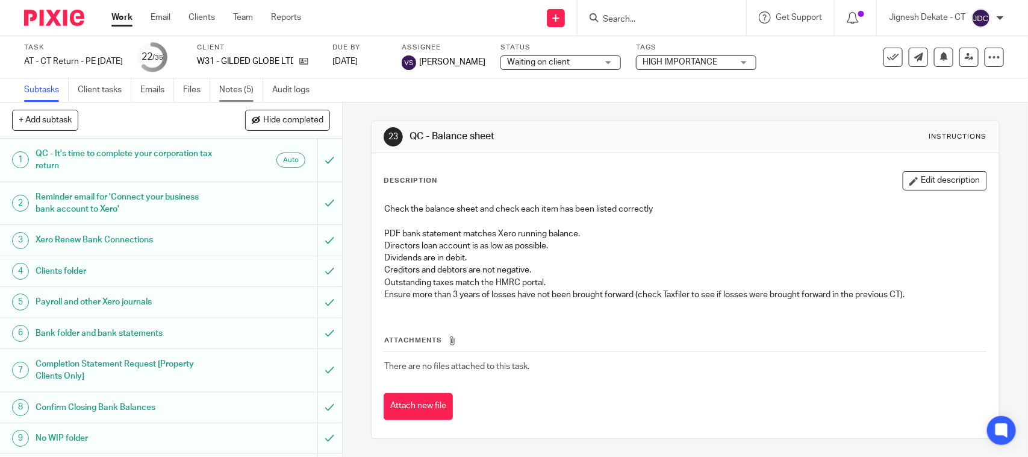
click at [236, 92] on link "Notes (5)" at bounding box center [241, 89] width 44 height 23
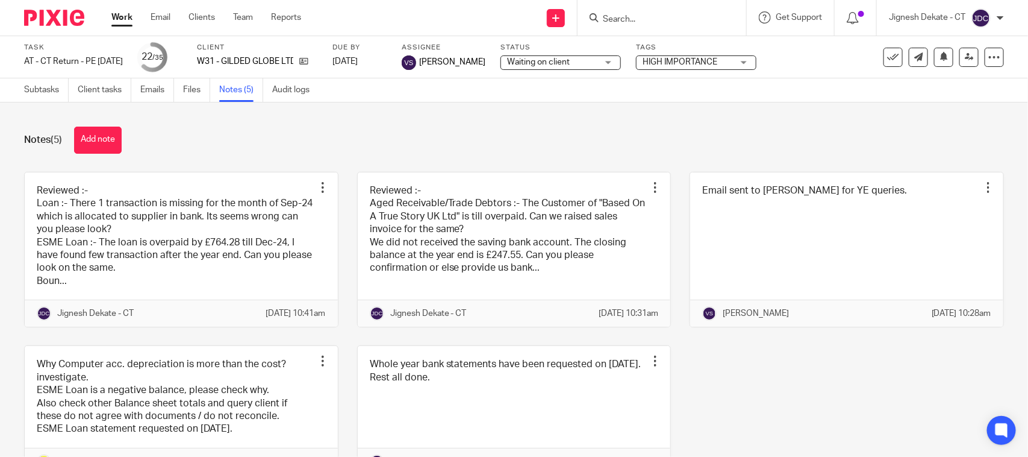
click at [130, 222] on link at bounding box center [181, 249] width 313 height 155
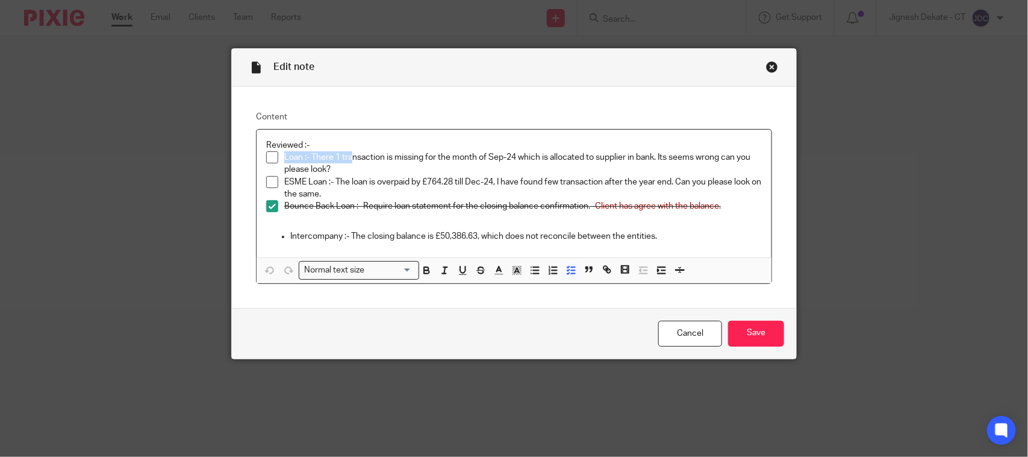
drag, startPoint x: 281, startPoint y: 157, endPoint x: 349, endPoint y: 155, distance: 68.7
click at [349, 155] on p "Loan :- There 1 transaction is missing for the month of Sep-24 which is allocat…" at bounding box center [523, 163] width 478 height 25
click at [500, 163] on p "Loan :- There 1 transaction is missing for the month of Sep-24 which is allocat…" at bounding box center [523, 163] width 478 height 25
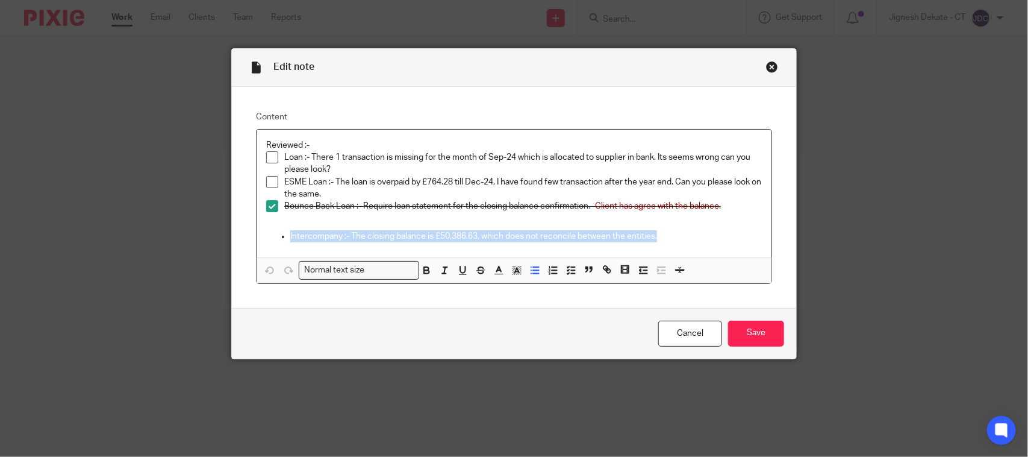
drag, startPoint x: 285, startPoint y: 234, endPoint x: 666, endPoint y: 233, distance: 380.7
click at [666, 233] on p "Intercompany :- The closing balance is £50,386.63, which does not reconcile bet…" at bounding box center [526, 236] width 472 height 12
click at [651, 236] on p "Intercompany :- The closing balance is £50,386.63, which does not reconcile bet…" at bounding box center [526, 236] width 472 height 12
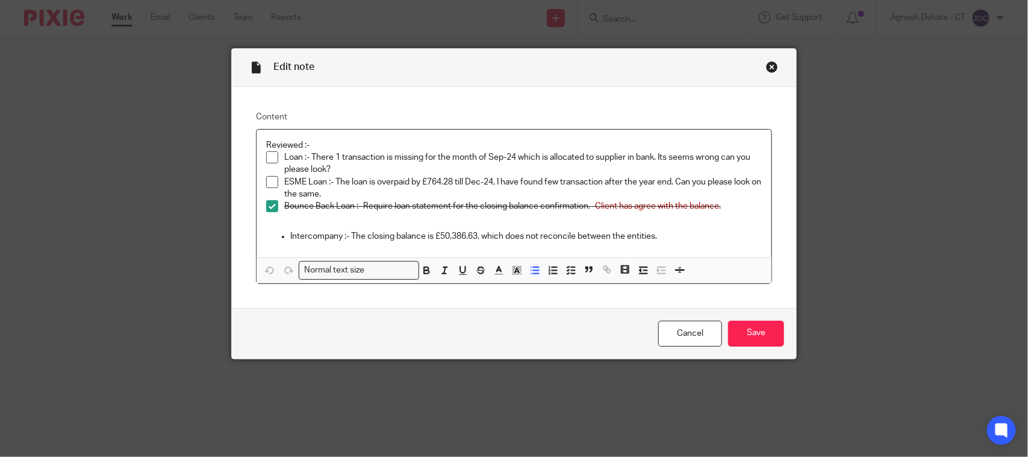
click at [658, 236] on p "Intercompany :- The closing balance is £50,386.63, which does not reconcile bet…" at bounding box center [526, 236] width 472 height 12
click at [663, 236] on p "Intercompany :- The closing balance is £50,386.63, which does not reconcile bet…" at bounding box center [526, 236] width 472 height 12
click at [664, 236] on p "Intercompany :- The closing balance is £50,386.63, which does not reconcile bet…" at bounding box center [526, 236] width 472 height 12
click at [342, 196] on p "ESME Loan :- The loan is overpaid by £764.28 till Dec-24, I have found few tran…" at bounding box center [523, 188] width 478 height 25
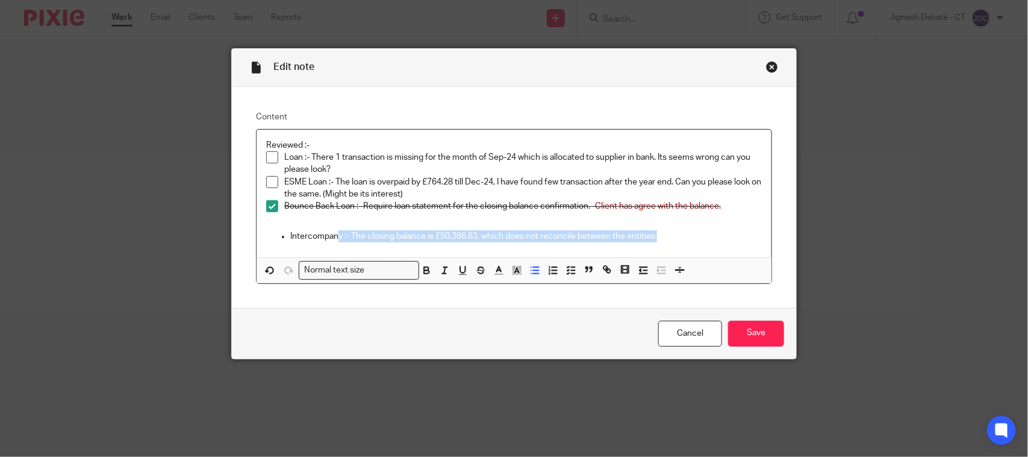
drag, startPoint x: 664, startPoint y: 244, endPoint x: 332, endPoint y: 242, distance: 331.9
click at [332, 242] on div "Reviewed :- Loan :- There 1 transaction is missing for the month of Sep-24 whic…" at bounding box center [514, 194] width 515 height 128
click at [735, 334] on input "Save" at bounding box center [756, 333] width 56 height 26
